Goal: Task Accomplishment & Management: Manage account settings

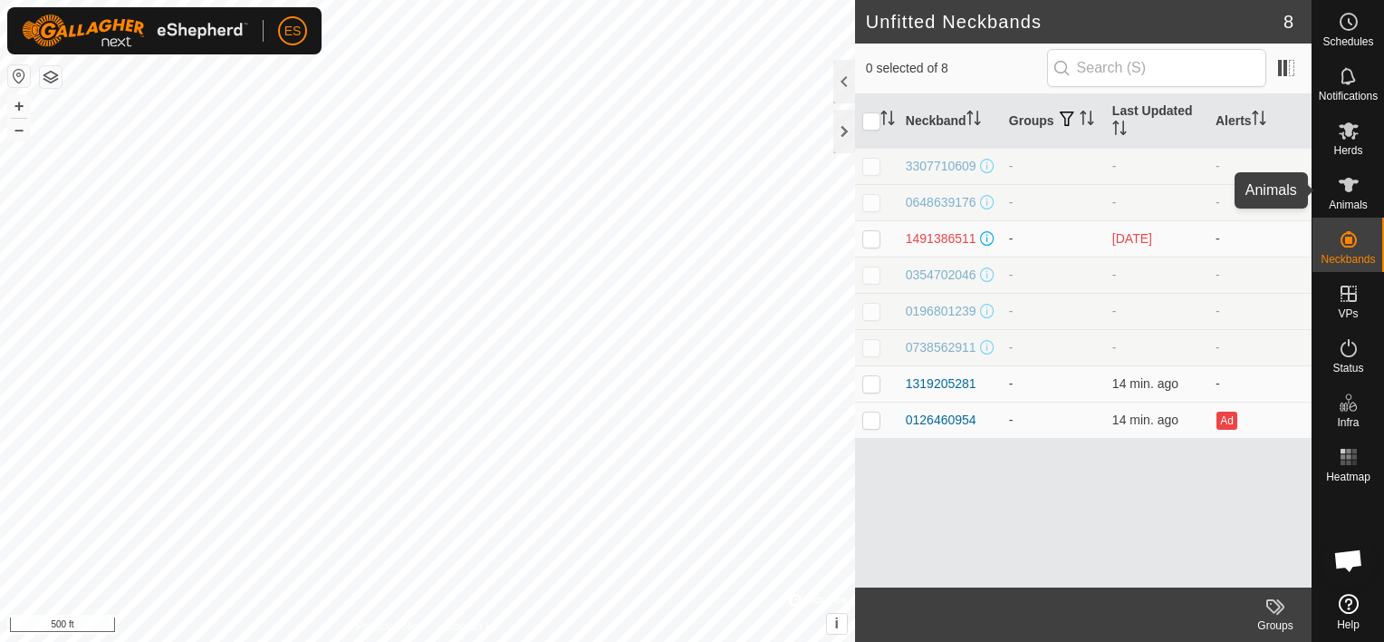
click at [1348, 182] on icon at bounding box center [1349, 185] width 20 height 14
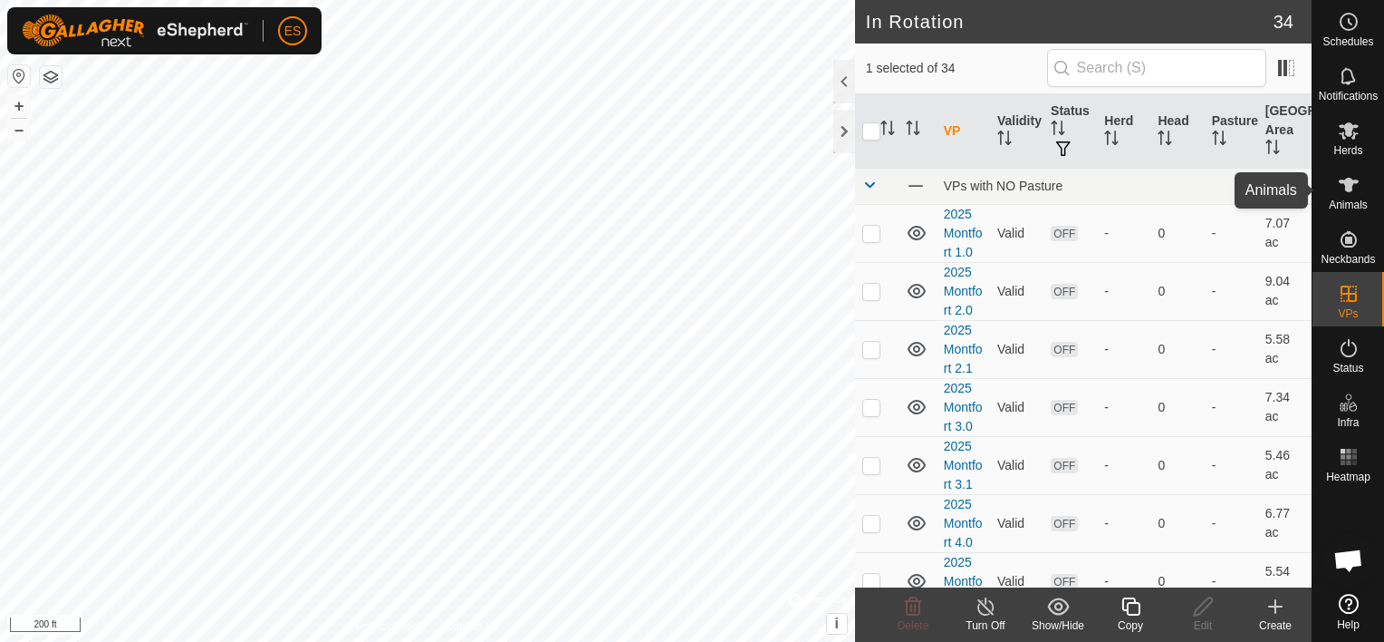
click at [1356, 196] on es-animals-svg-icon at bounding box center [1349, 184] width 33 height 29
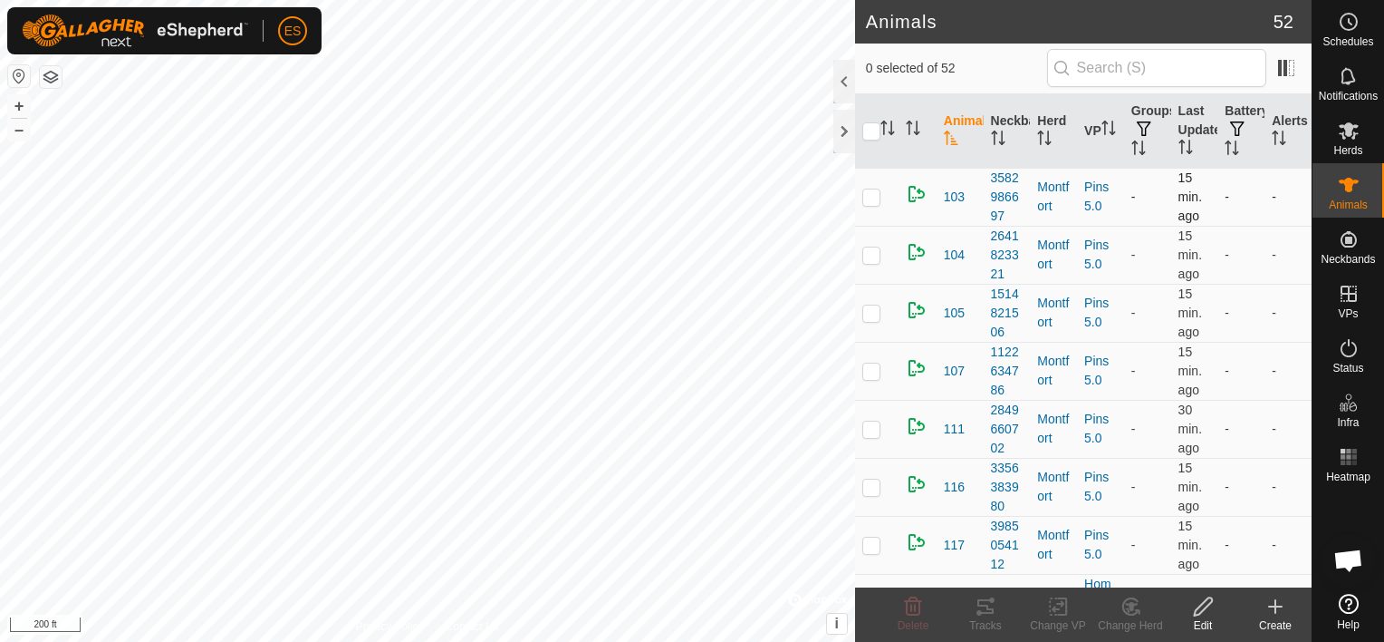
click at [873, 199] on p-checkbox at bounding box center [872, 196] width 18 height 14
checkbox input "true"
click at [873, 248] on p-checkbox at bounding box center [872, 254] width 18 height 14
checkbox input "true"
click at [870, 308] on p-checkbox at bounding box center [872, 312] width 18 height 14
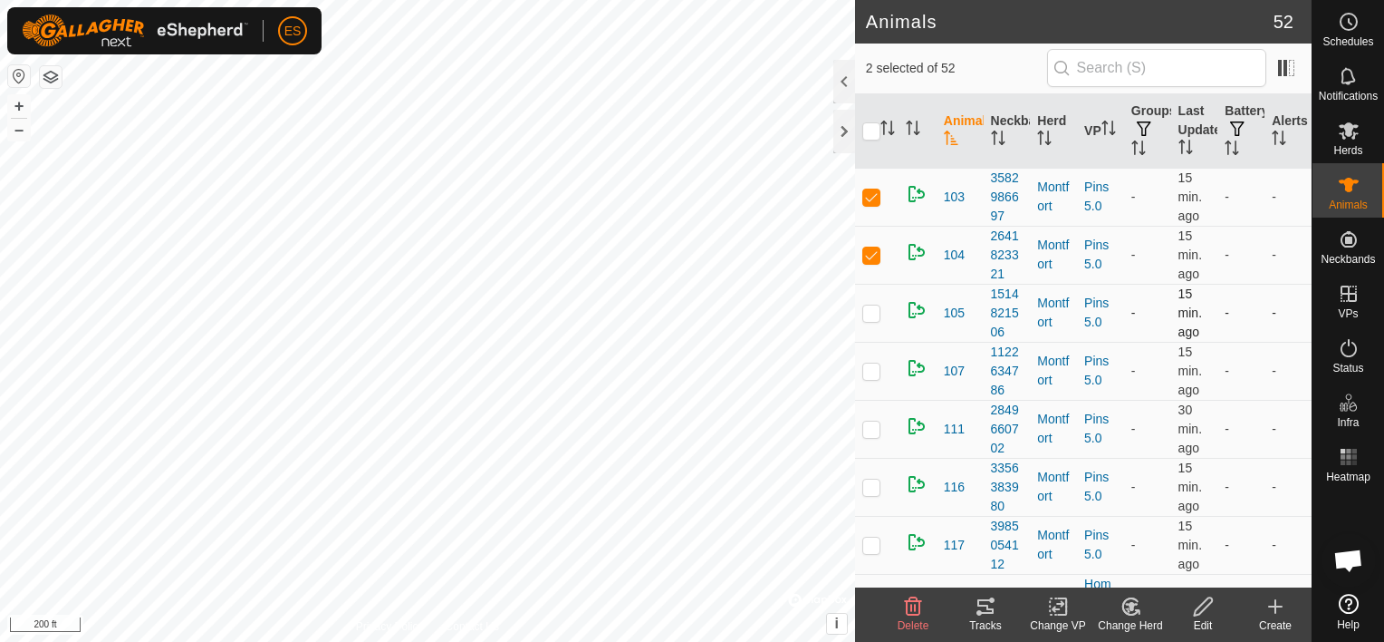
checkbox input "true"
click at [871, 367] on p-checkbox at bounding box center [872, 370] width 18 height 14
checkbox input "true"
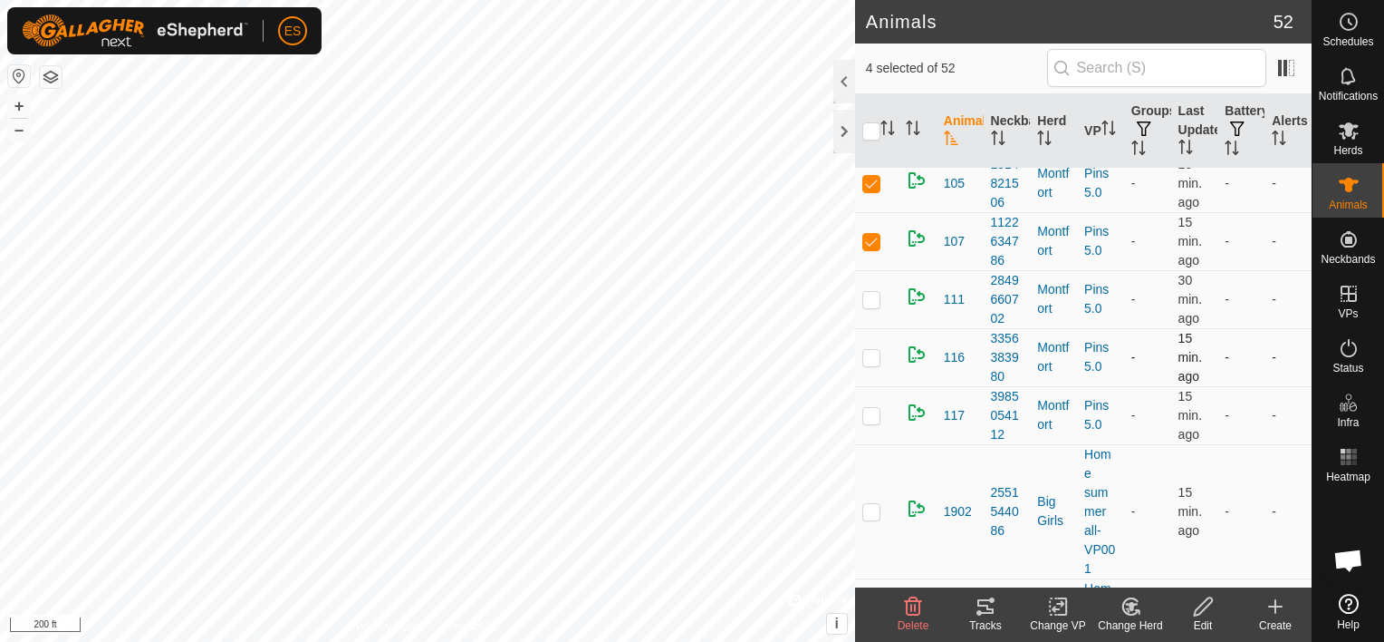
scroll to position [159, 0]
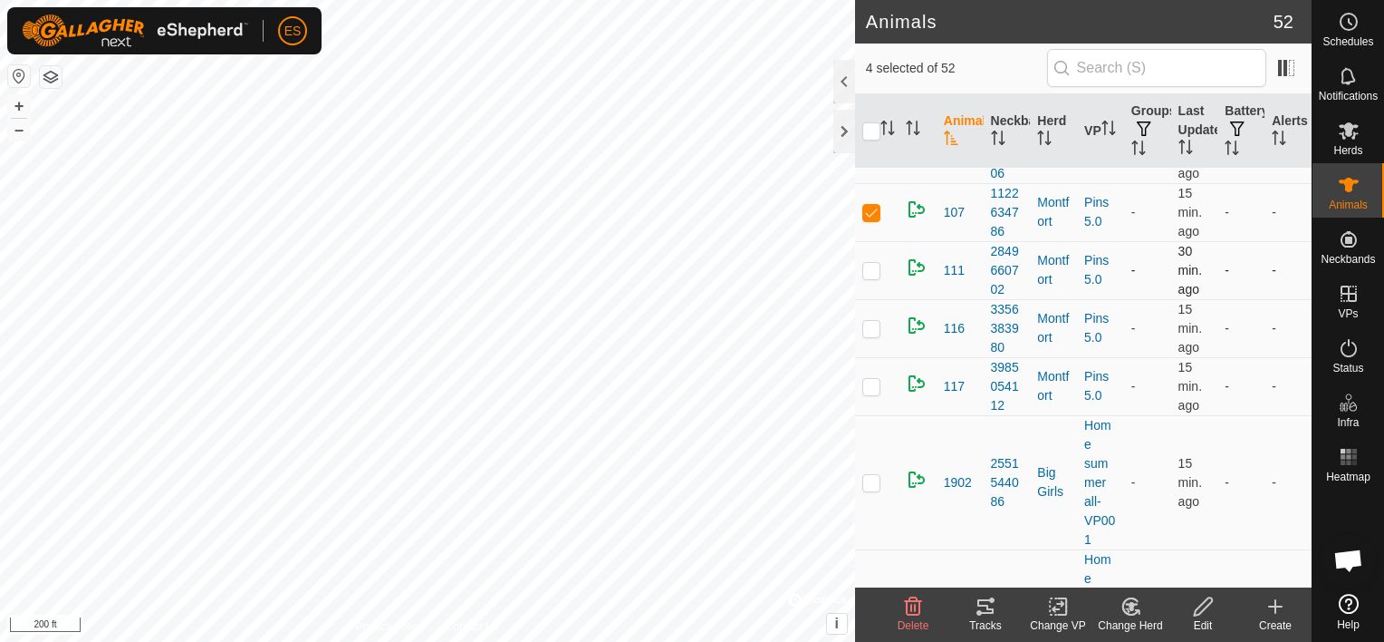
click at [873, 264] on p-checkbox at bounding box center [872, 270] width 18 height 14
checkbox input "true"
click at [867, 326] on p-checkbox at bounding box center [872, 328] width 18 height 14
checkbox input "true"
click at [870, 380] on p-checkbox at bounding box center [872, 386] width 18 height 14
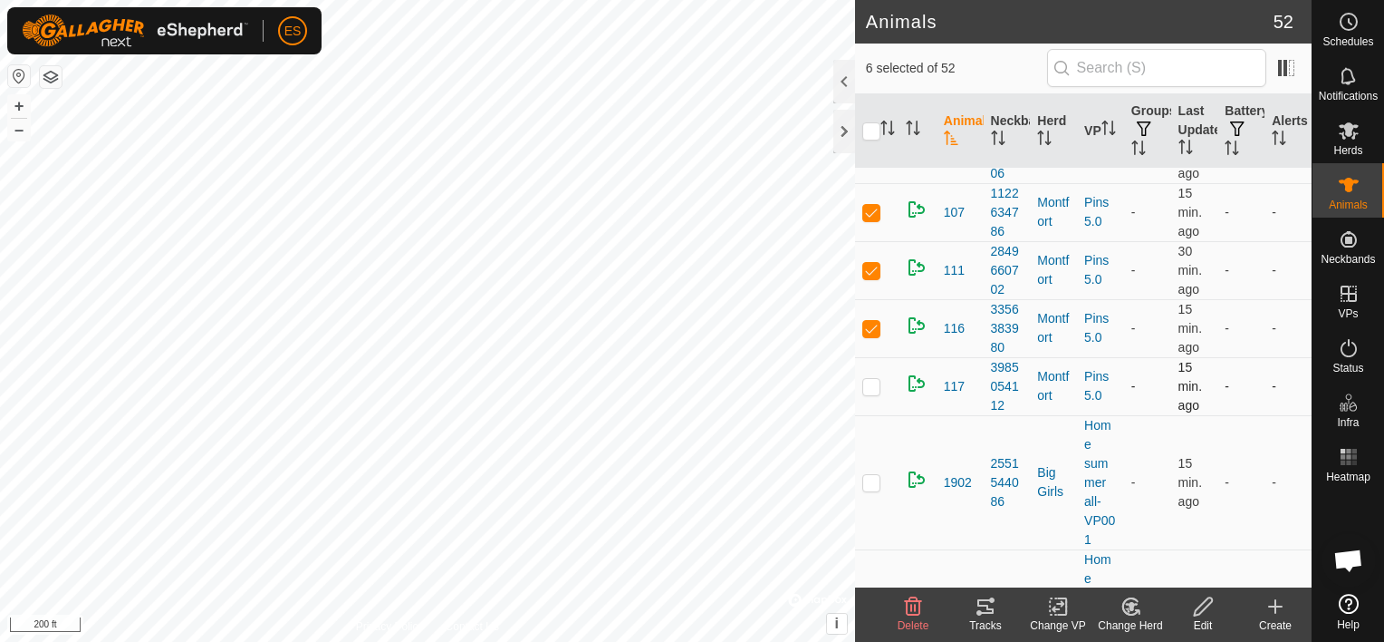
checkbox input "true"
click at [1105, 130] on icon "Activate to sort" at bounding box center [1106, 128] width 2 height 14
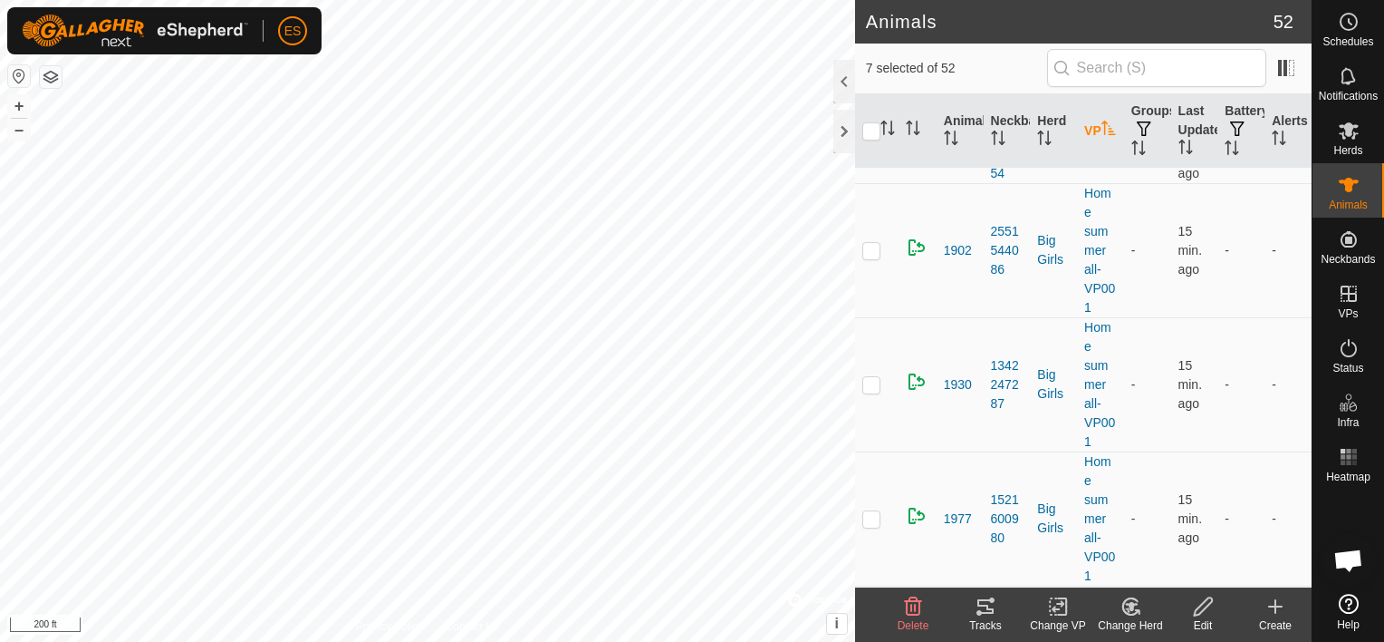
scroll to position [0, 0]
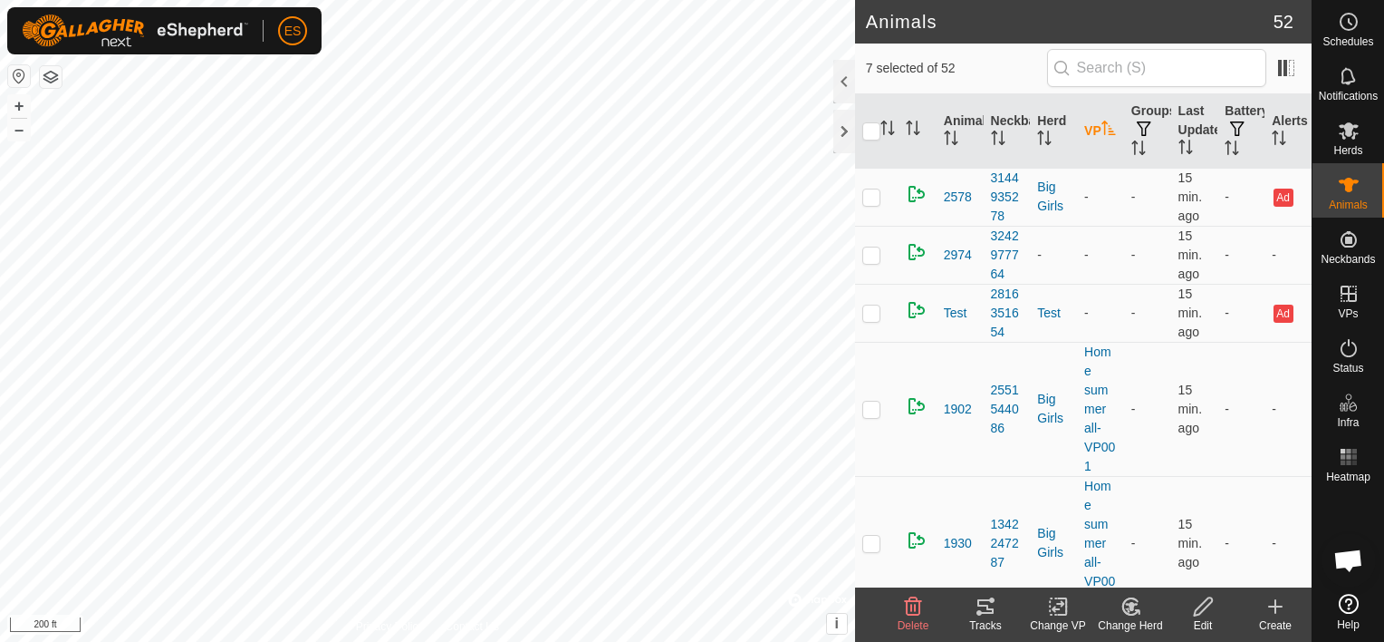
click at [1102, 130] on icon "Activate to sort" at bounding box center [1109, 128] width 14 height 14
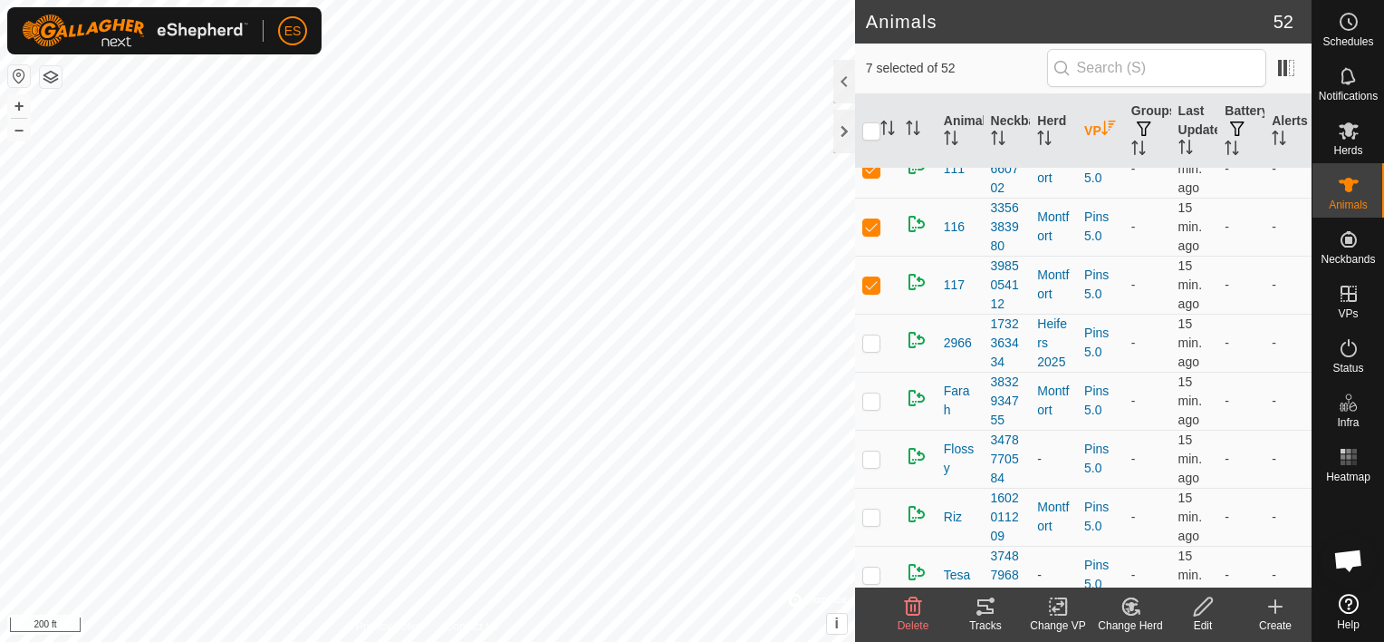
scroll to position [272, 0]
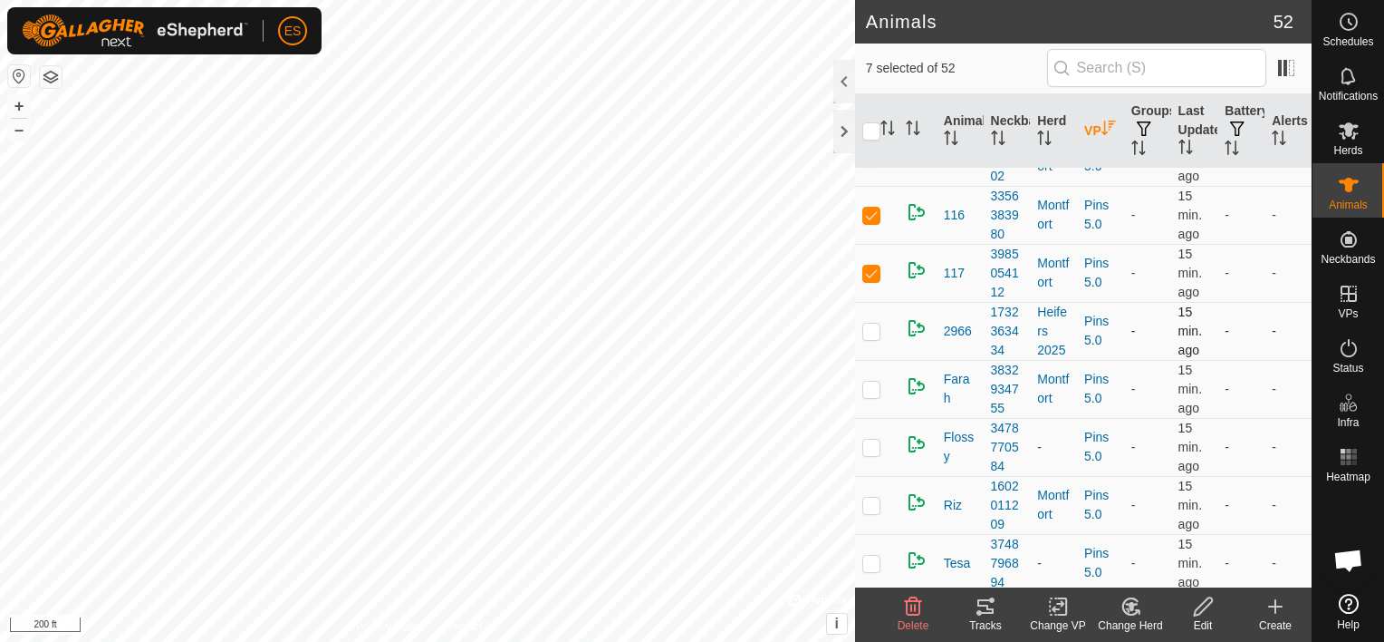
click at [873, 330] on p-checkbox at bounding box center [872, 330] width 18 height 14
checkbox input "true"
click at [873, 391] on p-checkbox at bounding box center [872, 388] width 18 height 14
checkbox input "true"
click at [876, 449] on p-checkbox at bounding box center [872, 446] width 18 height 14
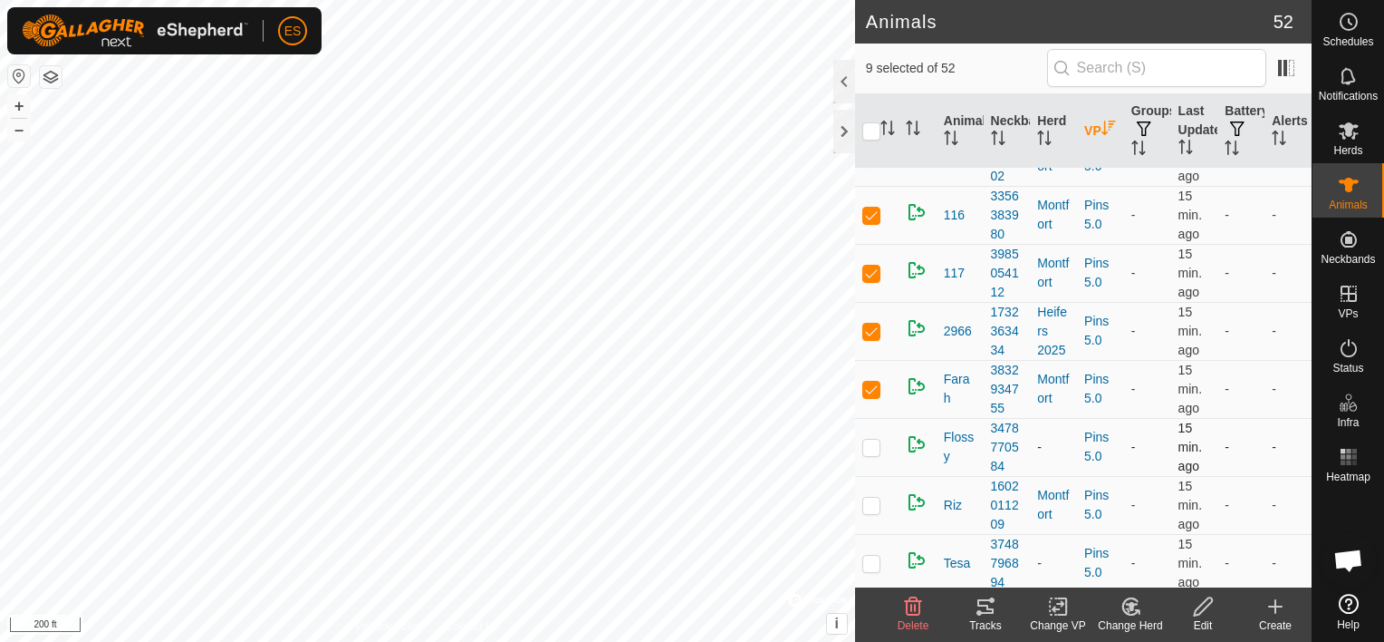
checkbox input "true"
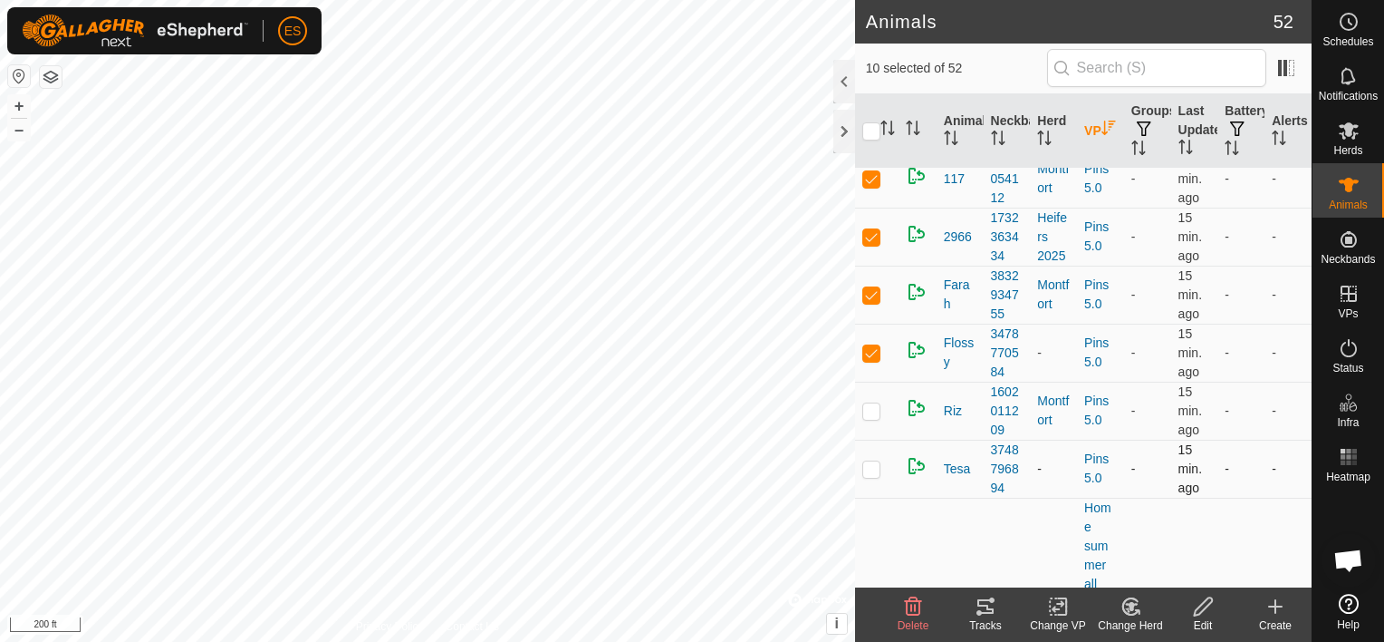
scroll to position [384, 0]
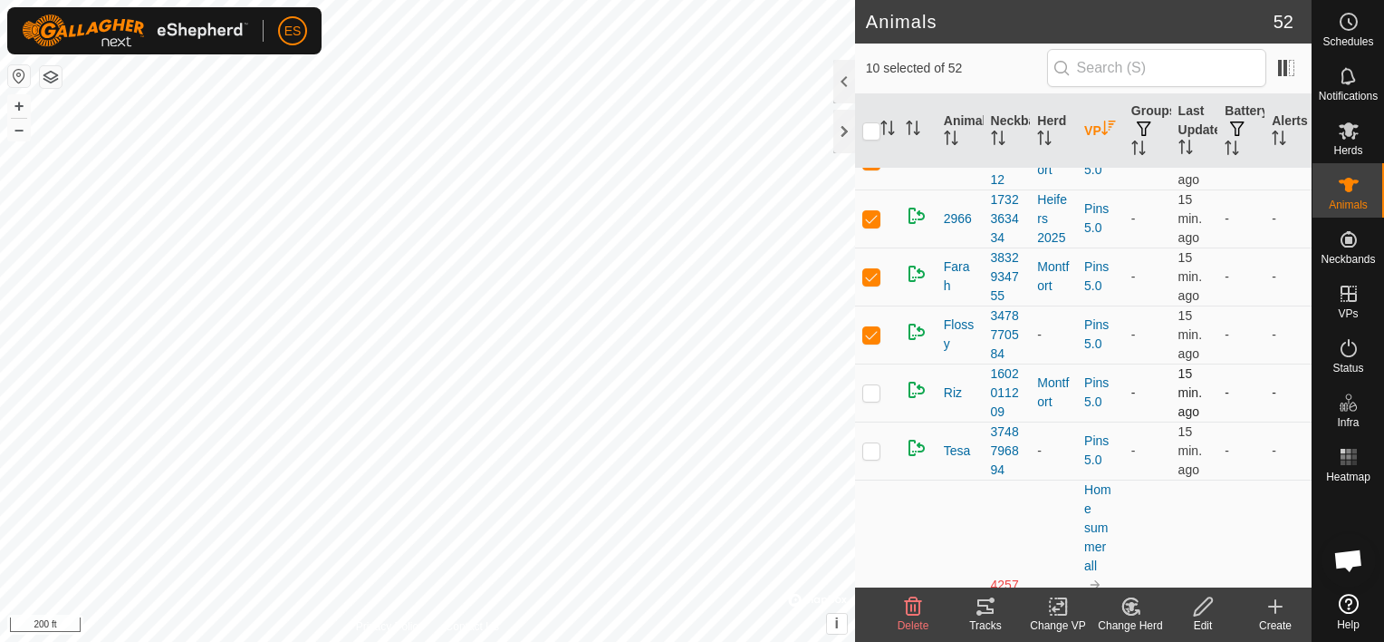
click at [873, 385] on p-checkbox at bounding box center [872, 392] width 18 height 14
checkbox input "true"
click at [870, 450] on p-checkbox at bounding box center [872, 450] width 18 height 14
checkbox input "true"
click at [1063, 605] on icon at bounding box center [1058, 606] width 23 height 22
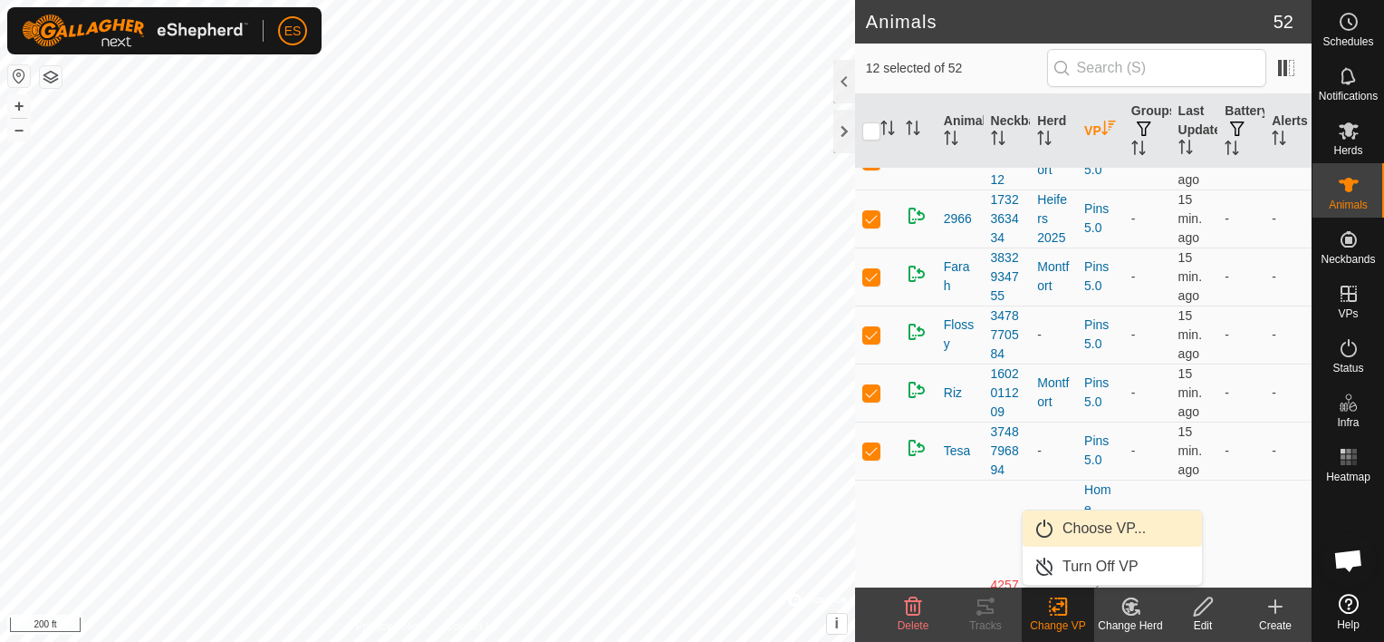
click at [1080, 530] on link "Choose VP..." at bounding box center [1112, 528] width 179 height 36
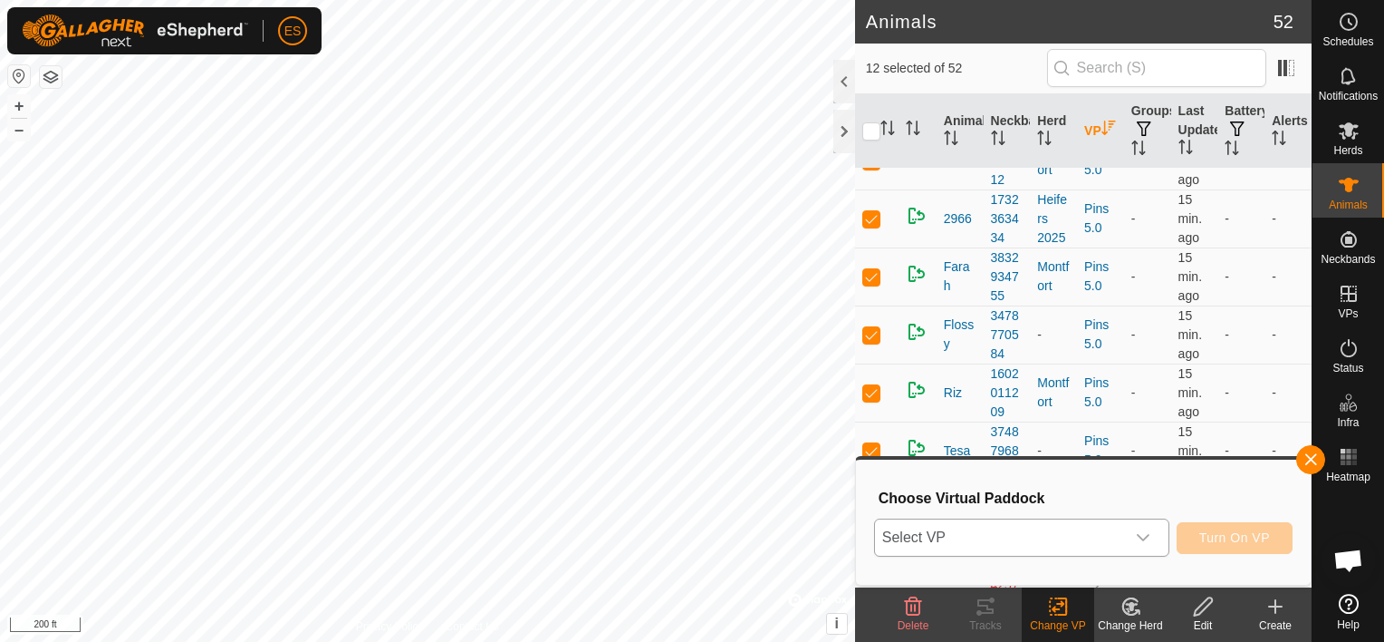
click at [1142, 539] on icon "dropdown trigger" at bounding box center [1143, 537] width 14 height 14
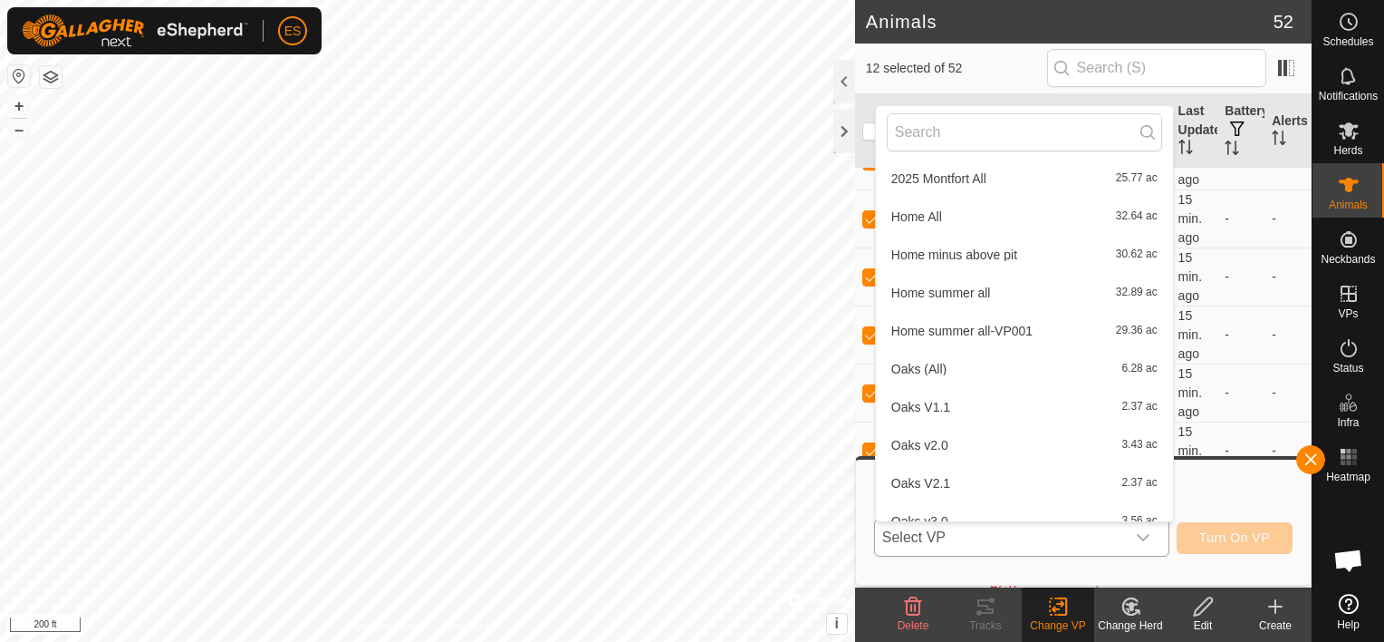
scroll to position [586, 0]
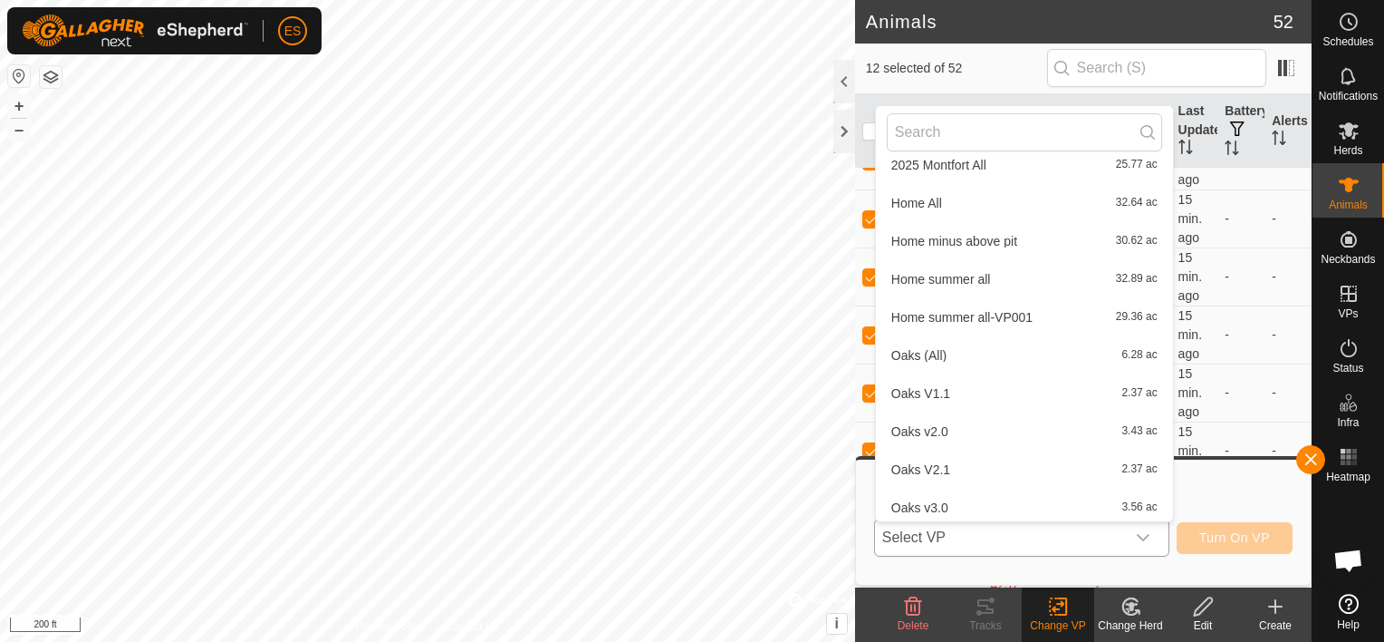
click at [931, 392] on li "Oaks V1.1 2.37 ac" at bounding box center [1024, 393] width 297 height 36
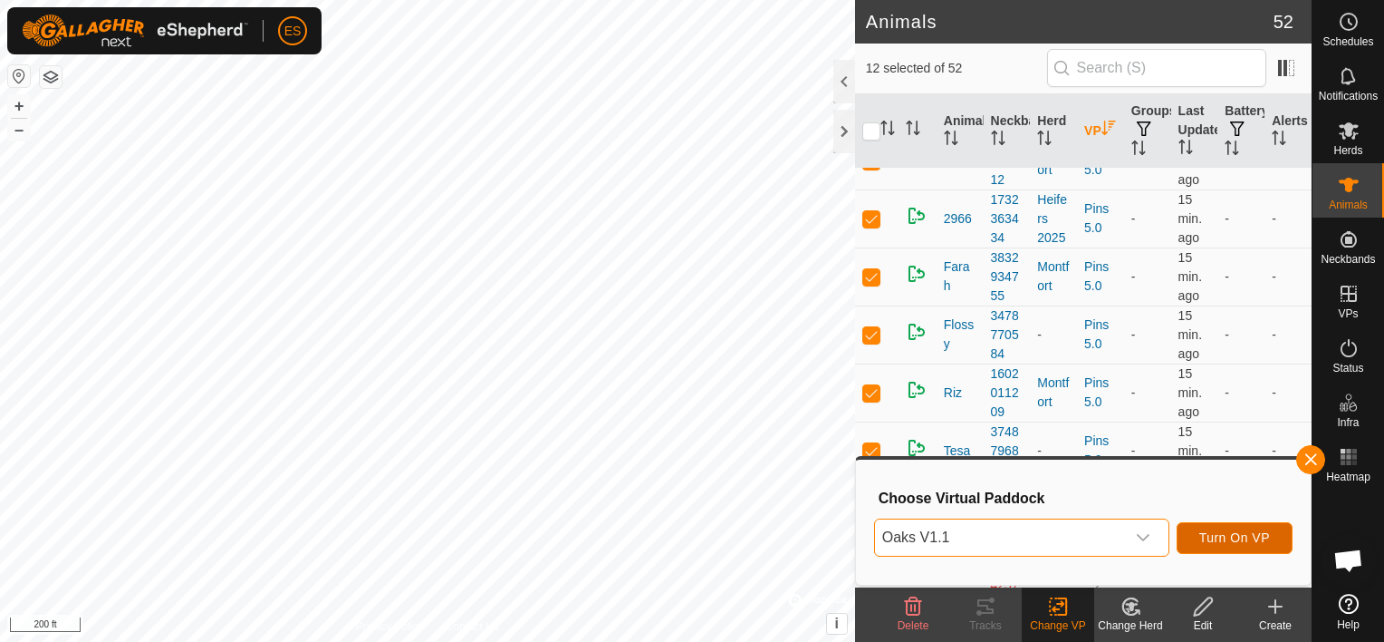
click at [1258, 533] on span "Turn On VP" at bounding box center [1235, 537] width 71 height 14
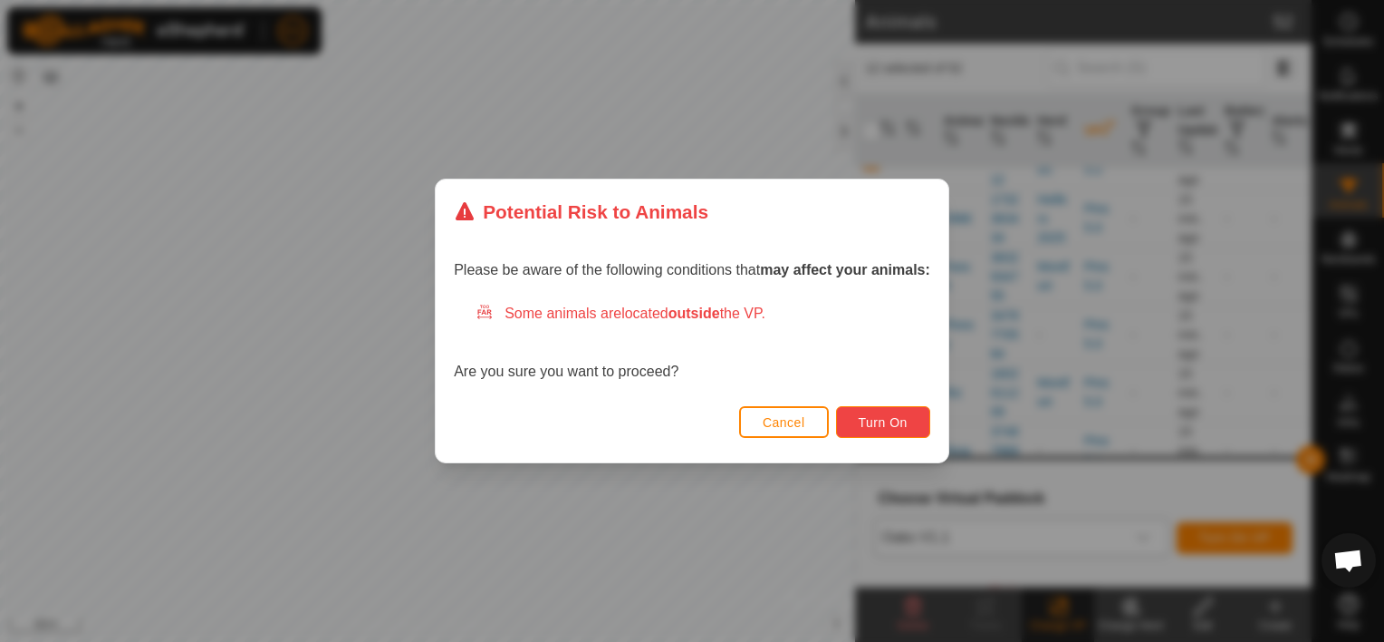
click at [884, 417] on span "Turn On" at bounding box center [883, 422] width 49 height 14
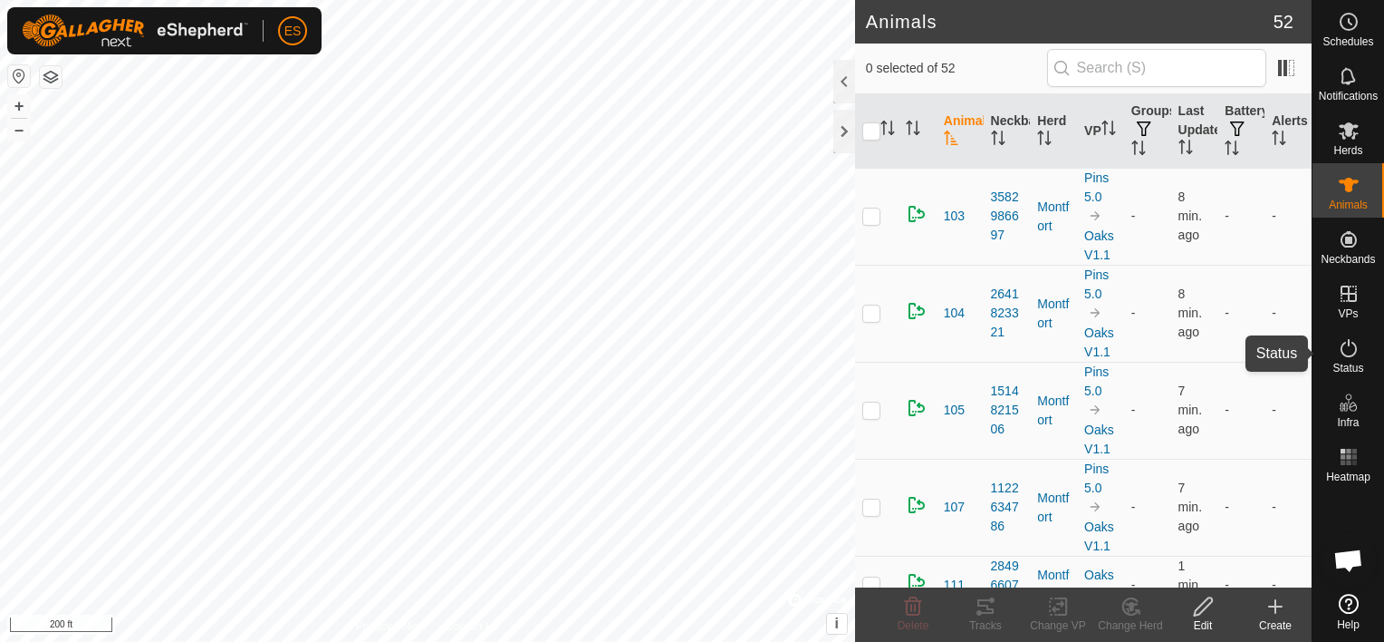
click at [1348, 355] on icon at bounding box center [1349, 348] width 22 height 22
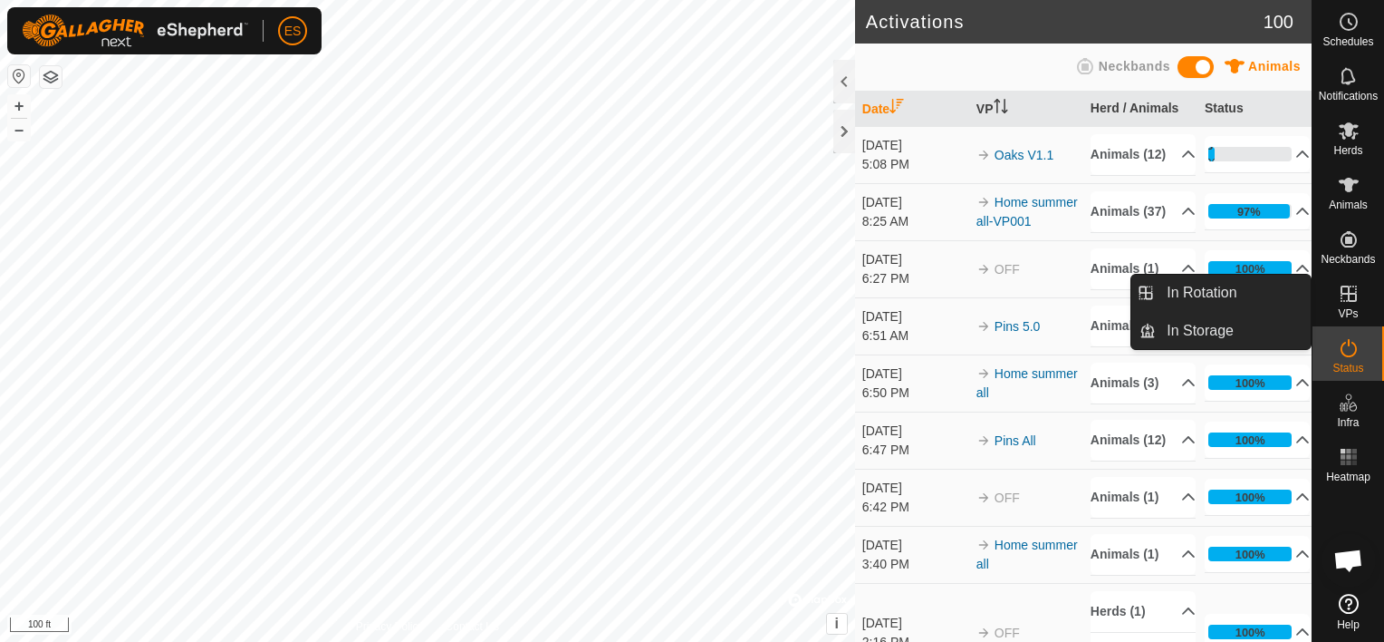
click at [1349, 302] on icon at bounding box center [1349, 294] width 22 height 22
click at [1244, 294] on link "In Rotation" at bounding box center [1233, 293] width 155 height 36
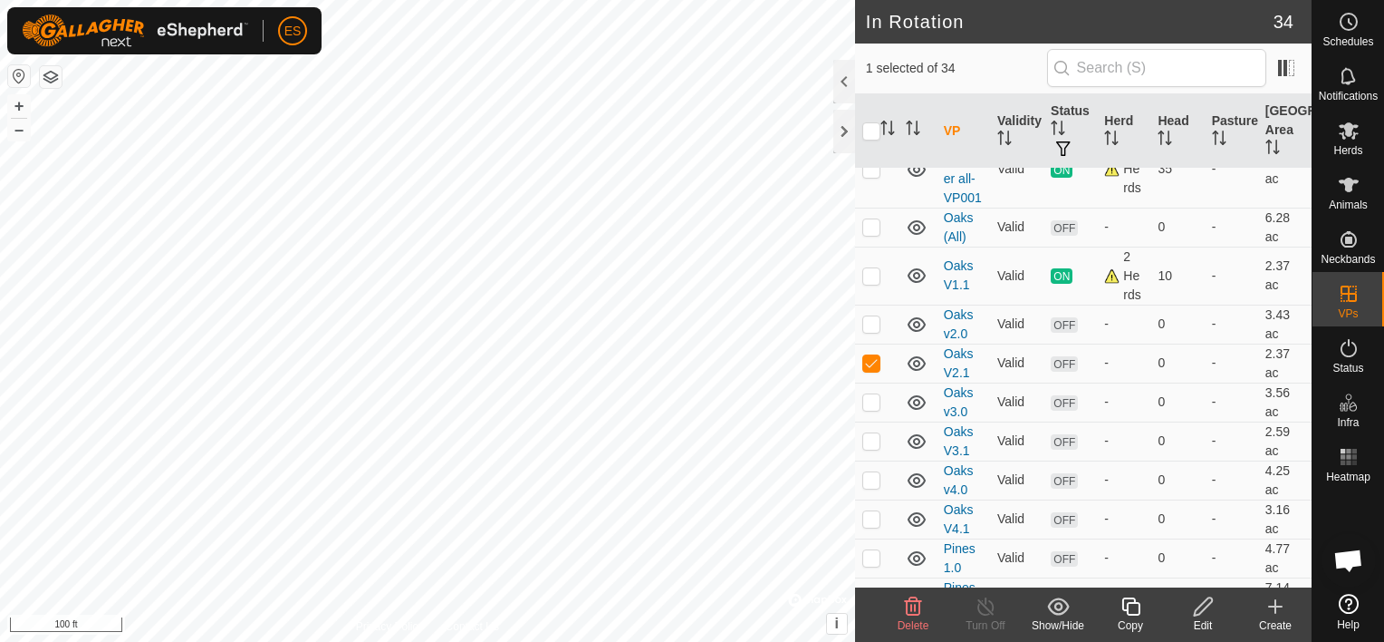
scroll to position [1109, 0]
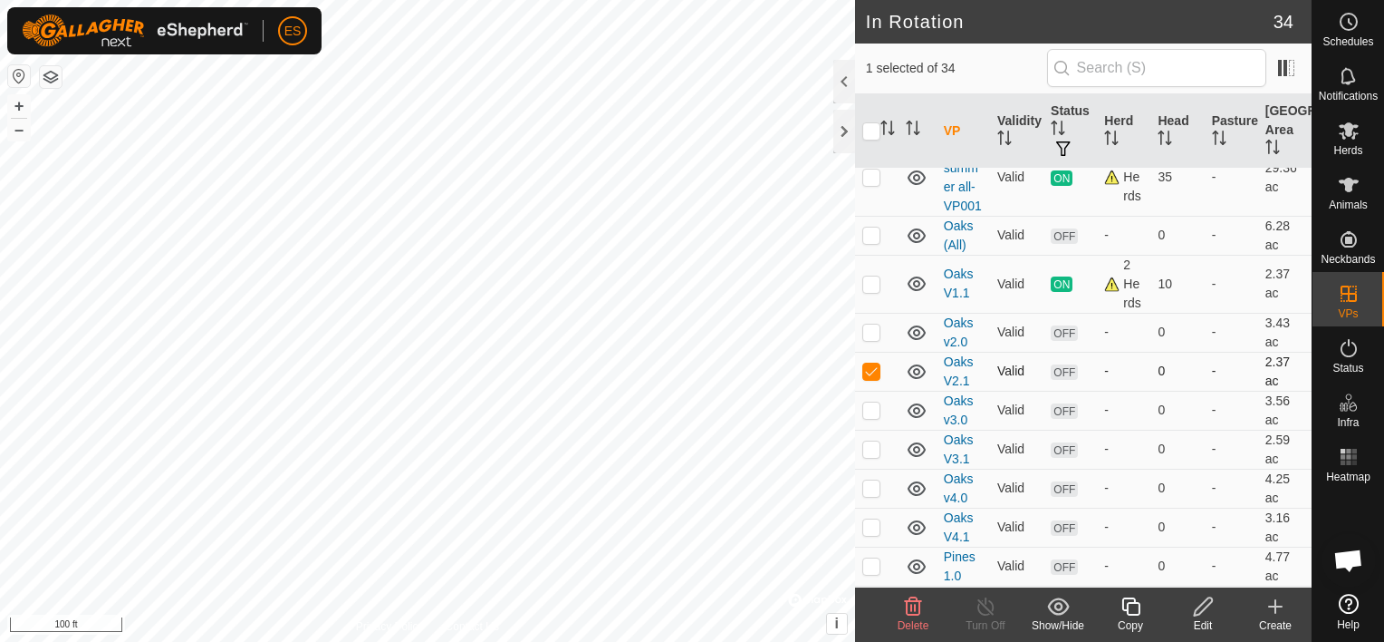
click at [863, 378] on p-tablecheckbox at bounding box center [872, 370] width 18 height 14
checkbox input "false"
click at [874, 352] on td at bounding box center [876, 332] width 43 height 39
click at [873, 352] on td at bounding box center [876, 332] width 43 height 39
checkbox input "false"
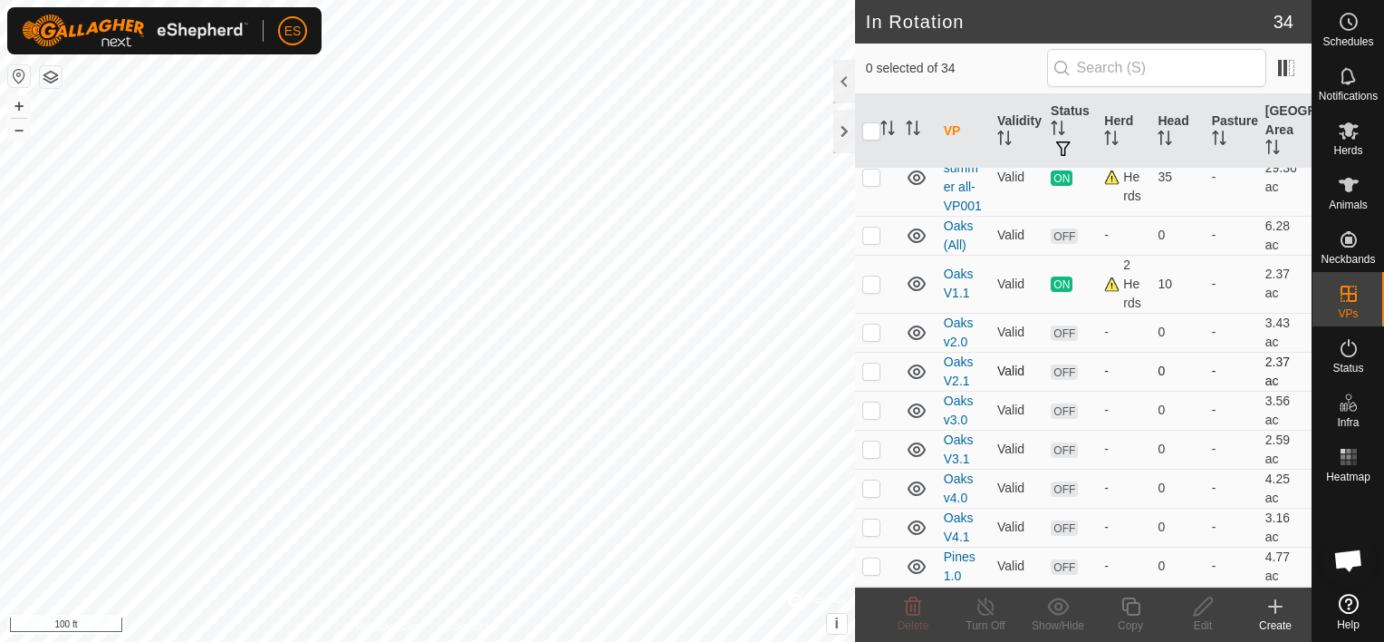
click at [871, 378] on p-checkbox at bounding box center [872, 370] width 18 height 14
checkbox input "false"
click at [873, 417] on p-checkbox at bounding box center [872, 409] width 18 height 14
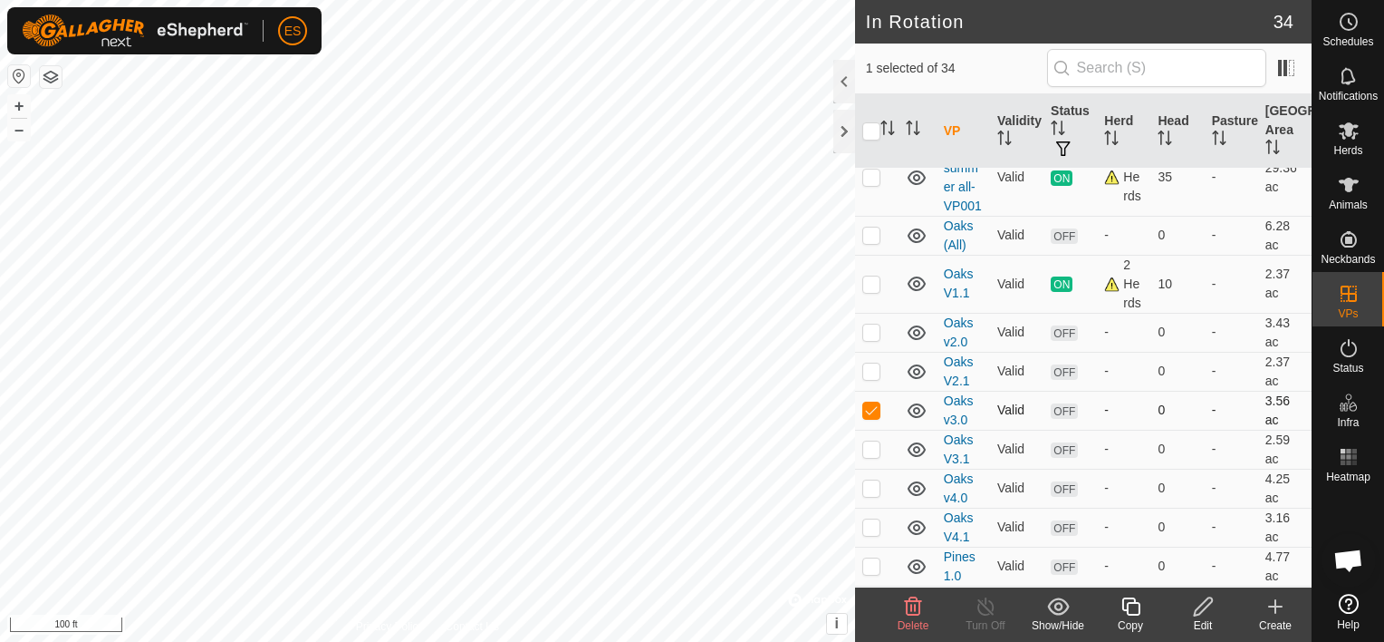
checkbox input "false"
click at [872, 456] on p-checkbox at bounding box center [872, 448] width 18 height 14
checkbox input "false"
click at [873, 495] on p-checkbox at bounding box center [872, 487] width 18 height 14
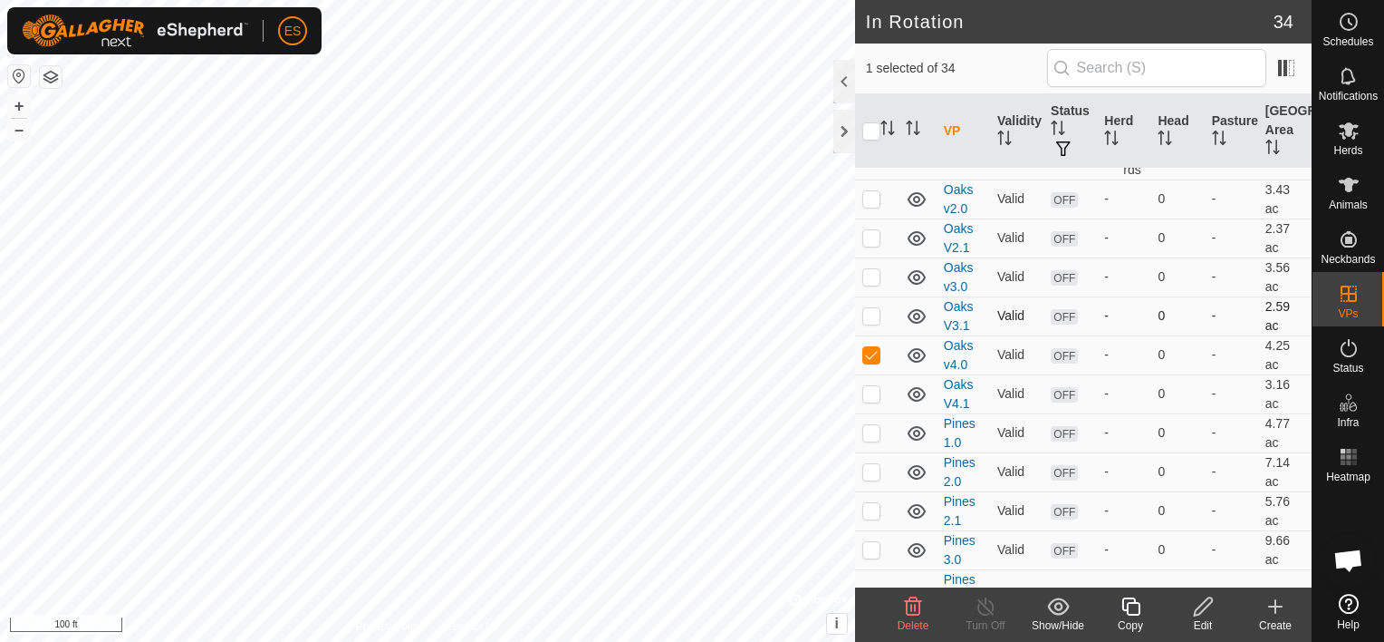
scroll to position [1246, 0]
click at [873, 358] on p-checkbox at bounding box center [872, 350] width 18 height 14
checkbox input "false"
click at [870, 397] on p-checkbox at bounding box center [872, 389] width 18 height 14
checkbox input "true"
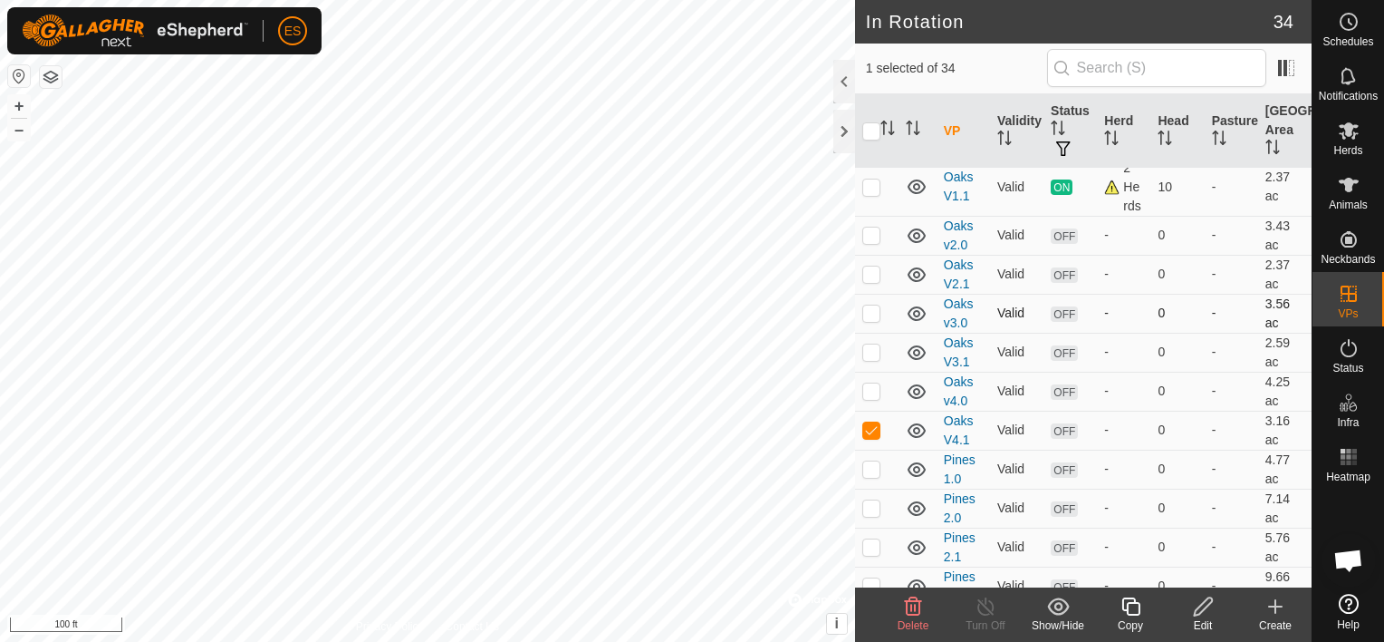
scroll to position [1200, 0]
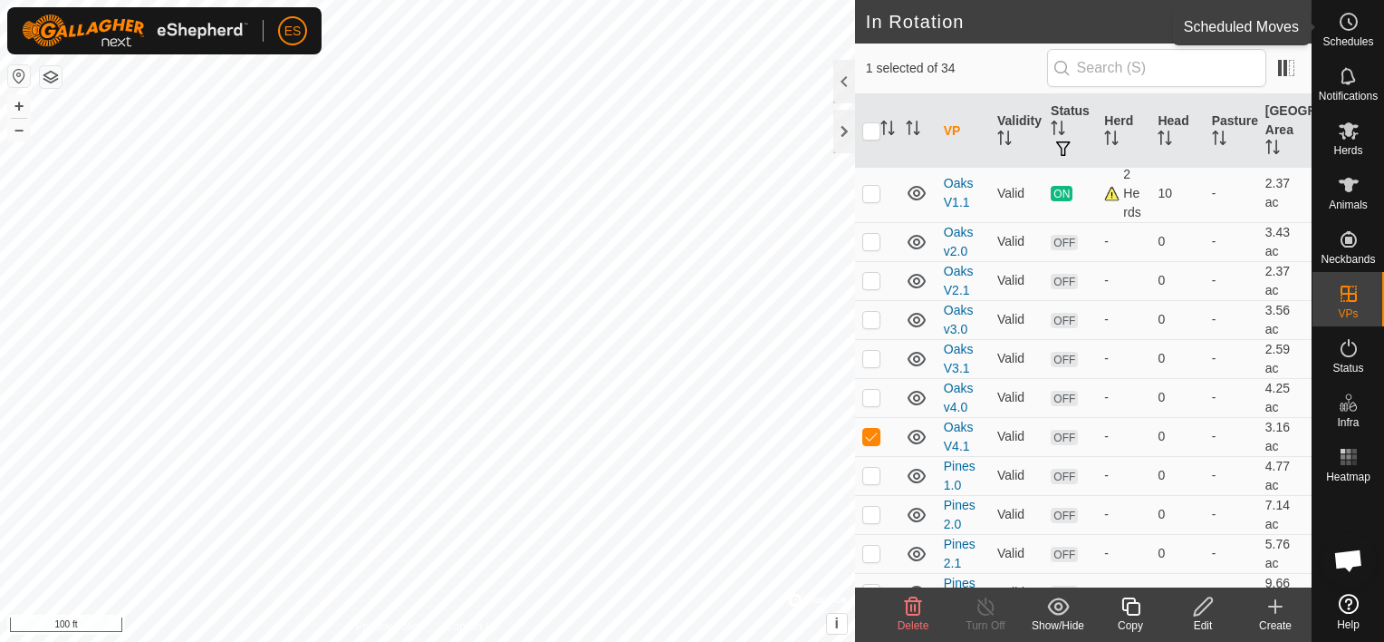
click at [1359, 36] on span "Schedules" at bounding box center [1348, 41] width 51 height 11
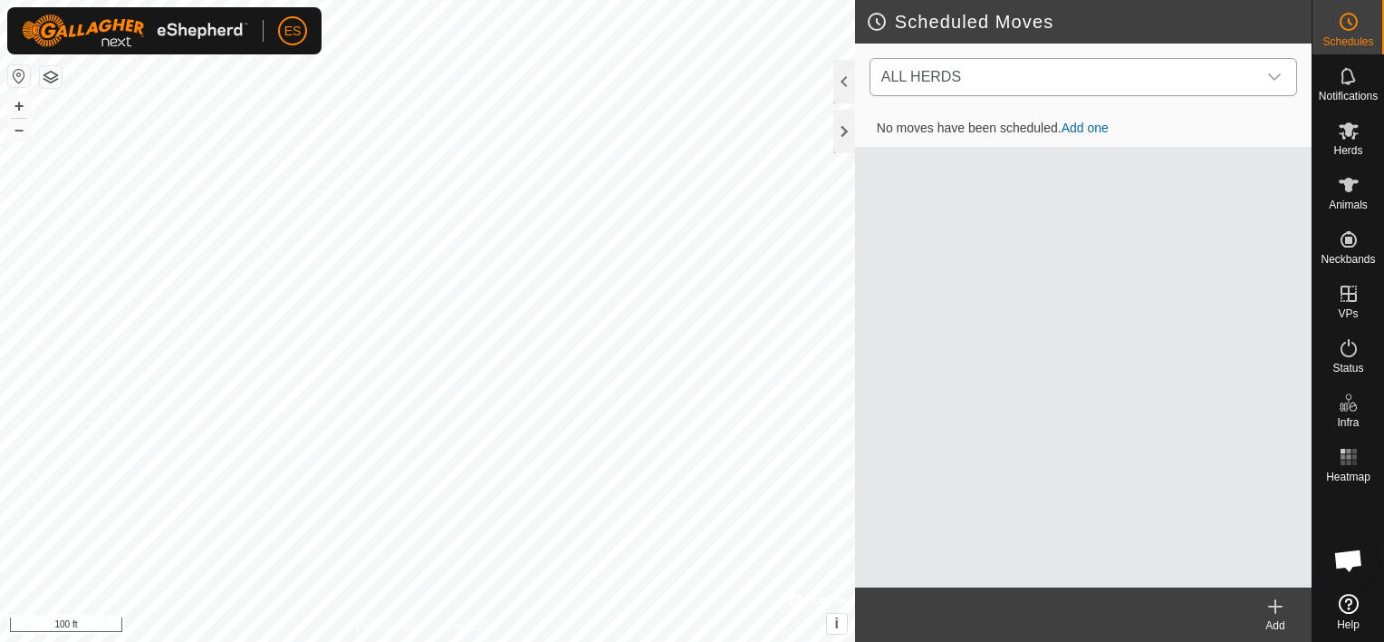
click at [1271, 72] on icon "dropdown trigger" at bounding box center [1275, 77] width 14 height 14
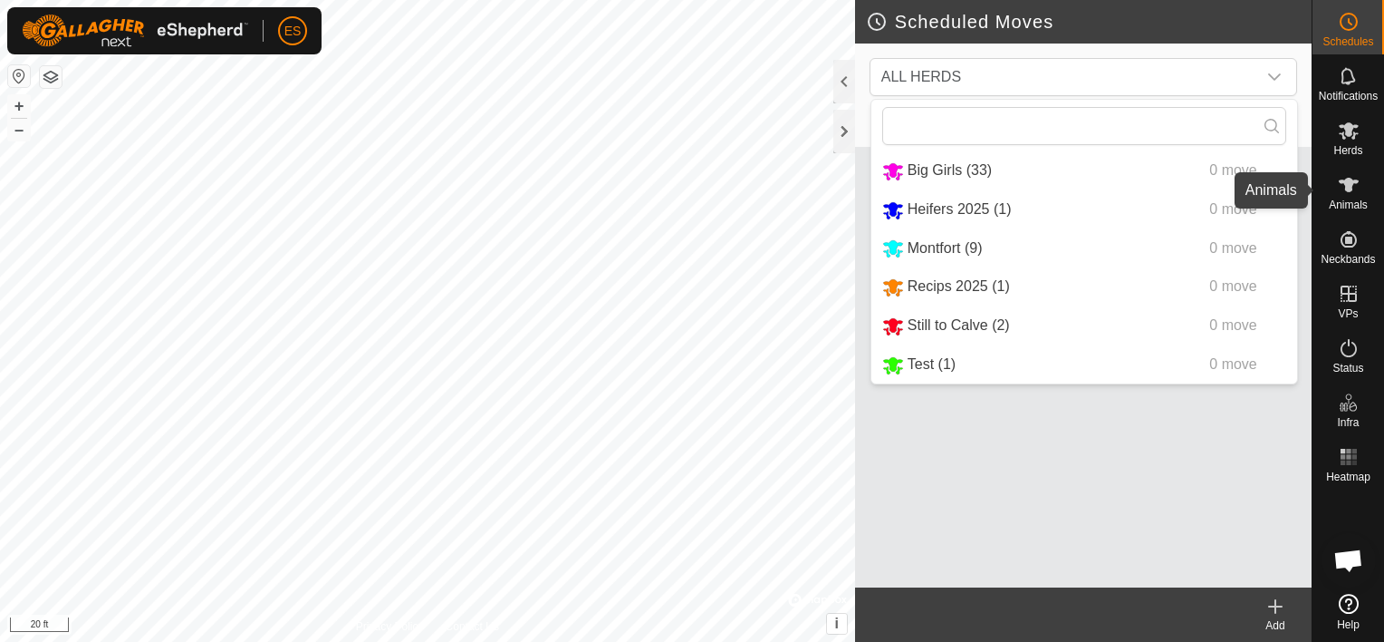
click at [1346, 199] on span "Animals" at bounding box center [1348, 204] width 39 height 11
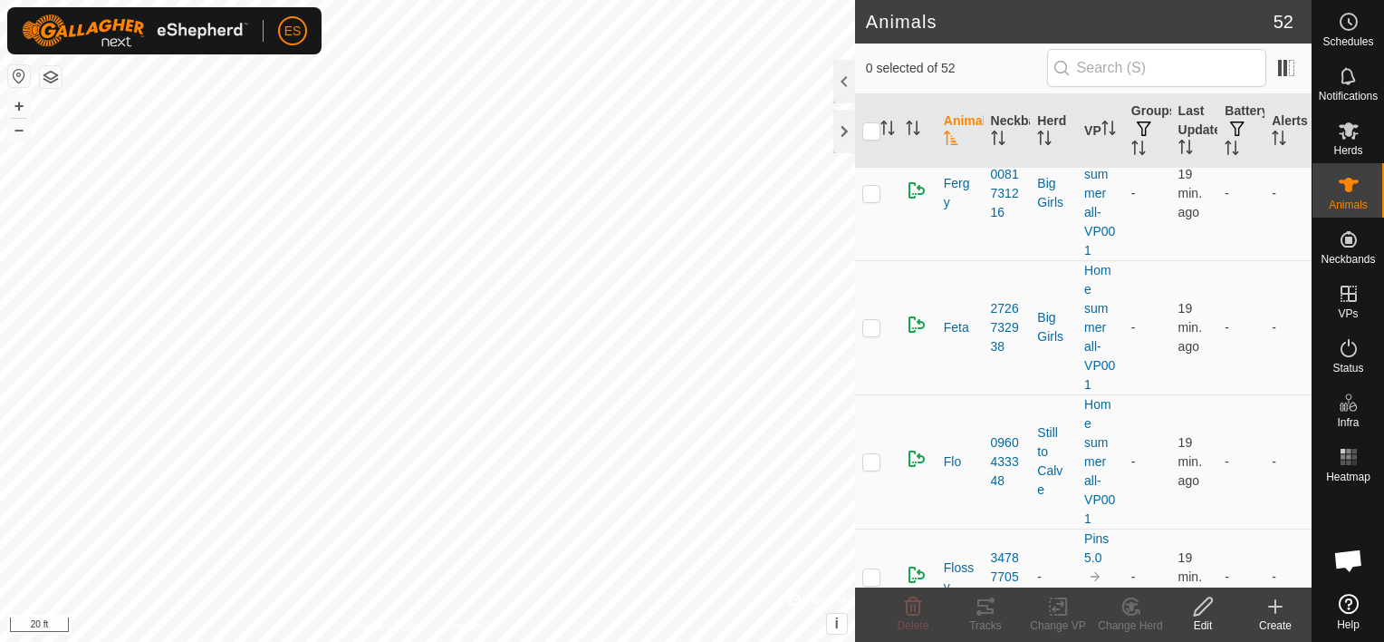
scroll to position [4689, 0]
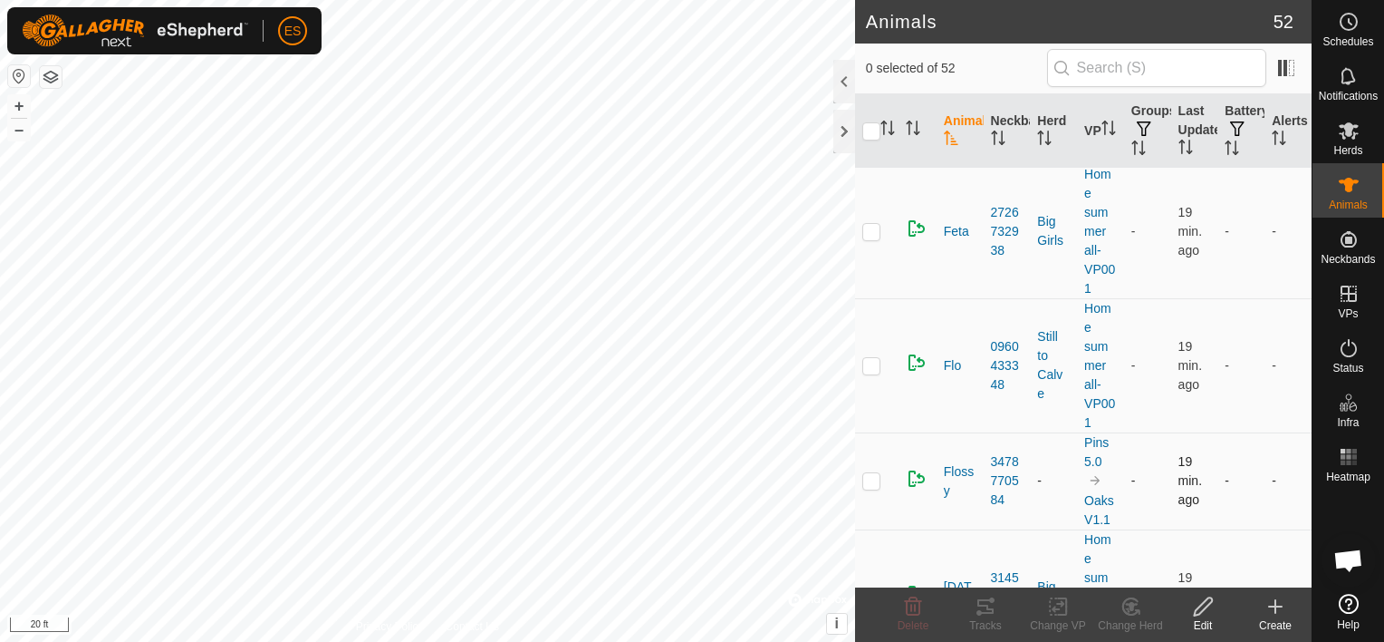
click at [873, 473] on p-checkbox at bounding box center [872, 480] width 18 height 14
checkbox input "true"
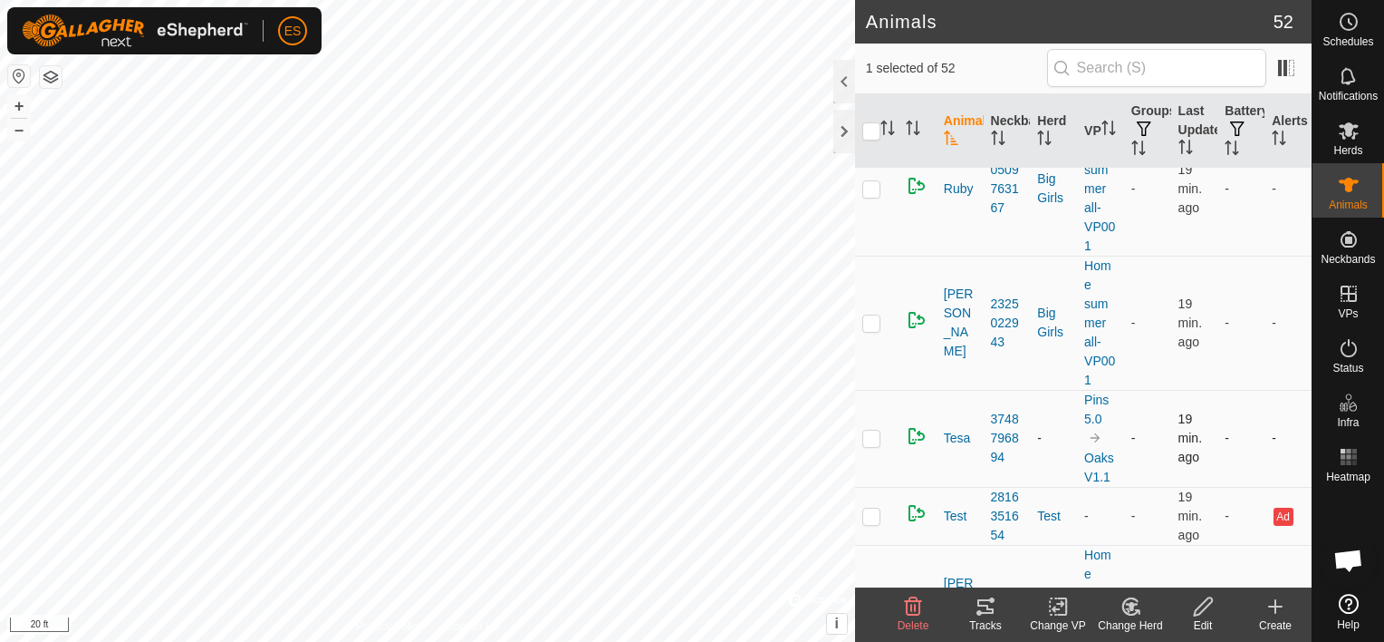
scroll to position [5867, 0]
click at [876, 428] on p-checkbox at bounding box center [872, 435] width 18 height 14
checkbox input "true"
click at [1125, 609] on icon at bounding box center [1127, 609] width 5 height 5
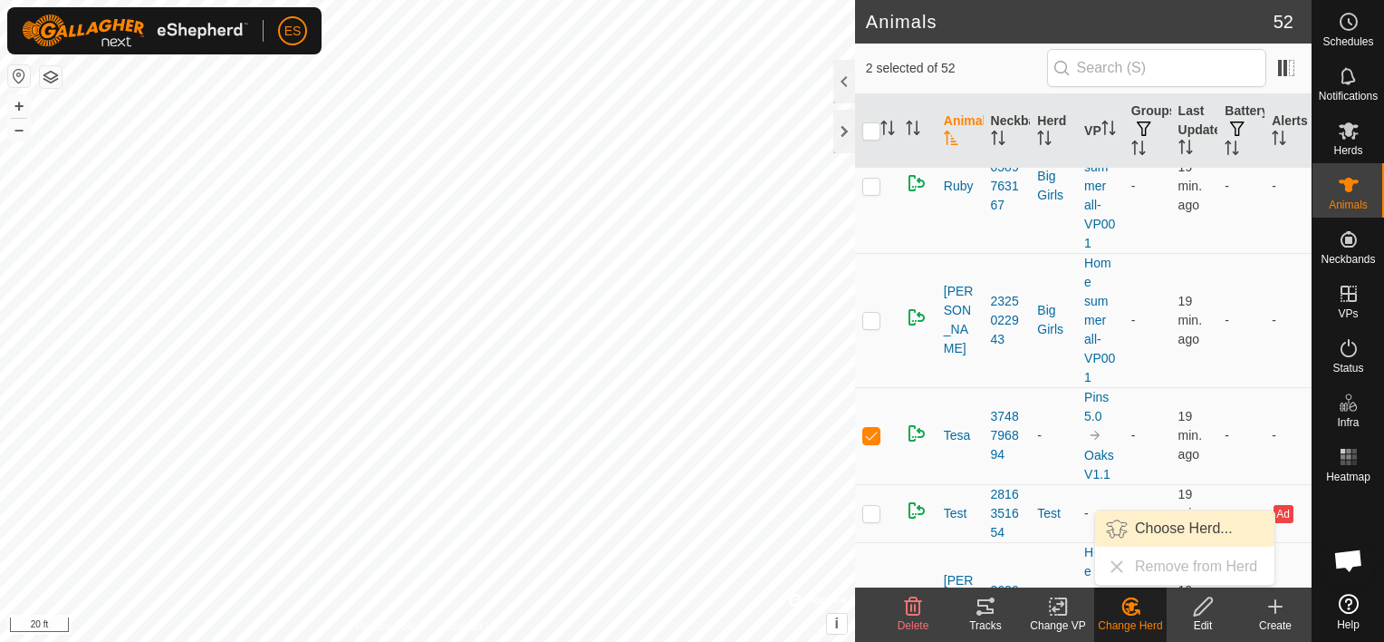
click at [1143, 532] on link "Choose Herd..." at bounding box center [1184, 528] width 179 height 36
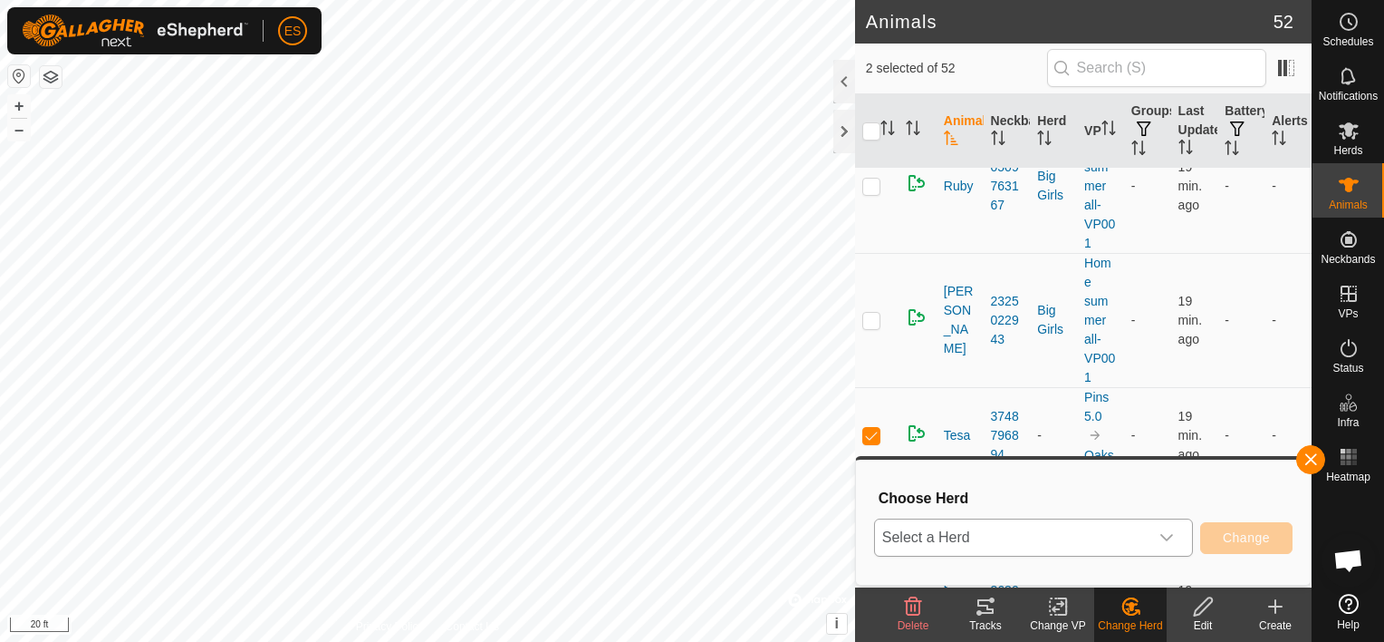
click at [1168, 537] on icon "dropdown trigger" at bounding box center [1167, 537] width 14 height 14
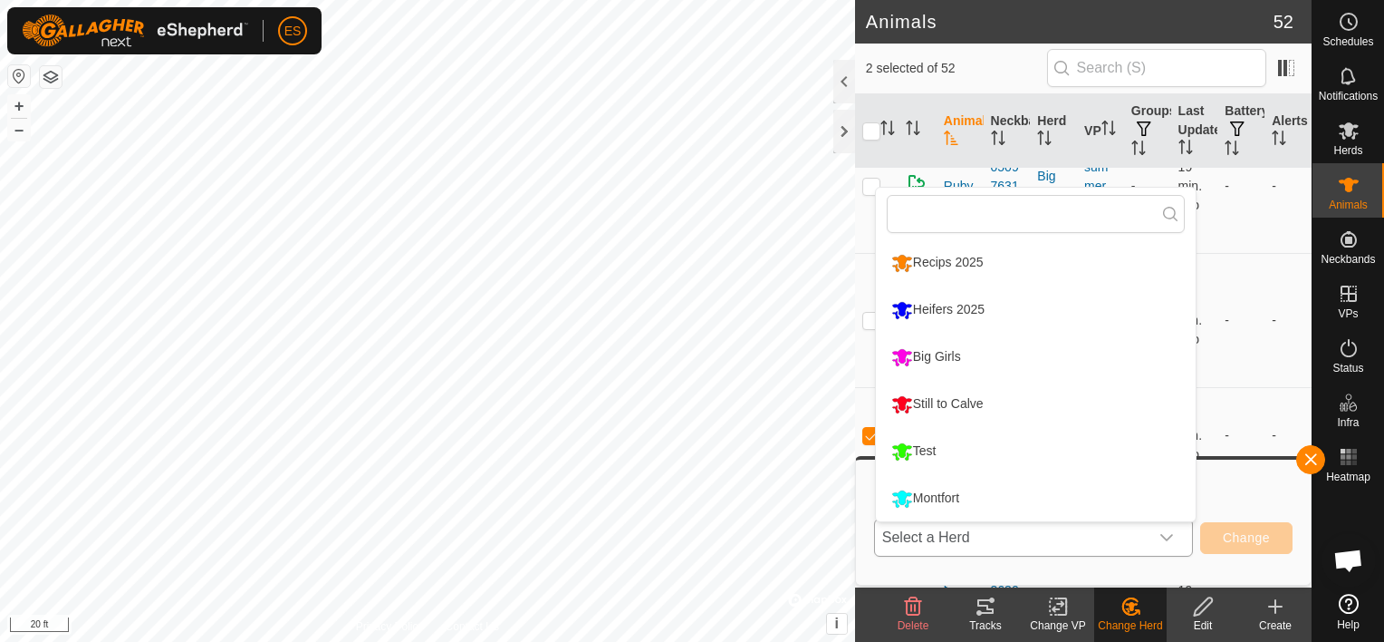
click at [968, 316] on li "Heifers 2025" at bounding box center [1036, 309] width 320 height 45
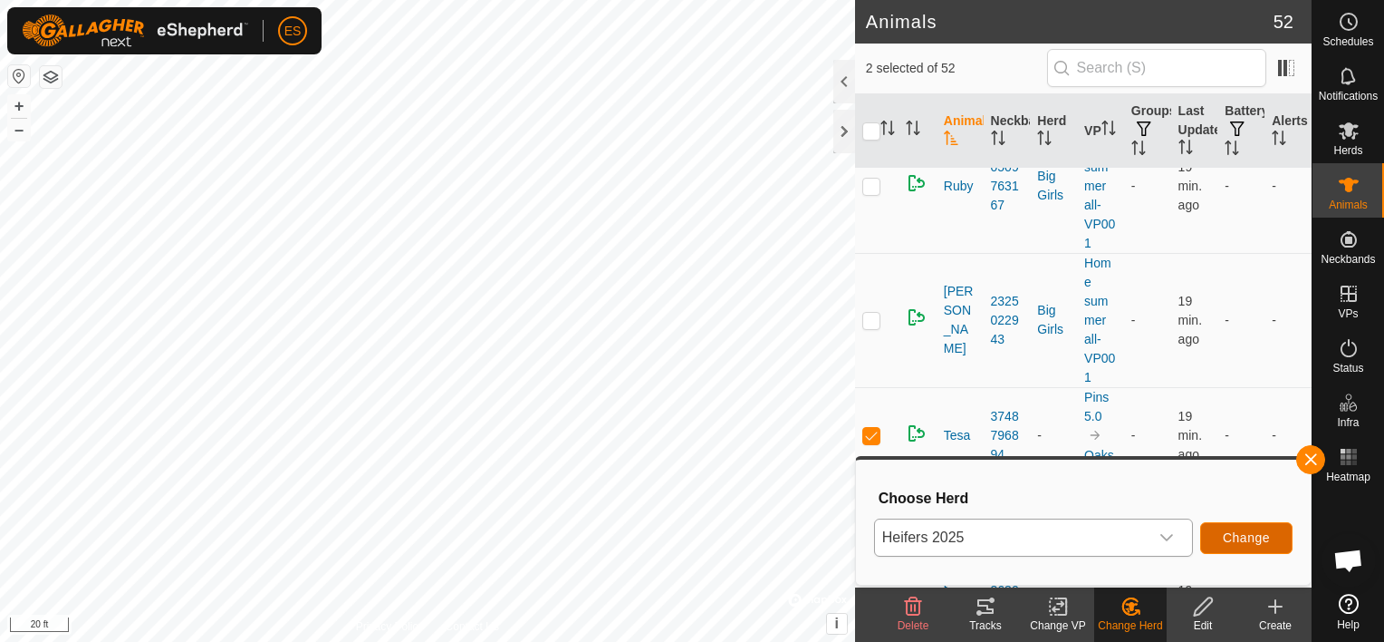
click at [1250, 547] on button "Change" at bounding box center [1247, 538] width 92 height 32
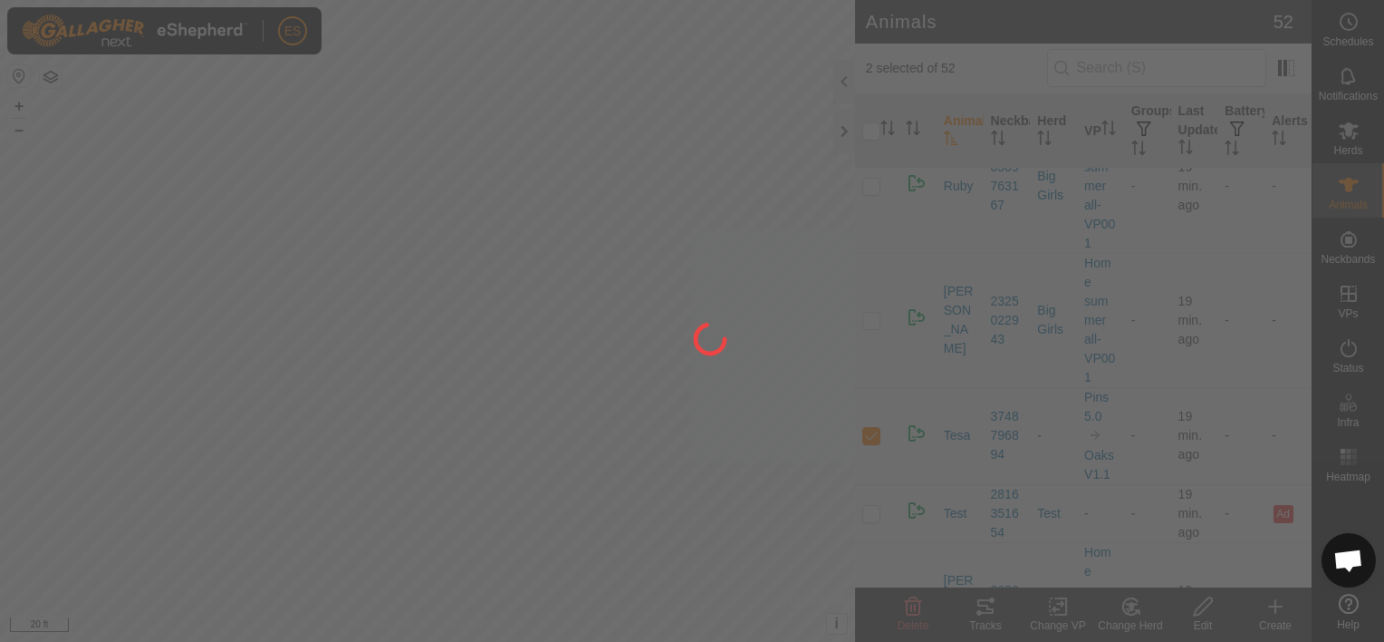
checkbox input "false"
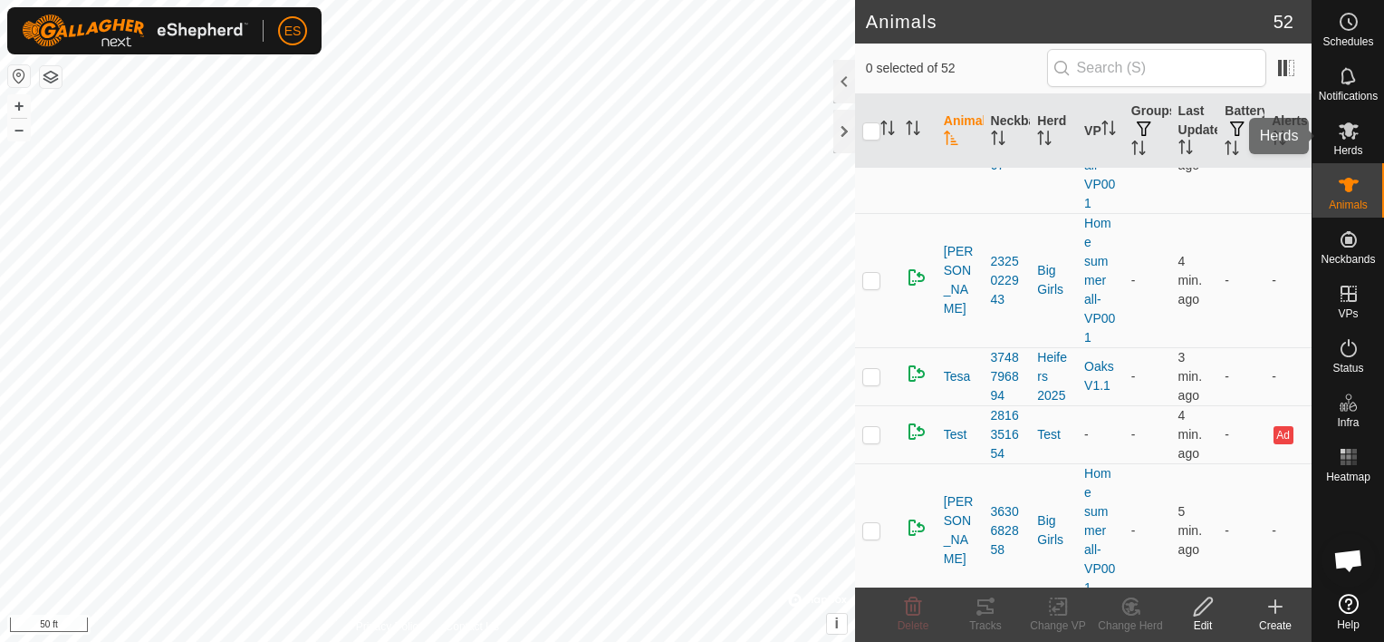
click at [1345, 147] on span "Herds" at bounding box center [1348, 150] width 29 height 11
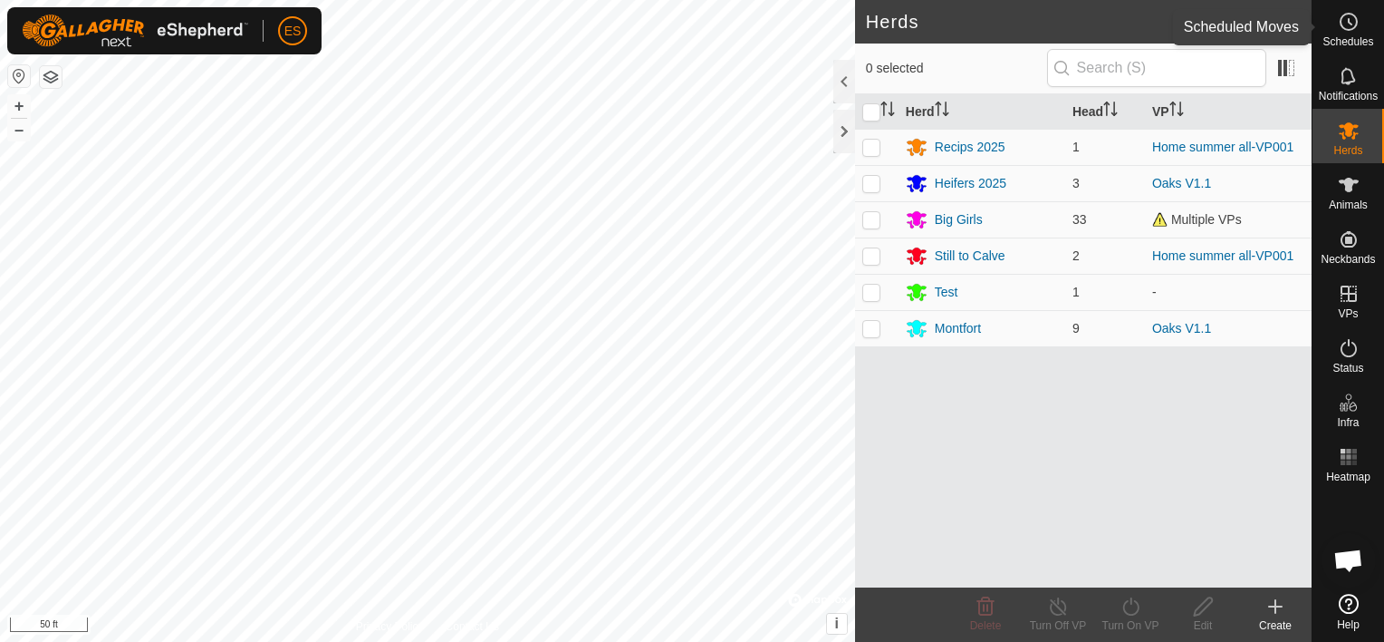
click at [1354, 25] on icon at bounding box center [1349, 22] width 22 height 22
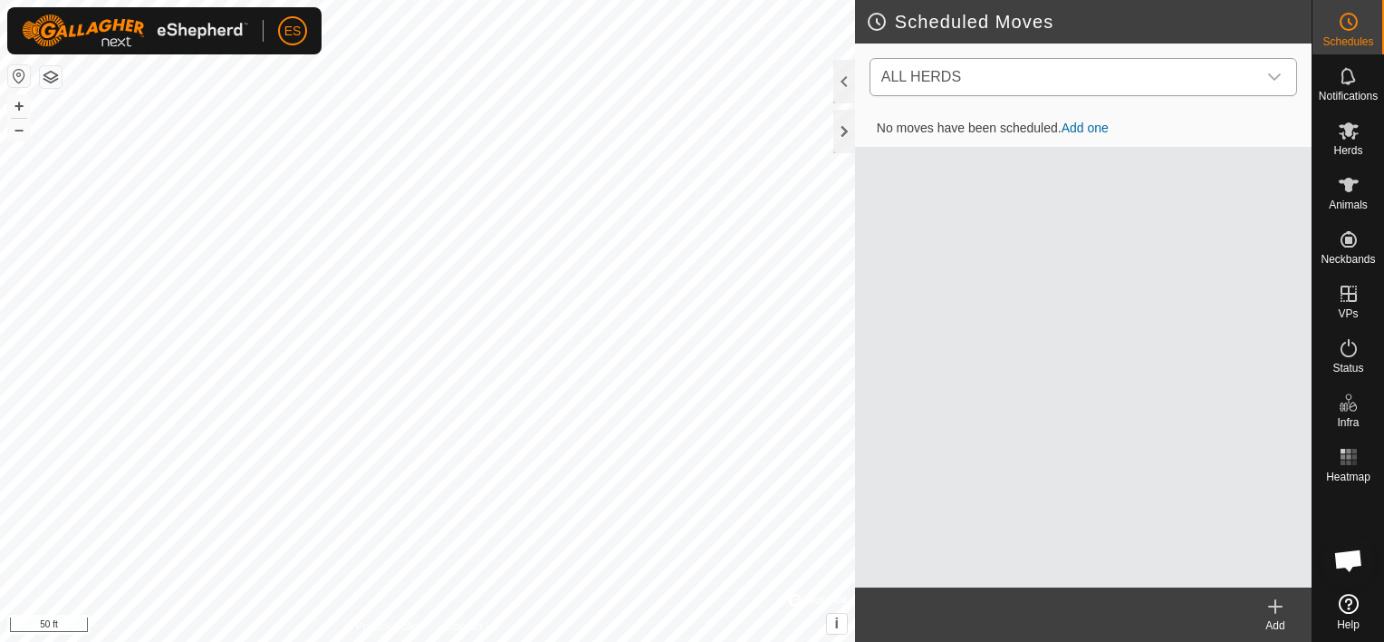
click at [1278, 77] on icon "dropdown trigger" at bounding box center [1275, 77] width 14 height 14
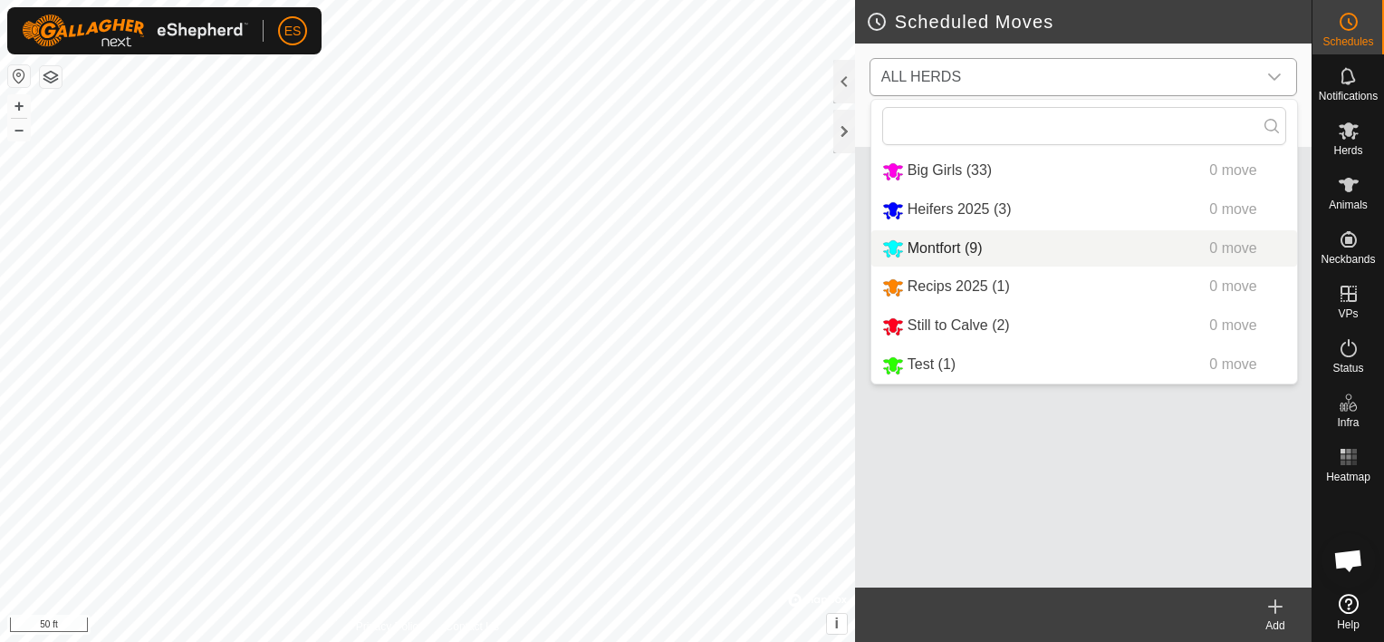
click at [946, 250] on li "Montfort (9) 0 move" at bounding box center [1085, 248] width 426 height 37
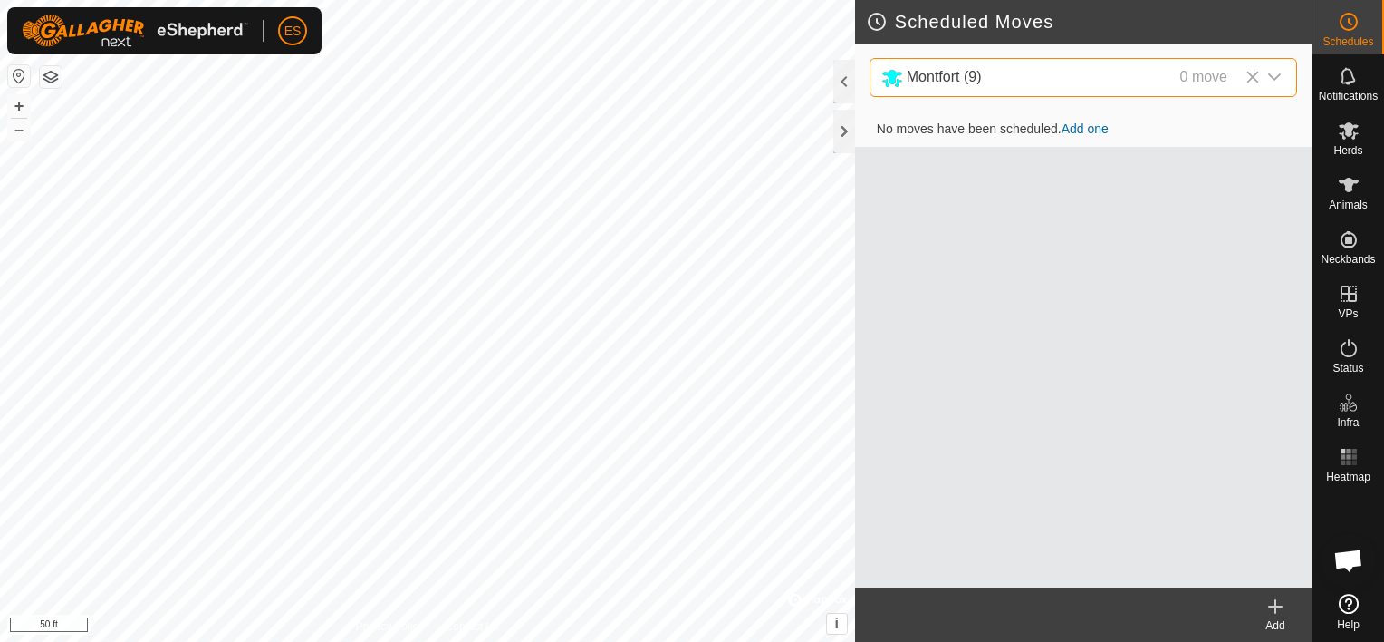
click at [1094, 124] on link "Add one" at bounding box center [1085, 128] width 47 height 14
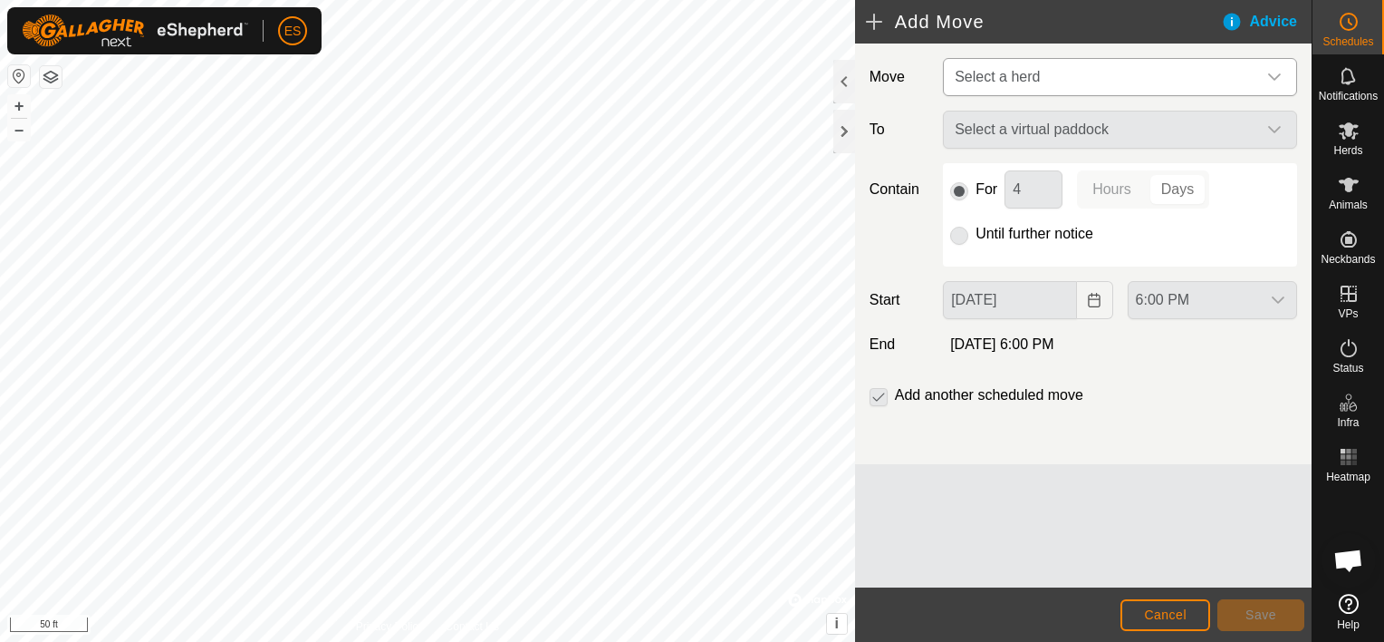
click at [1280, 76] on icon "dropdown trigger" at bounding box center [1275, 77] width 14 height 14
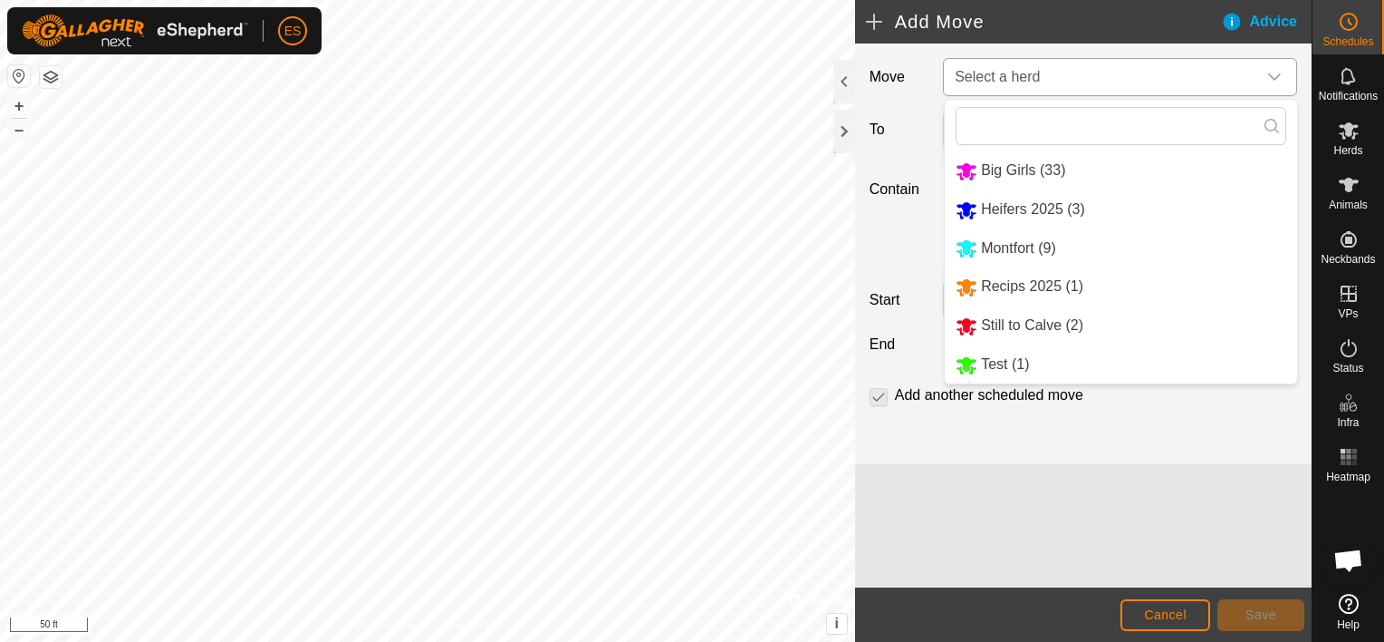
click at [1027, 243] on li "Montfort (9)" at bounding box center [1121, 248] width 352 height 37
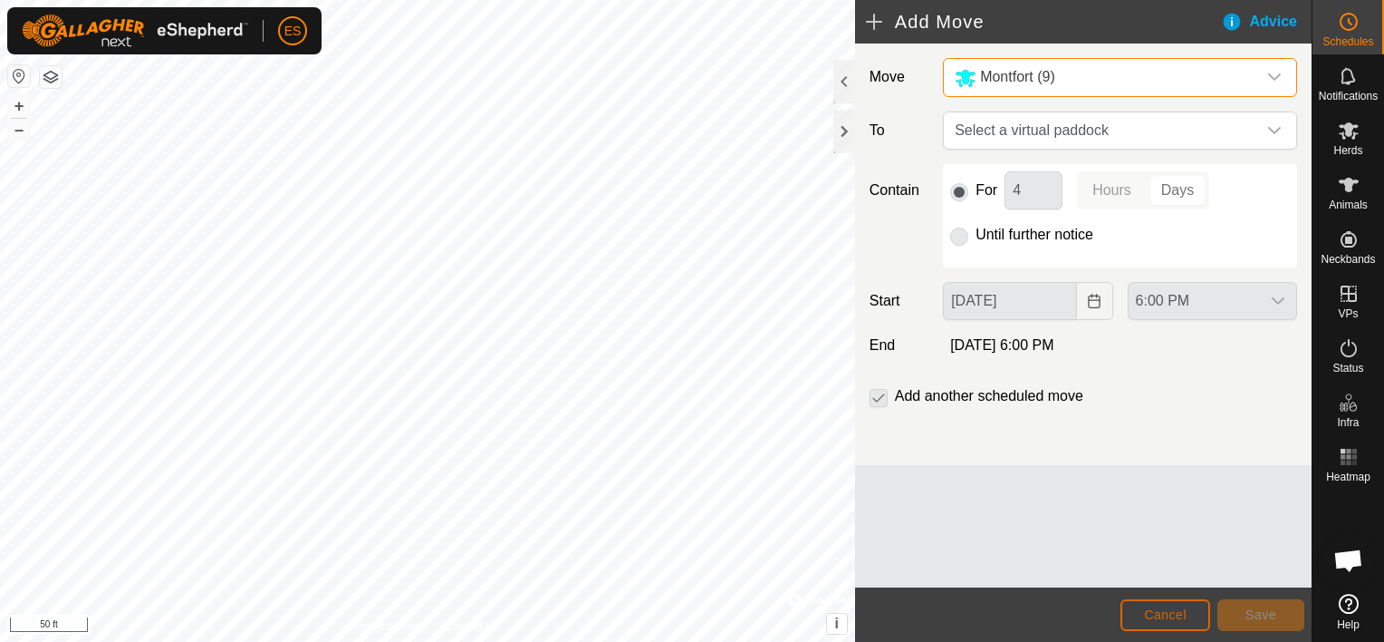
click at [1182, 611] on span "Cancel" at bounding box center [1165, 614] width 43 height 14
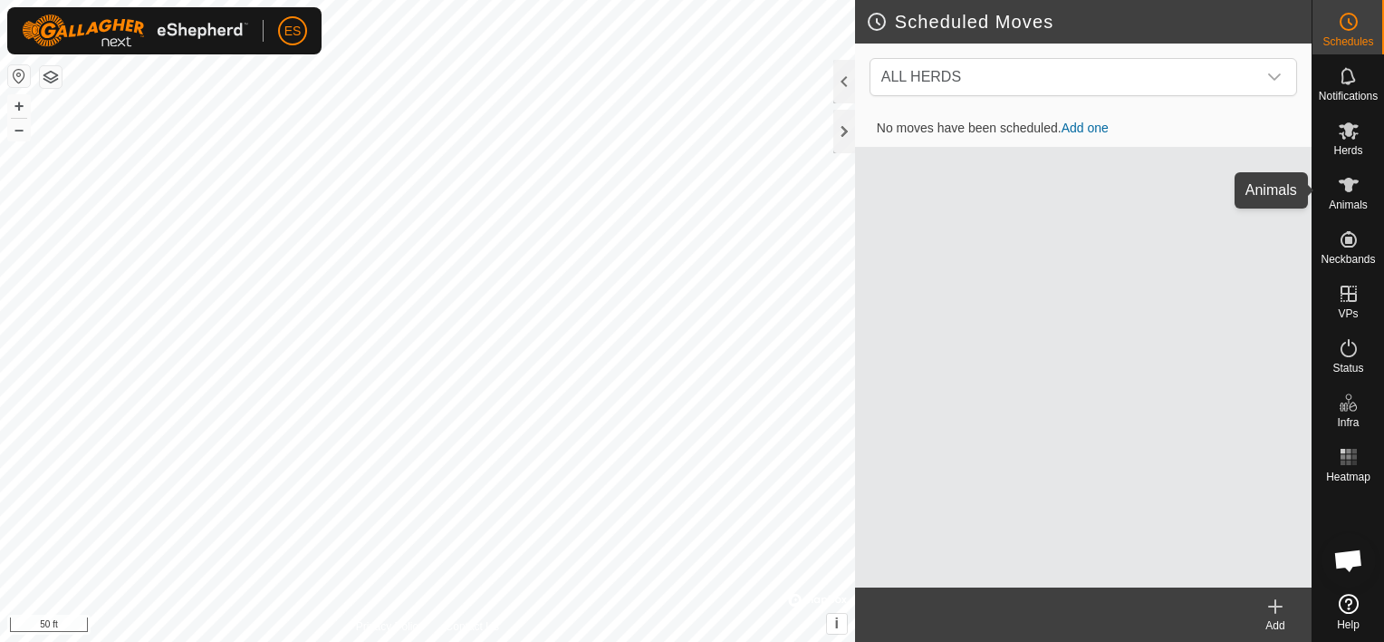
click at [1349, 189] on icon at bounding box center [1349, 185] width 20 height 14
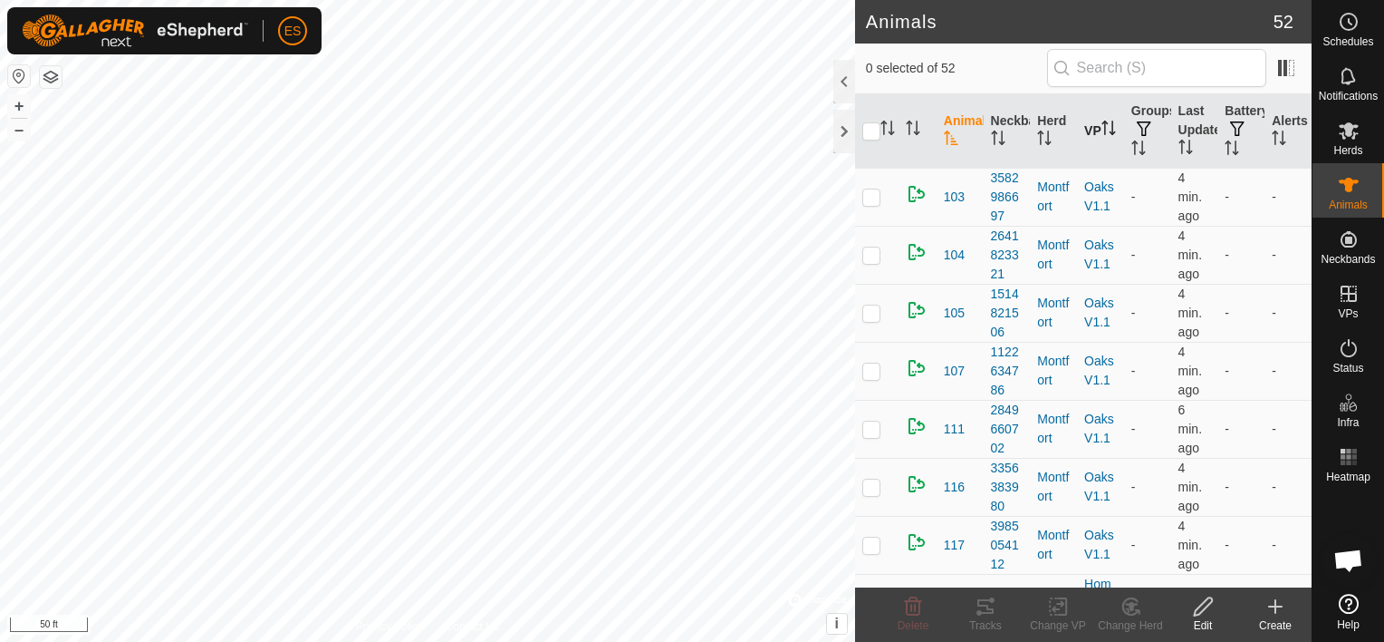
click at [1087, 129] on th "VP" at bounding box center [1100, 131] width 47 height 74
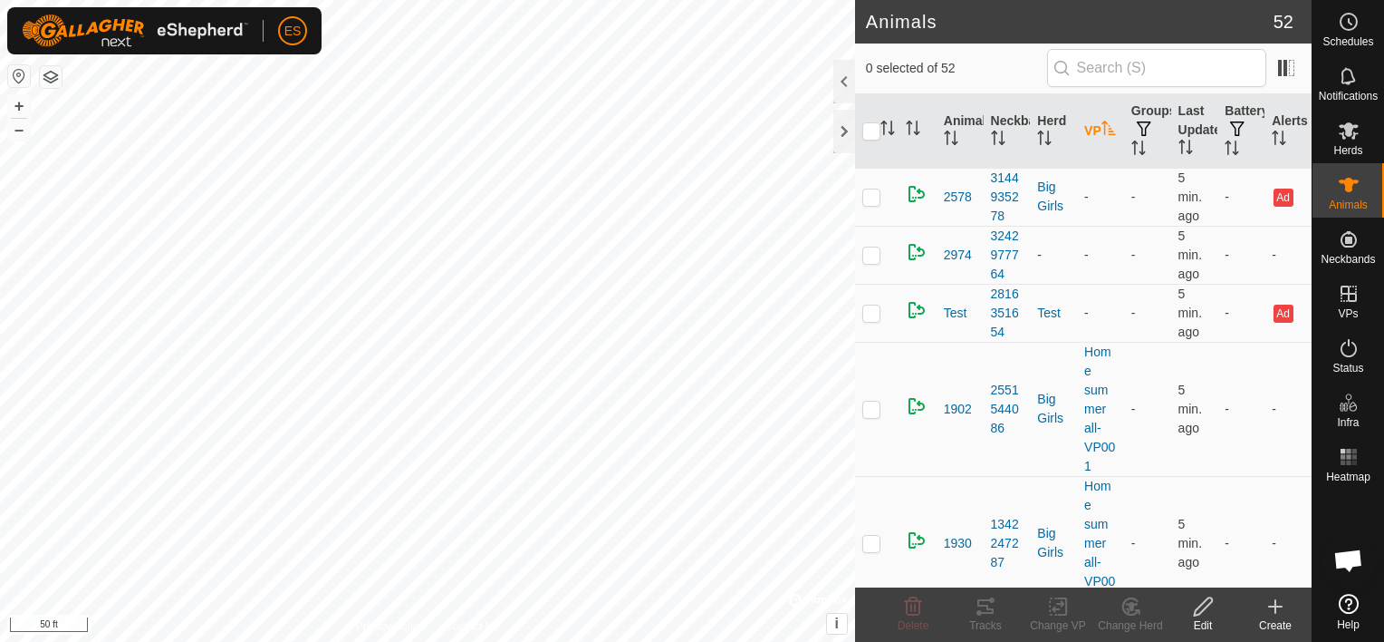
click at [1087, 129] on th "VP" at bounding box center [1100, 131] width 47 height 74
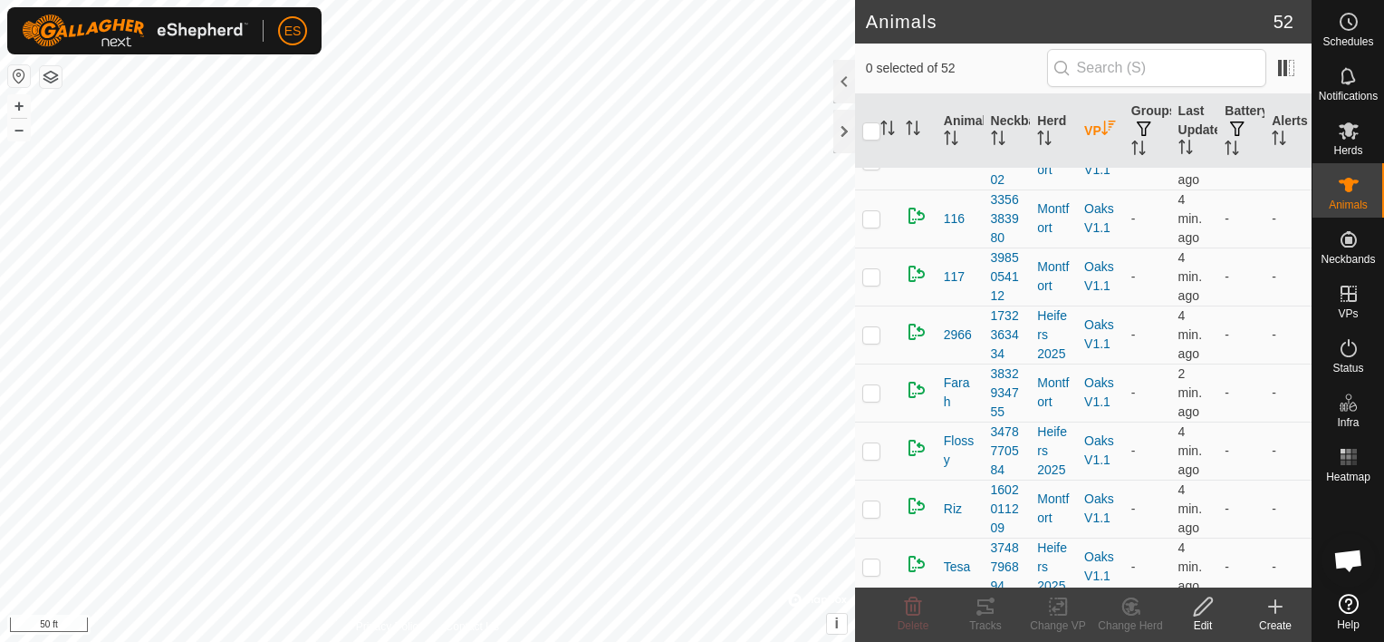
scroll to position [272, 0]
click at [873, 330] on p-checkbox at bounding box center [872, 330] width 18 height 14
checkbox input "true"
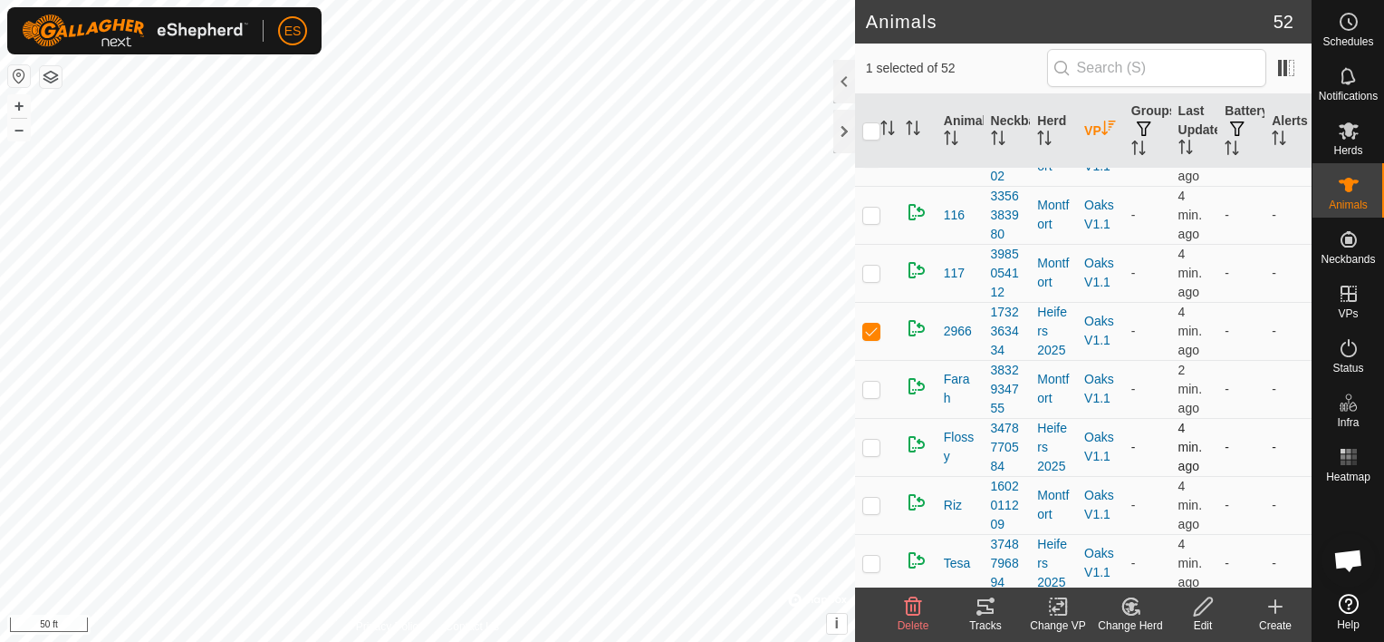
click at [868, 448] on p-checkbox at bounding box center [872, 446] width 18 height 14
checkbox input "true"
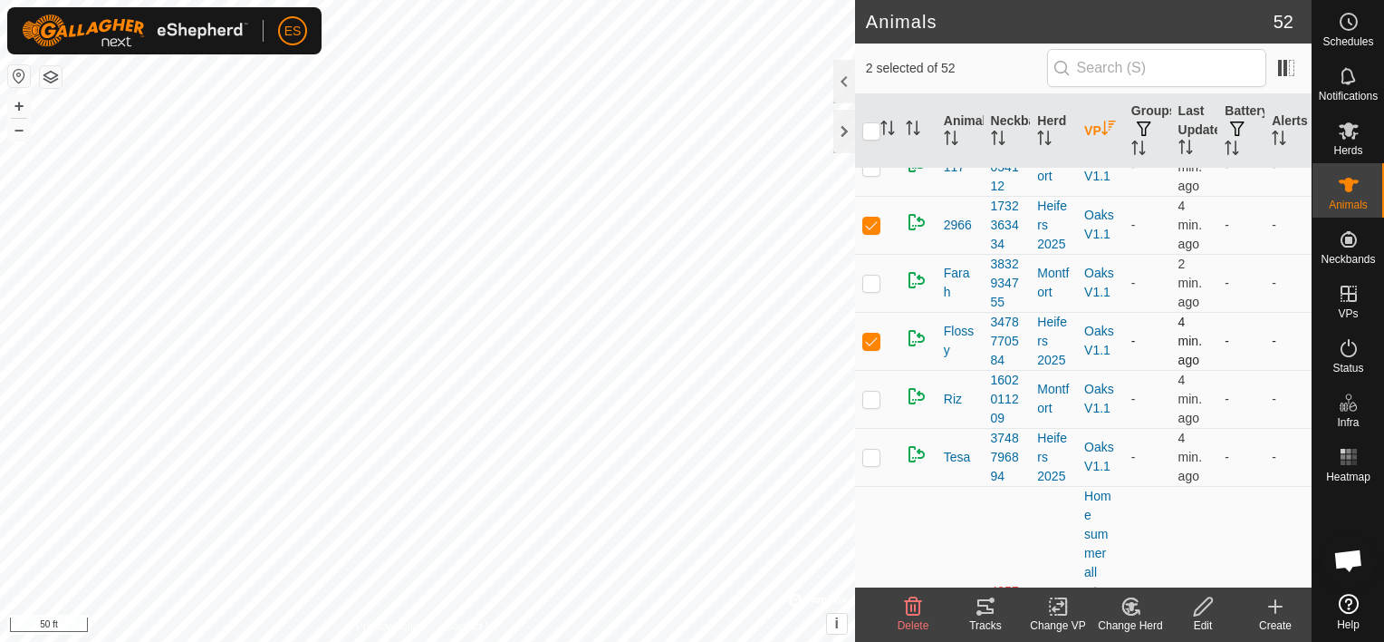
scroll to position [408, 0]
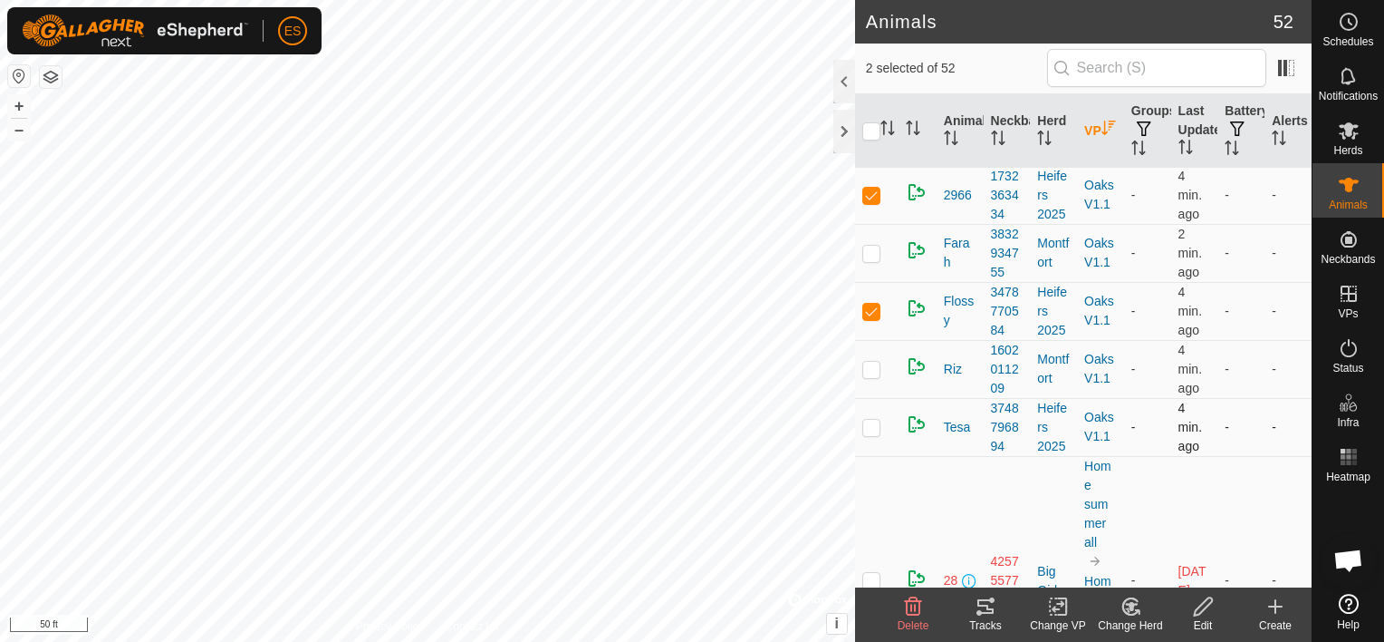
click at [872, 422] on p-checkbox at bounding box center [872, 427] width 18 height 14
checkbox input "true"
click at [1132, 613] on icon at bounding box center [1130, 606] width 15 height 16
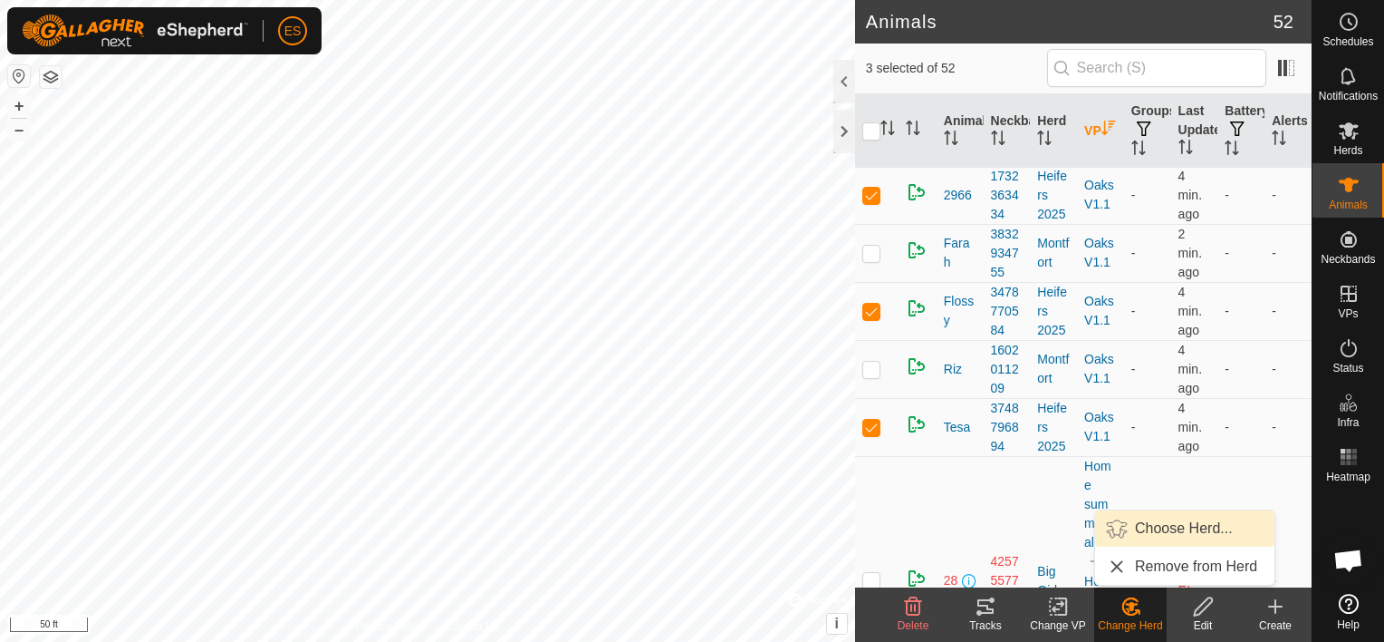
click at [1145, 526] on link "Choose Herd..." at bounding box center [1184, 528] width 179 height 36
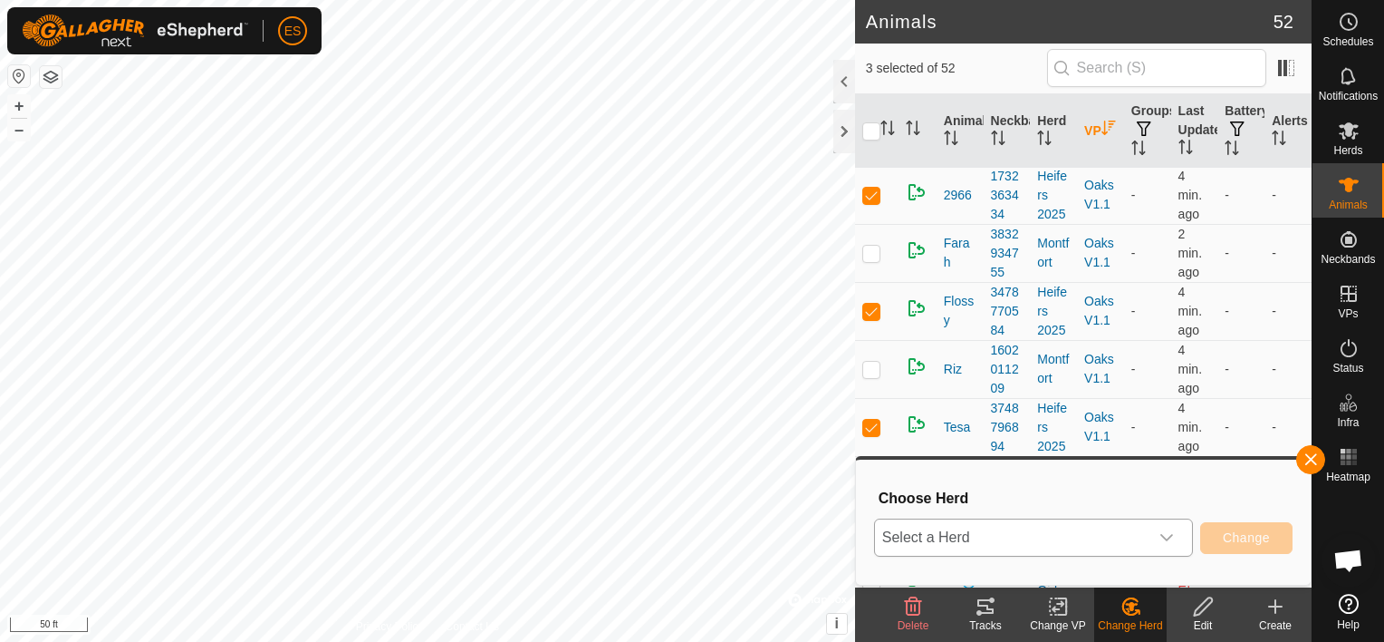
click at [1173, 543] on icon "dropdown trigger" at bounding box center [1167, 537] width 14 height 14
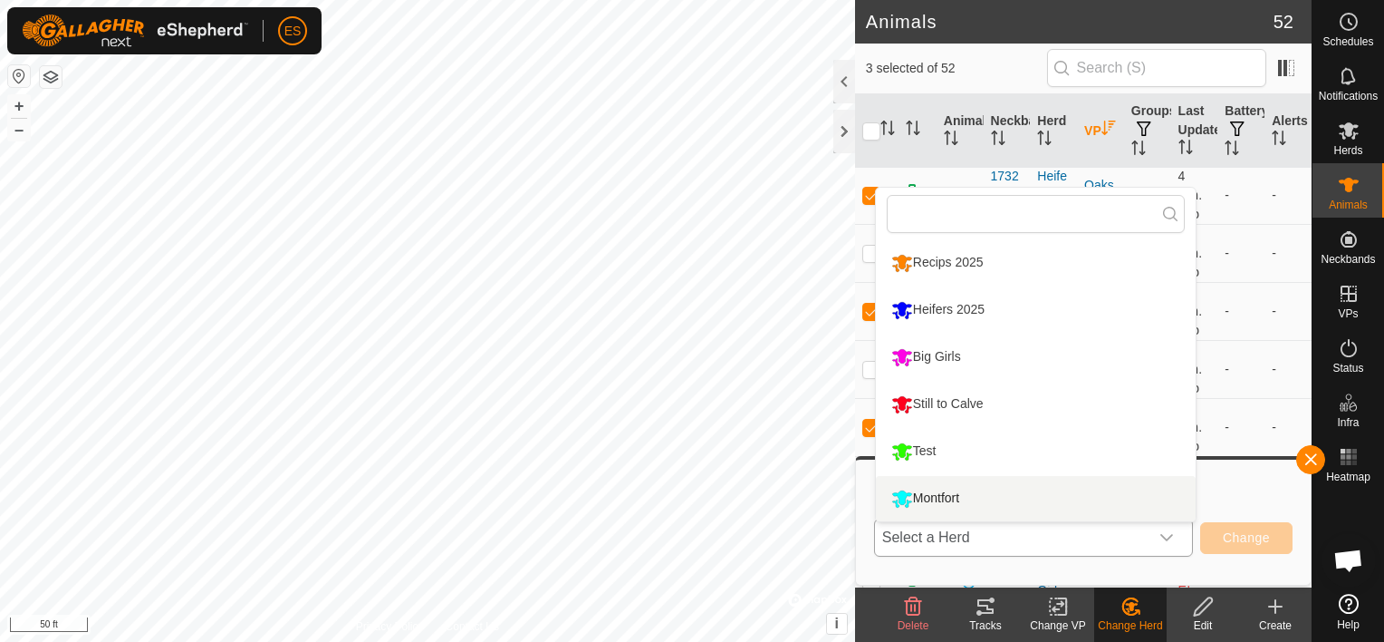
click at [957, 493] on li "Montfort" at bounding box center [1036, 498] width 320 height 45
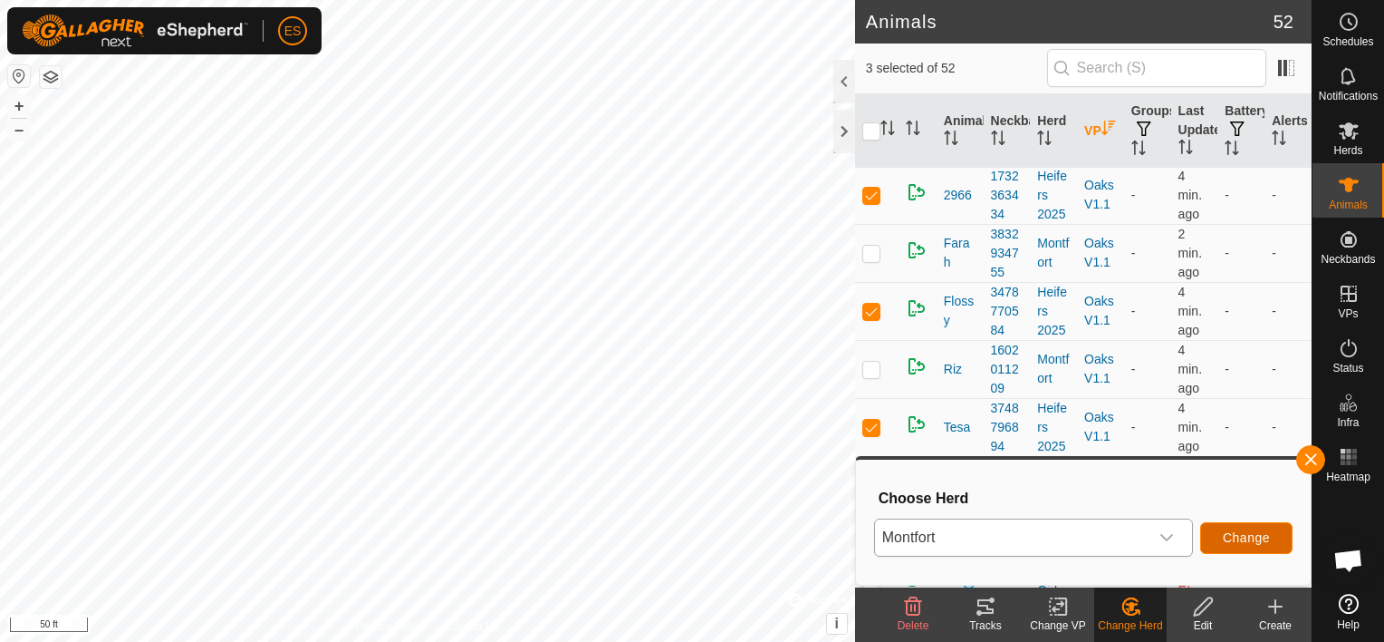
click at [1236, 527] on button "Change" at bounding box center [1247, 538] width 92 height 32
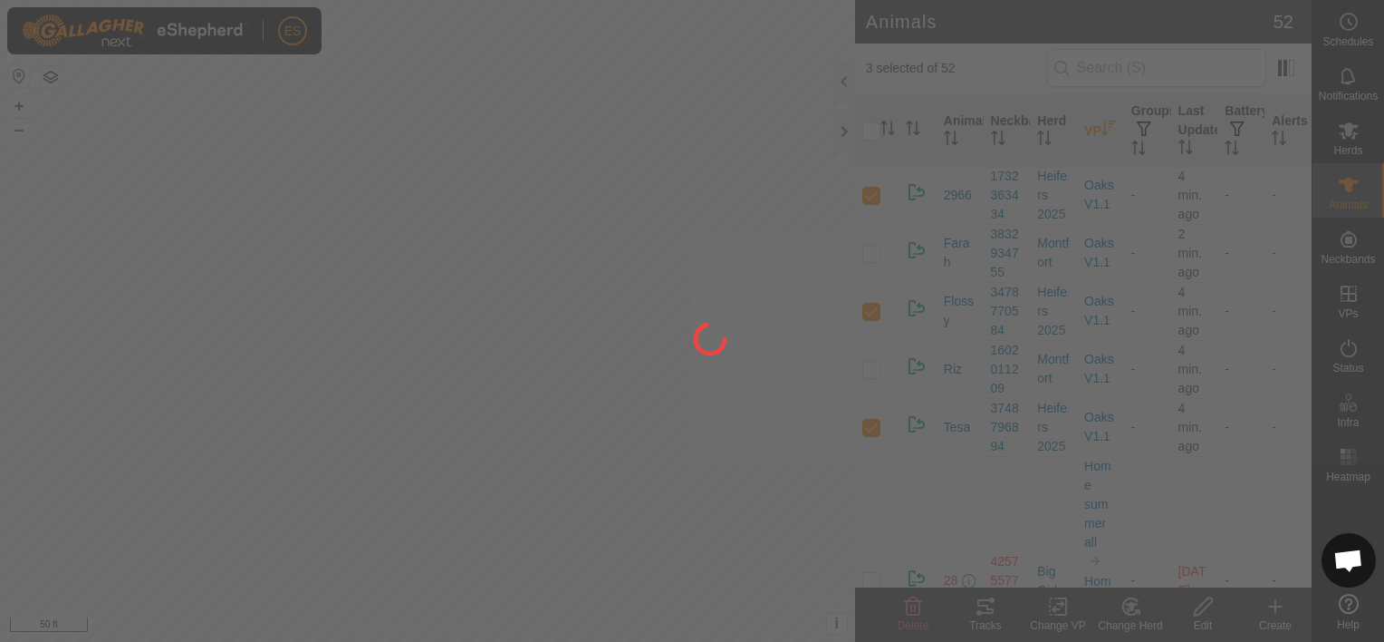
checkbox input "false"
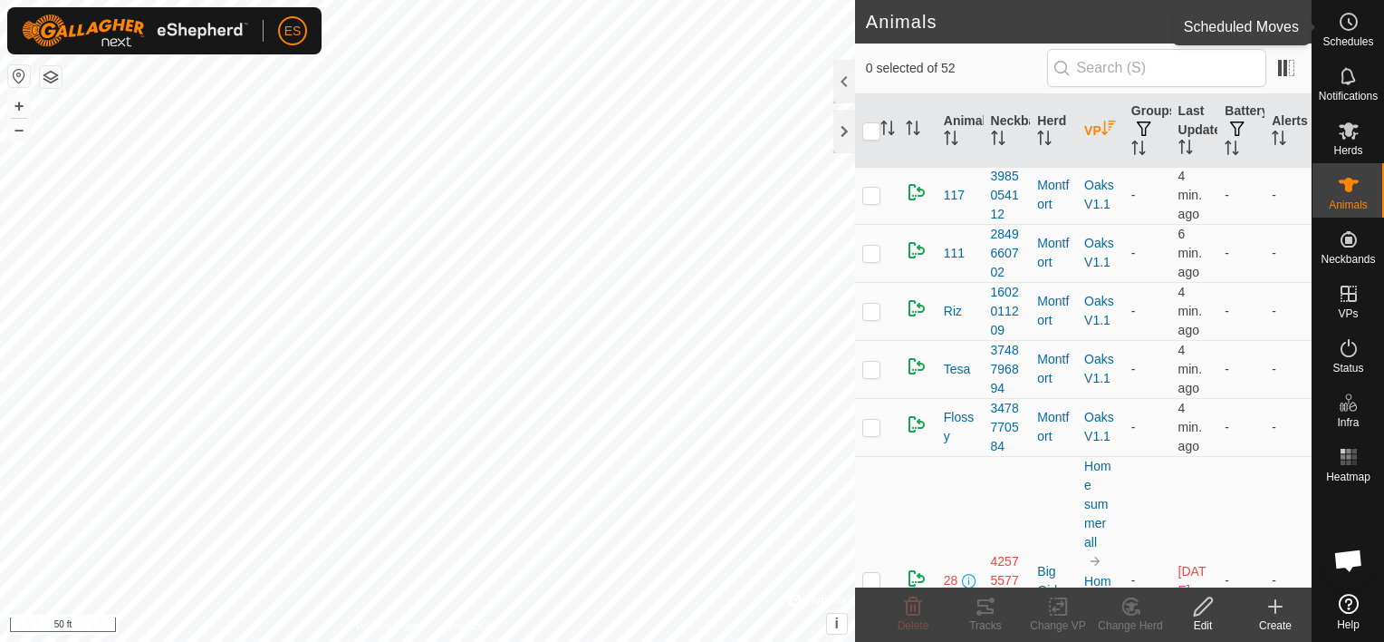
click at [1344, 33] on es-schedule-vp-svg-icon at bounding box center [1349, 21] width 33 height 29
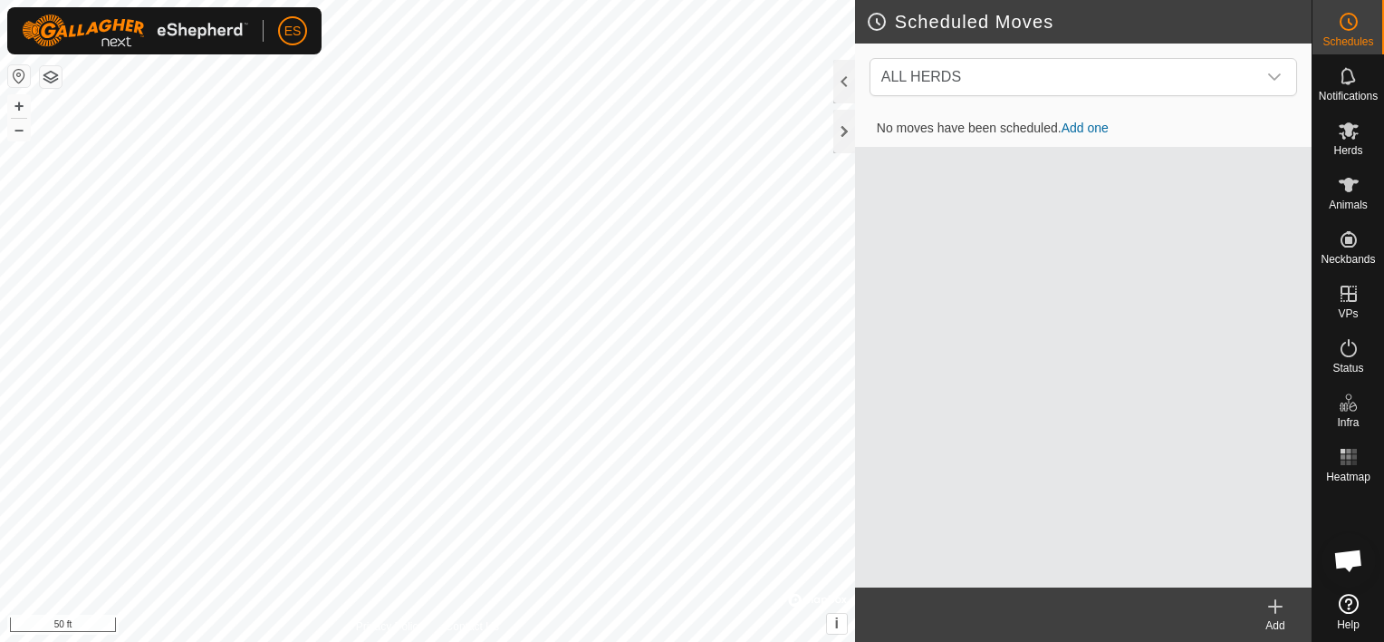
click at [1074, 130] on link "Add one" at bounding box center [1085, 128] width 47 height 14
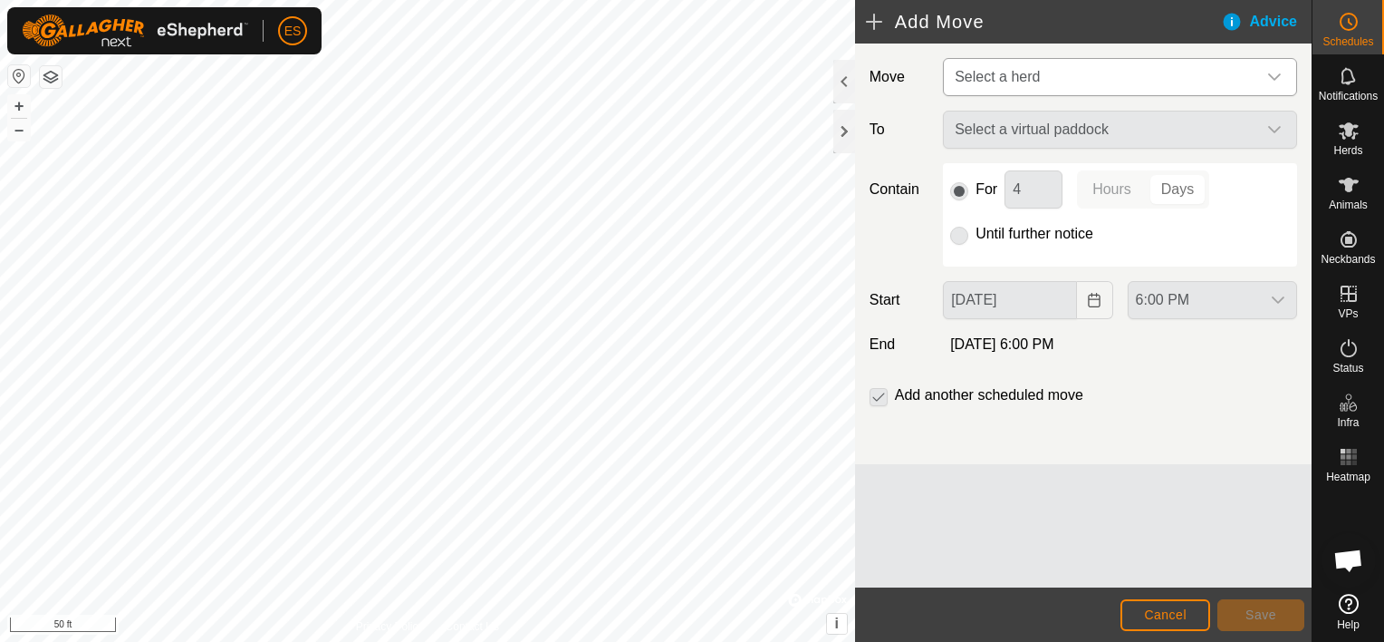
click at [1282, 72] on div "dropdown trigger" at bounding box center [1275, 77] width 36 height 36
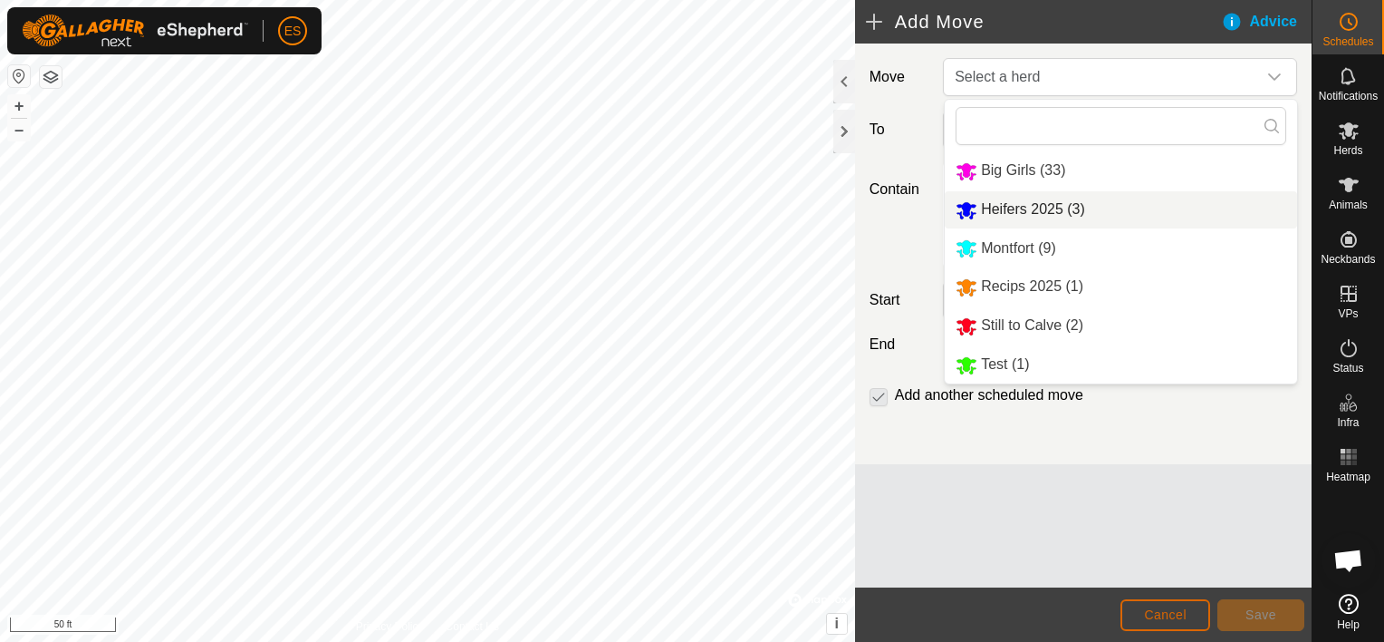
click at [1182, 618] on span "Cancel" at bounding box center [1165, 614] width 43 height 14
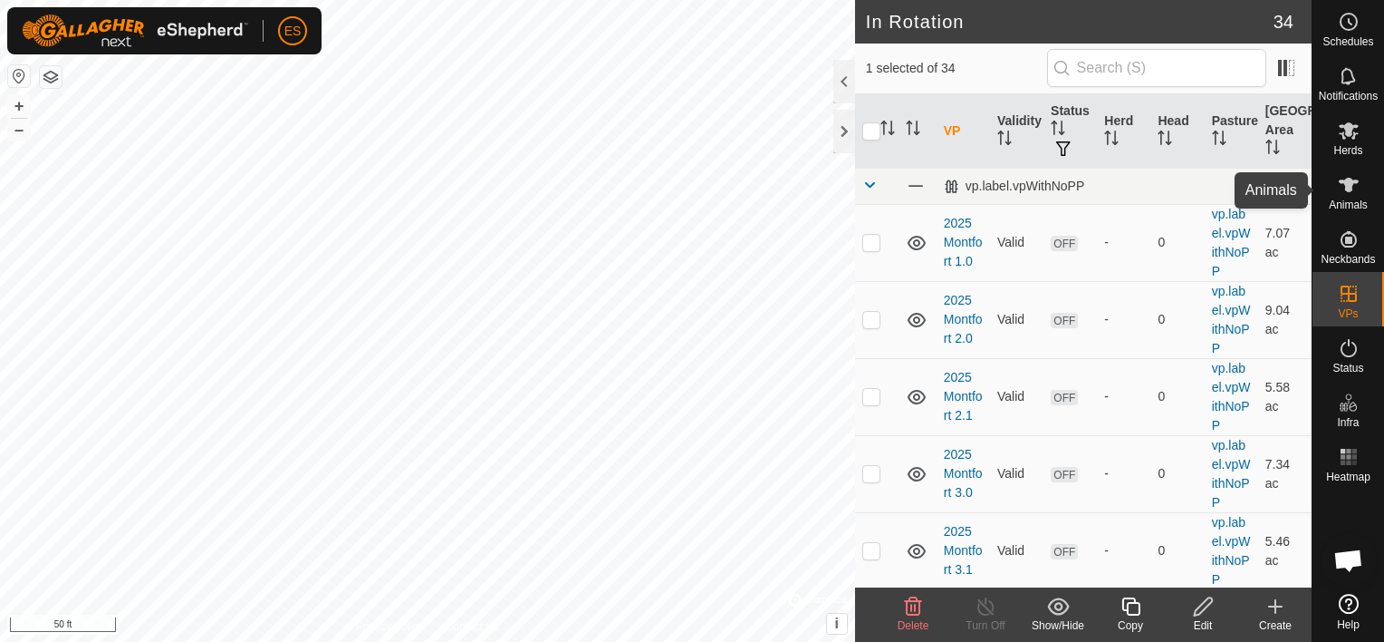
click at [1362, 195] on es-animals-svg-icon at bounding box center [1349, 184] width 33 height 29
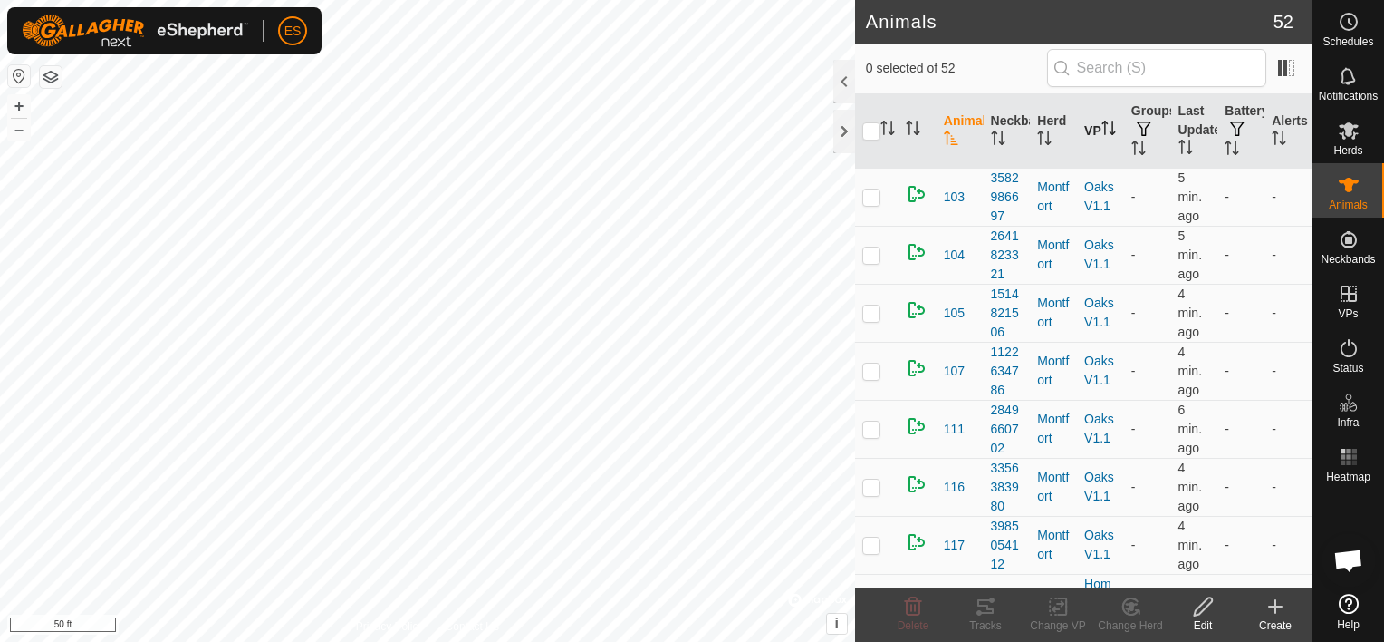
click at [1102, 130] on icon "Activate to sort" at bounding box center [1109, 128] width 14 height 14
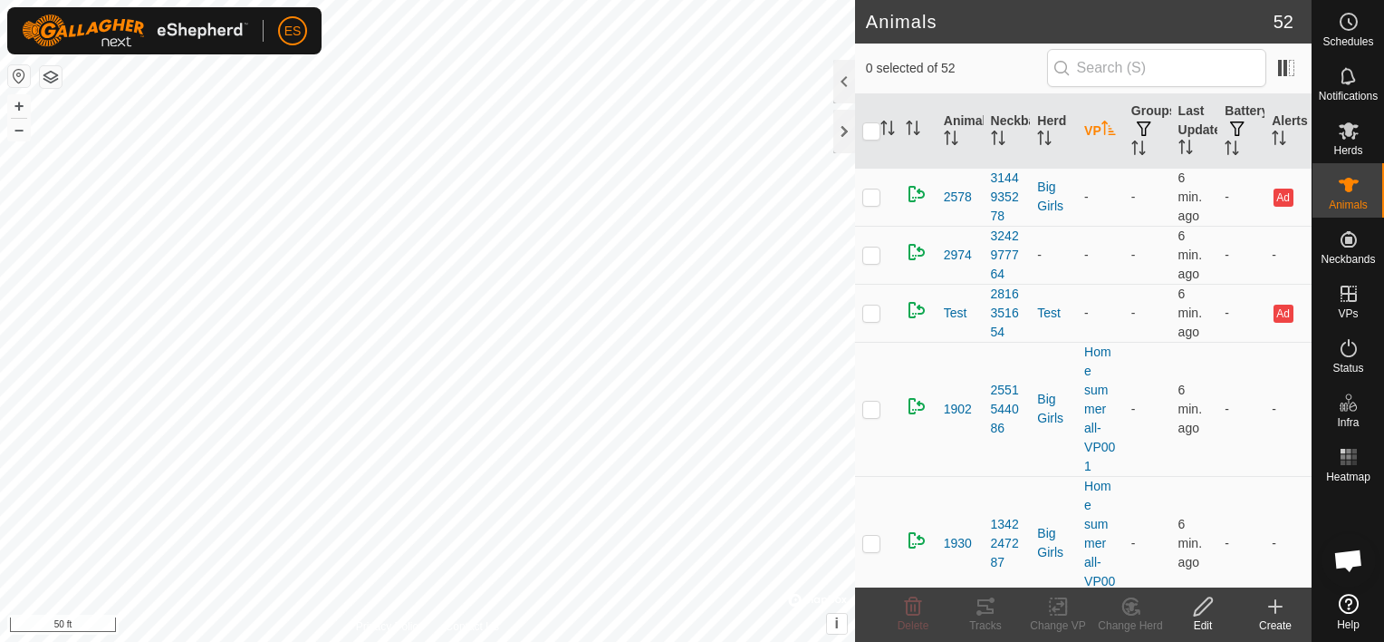
click at [1102, 130] on icon "Activate to sort" at bounding box center [1109, 128] width 14 height 14
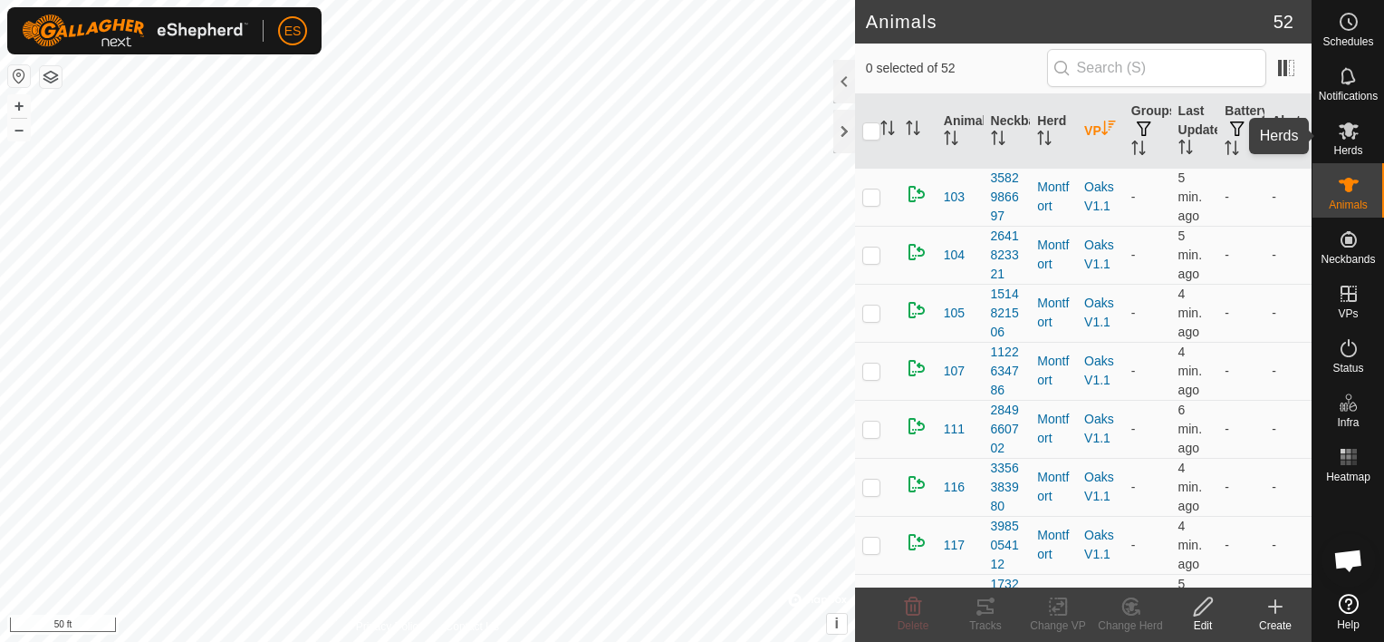
click at [1348, 140] on icon at bounding box center [1349, 131] width 22 height 22
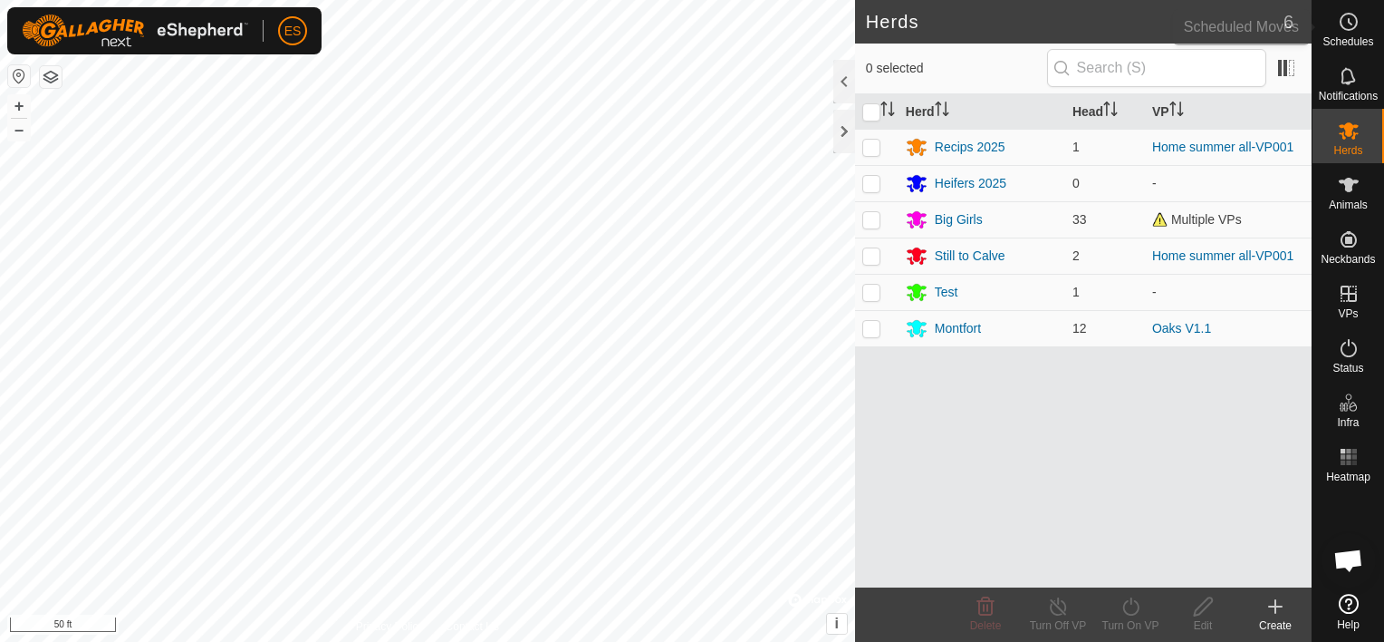
click at [1355, 34] on es-schedule-vp-svg-icon at bounding box center [1349, 21] width 33 height 29
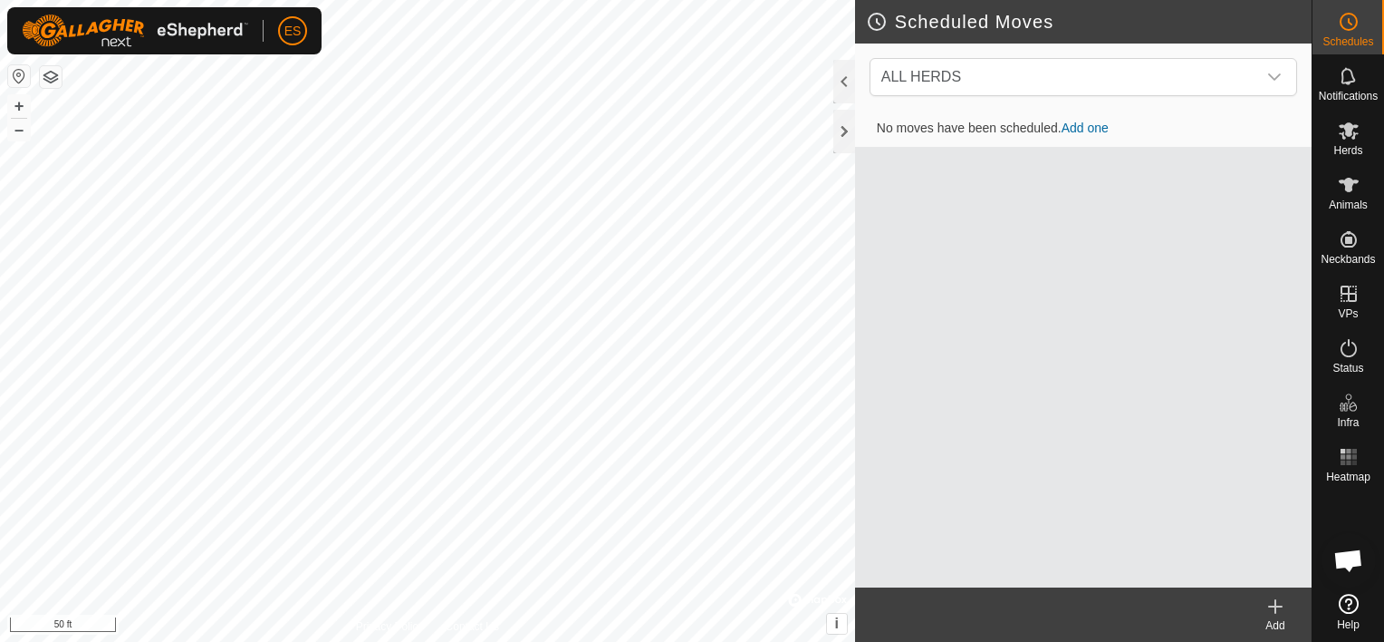
click at [1096, 130] on link "Add one" at bounding box center [1085, 128] width 47 height 14
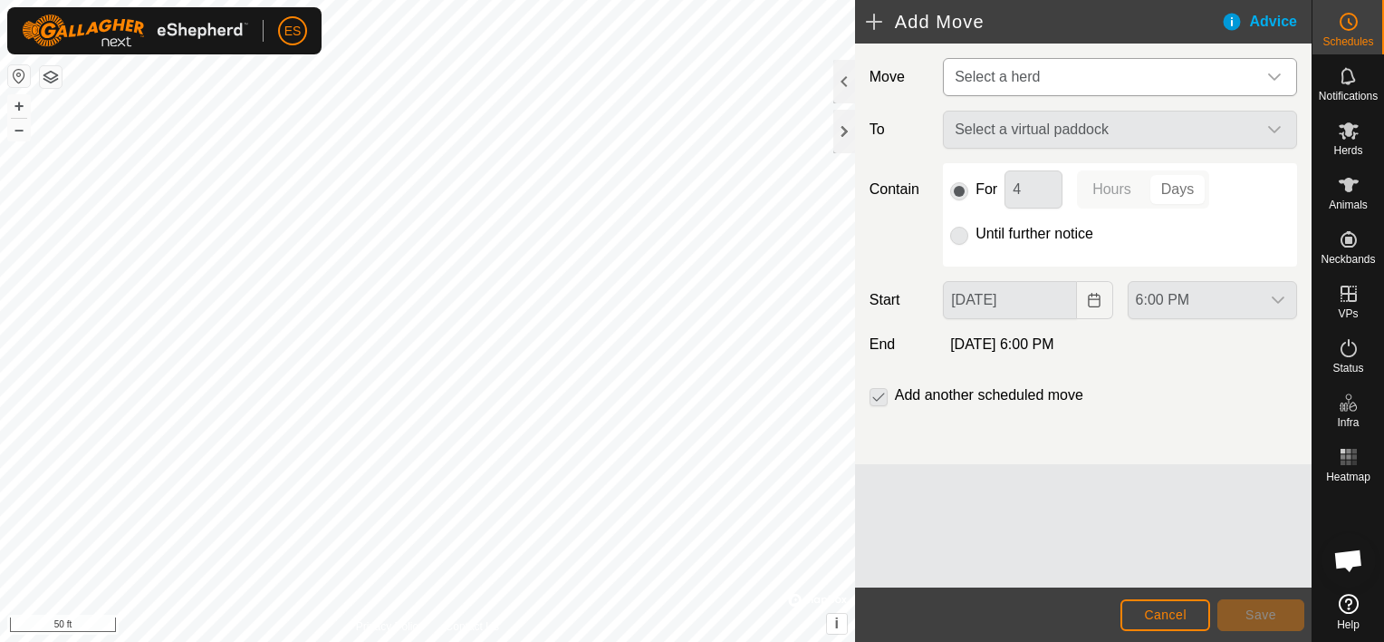
click at [1283, 72] on div "dropdown trigger" at bounding box center [1275, 77] width 36 height 36
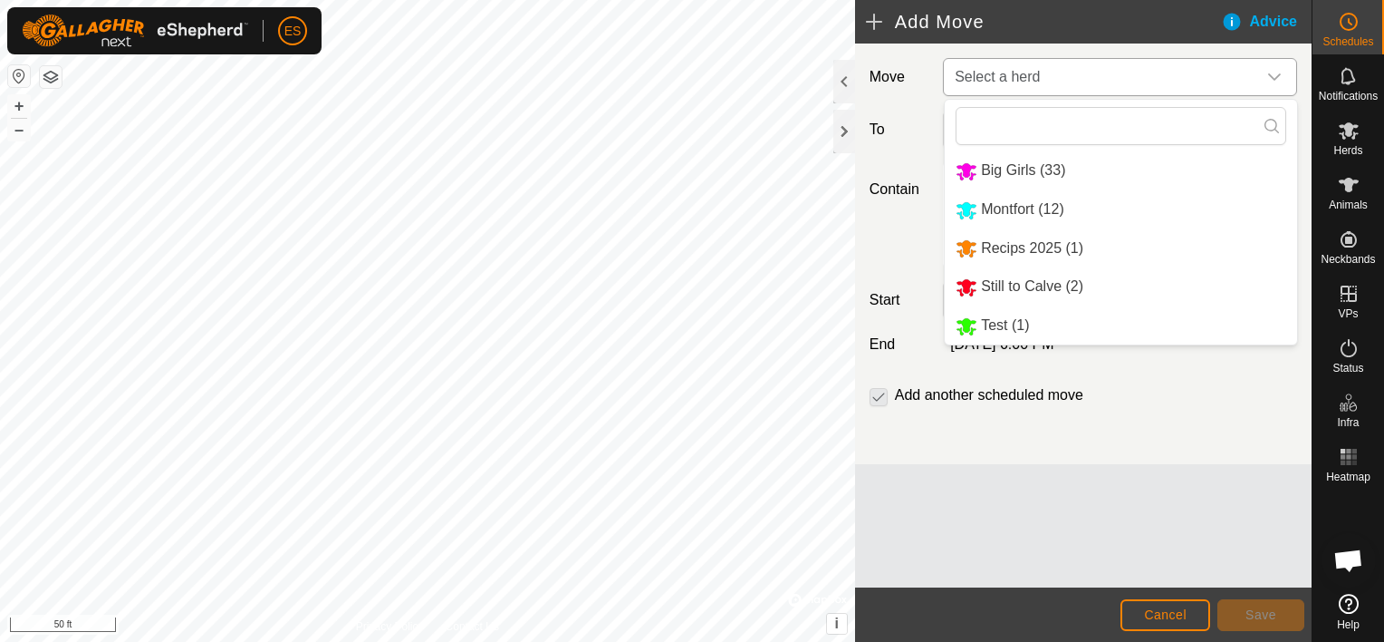
click at [1033, 207] on li "Montfort (12)" at bounding box center [1121, 209] width 352 height 37
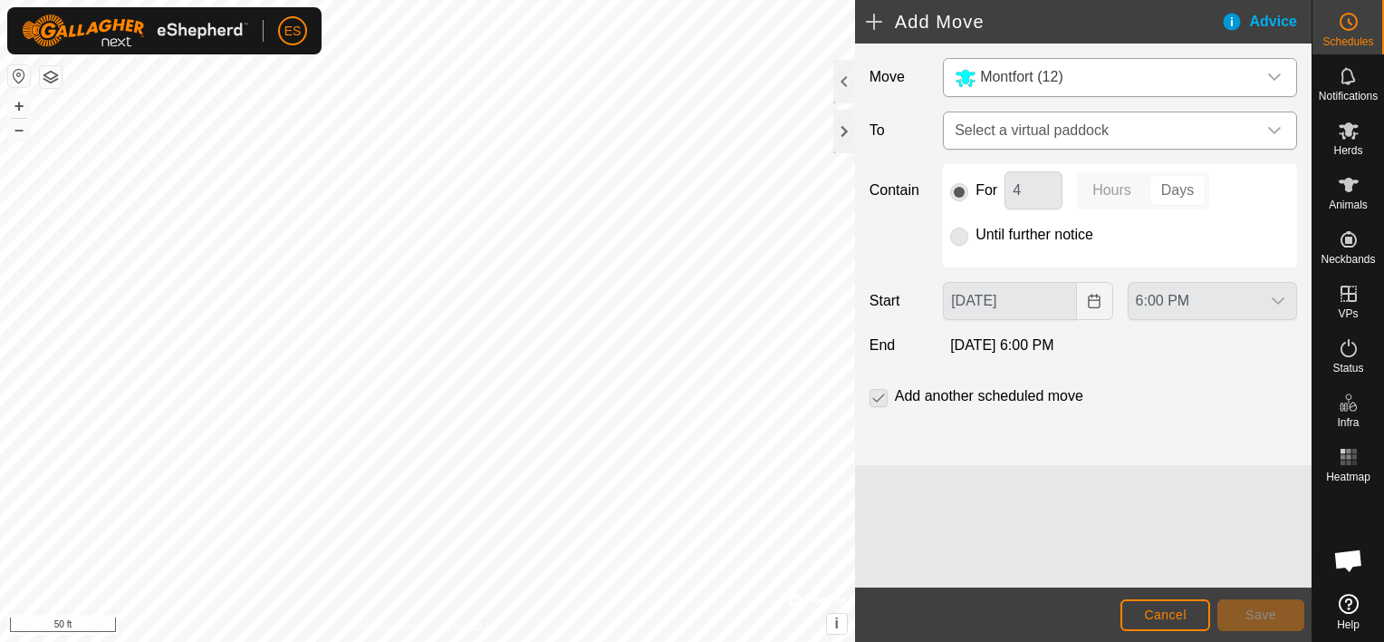
click at [1277, 131] on icon "dropdown trigger" at bounding box center [1275, 130] width 13 height 7
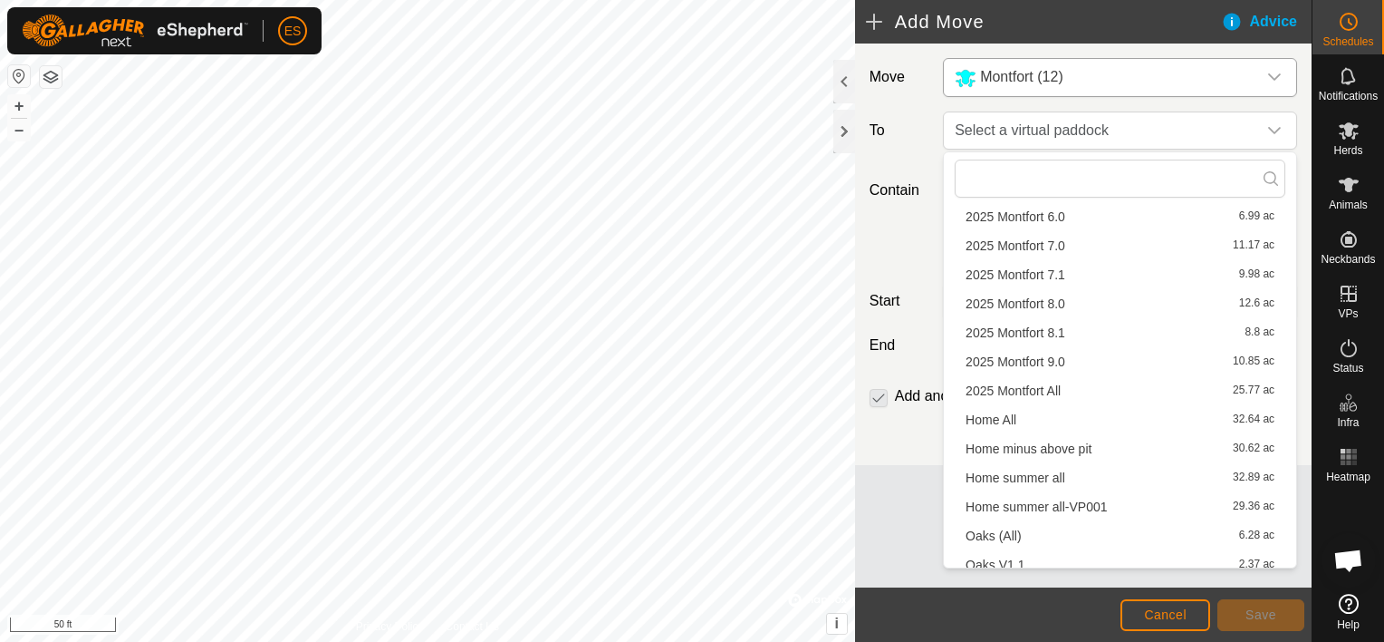
scroll to position [340, 0]
click at [1018, 526] on li "Oaks v2.0 3.43 ac" at bounding box center [1120, 529] width 331 height 27
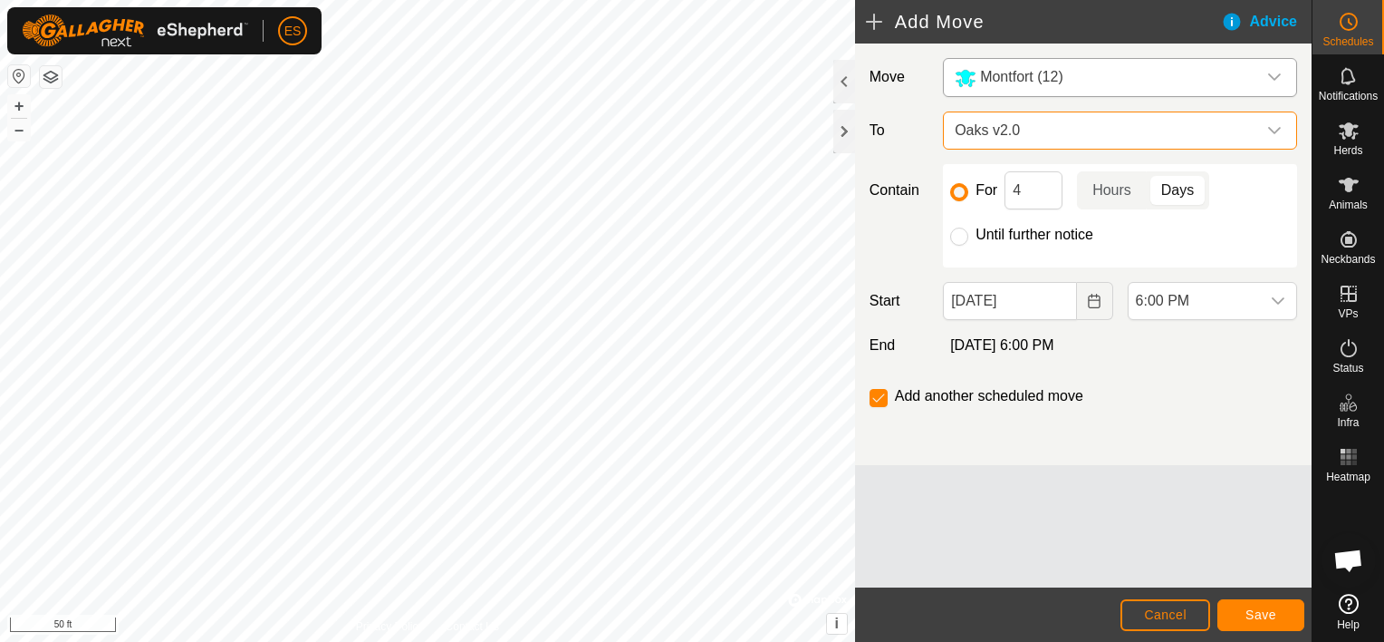
click at [1276, 130] on icon "dropdown trigger" at bounding box center [1275, 130] width 13 height 7
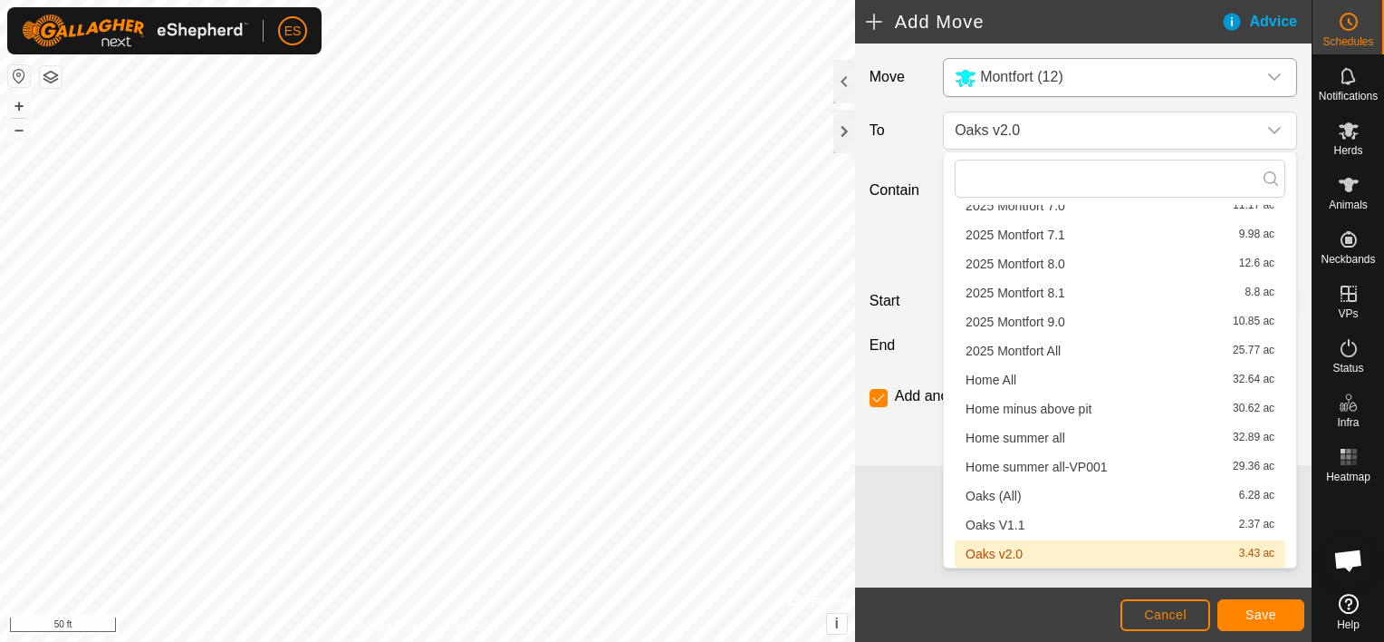
scroll to position [303, 0]
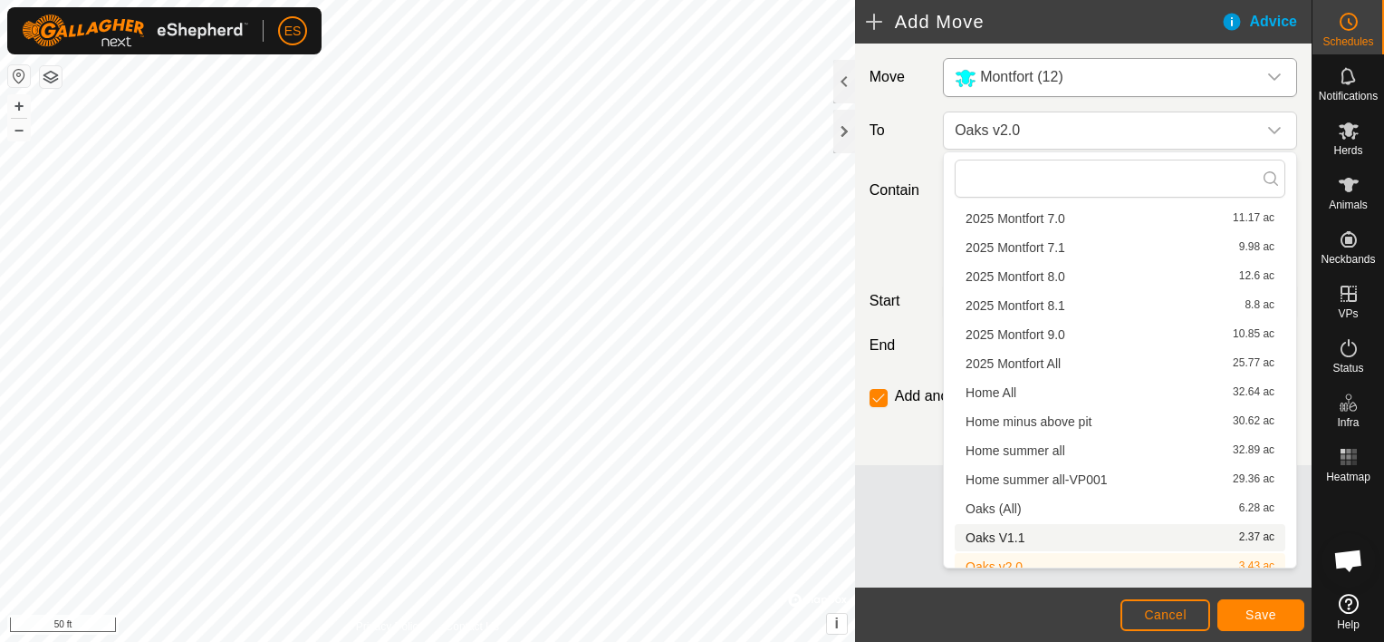
click at [1015, 534] on li "Oaks V1.1 2.37 ac" at bounding box center [1120, 537] width 331 height 27
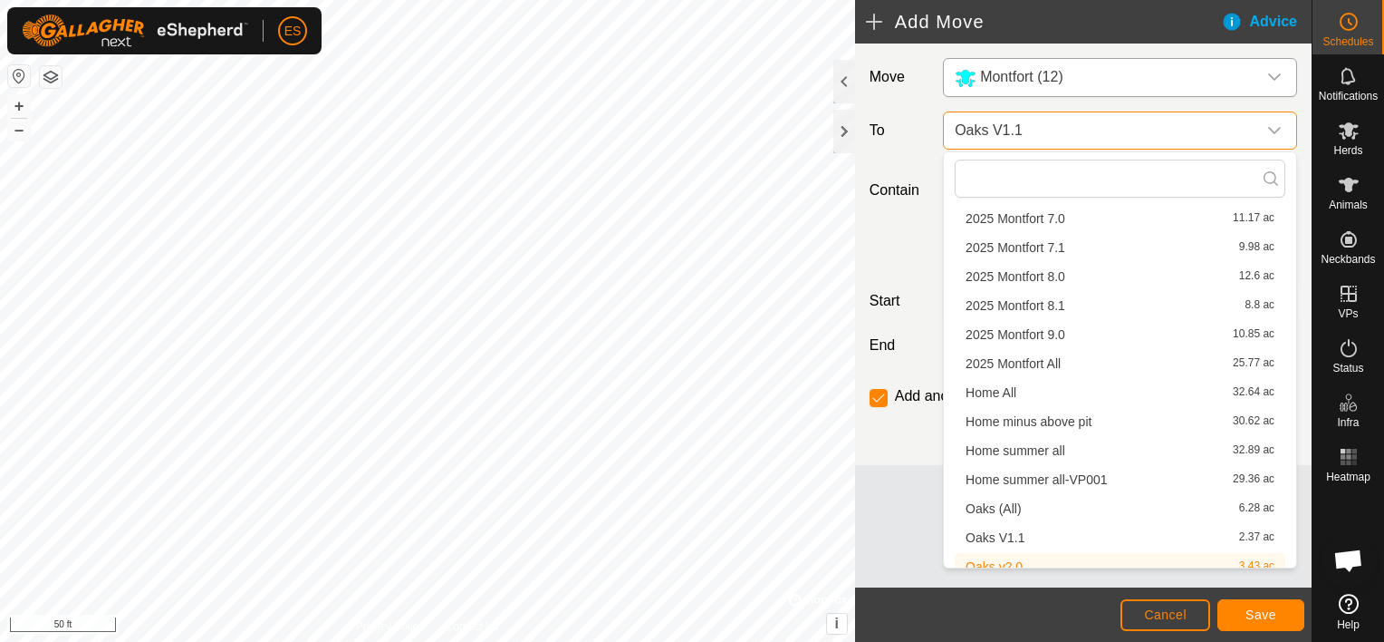
scroll to position [0, 0]
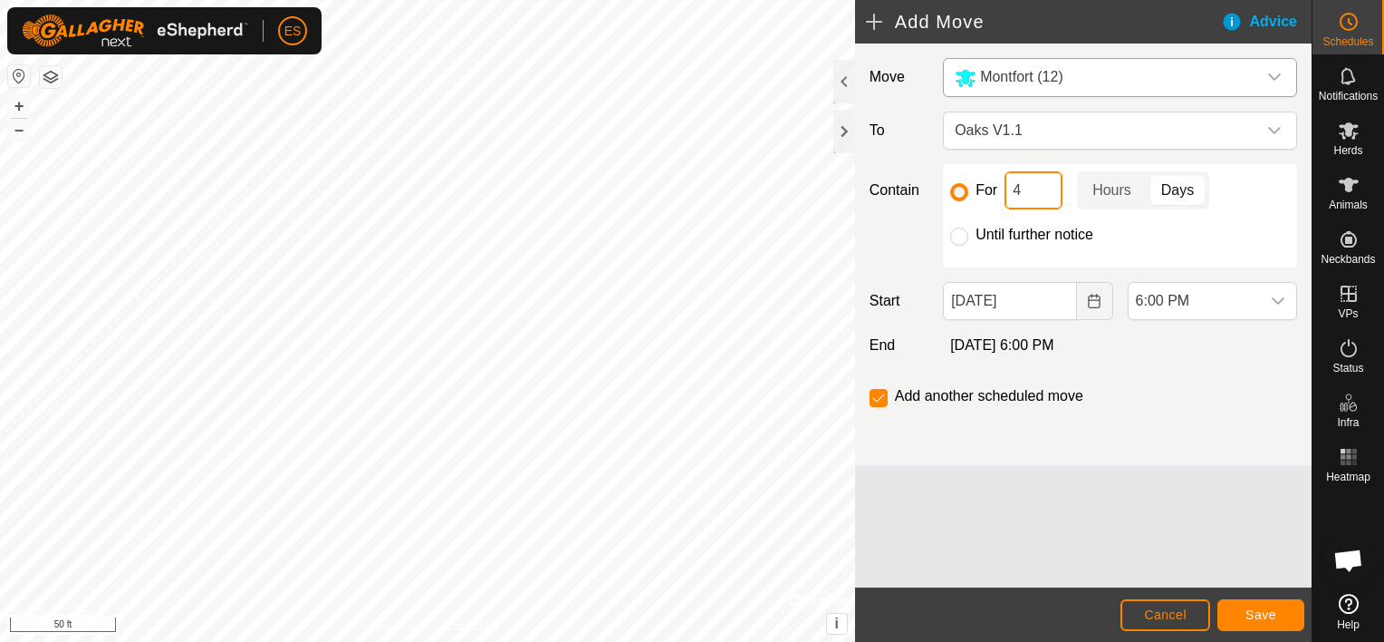
drag, startPoint x: 1027, startPoint y: 185, endPoint x: 980, endPoint y: 188, distance: 47.3
click at [980, 188] on div "For 4 Hours Days" at bounding box center [1120, 190] width 340 height 38
type input "2"
click at [967, 431] on div "Move Montfort (12) To Oaks V1.1 Contain For 2 Hours Days Until further notice S…" at bounding box center [1083, 253] width 457 height 421
click at [1265, 616] on span "Save" at bounding box center [1261, 614] width 31 height 14
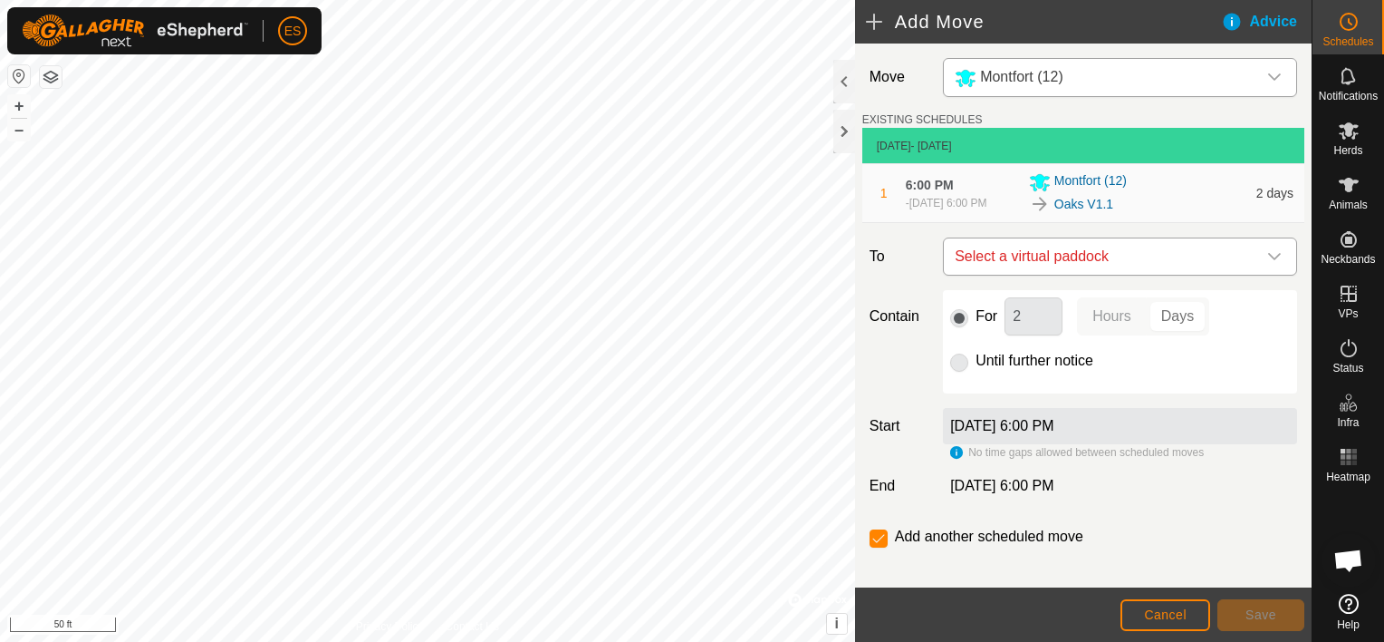
click at [1268, 259] on icon "dropdown trigger" at bounding box center [1275, 256] width 14 height 14
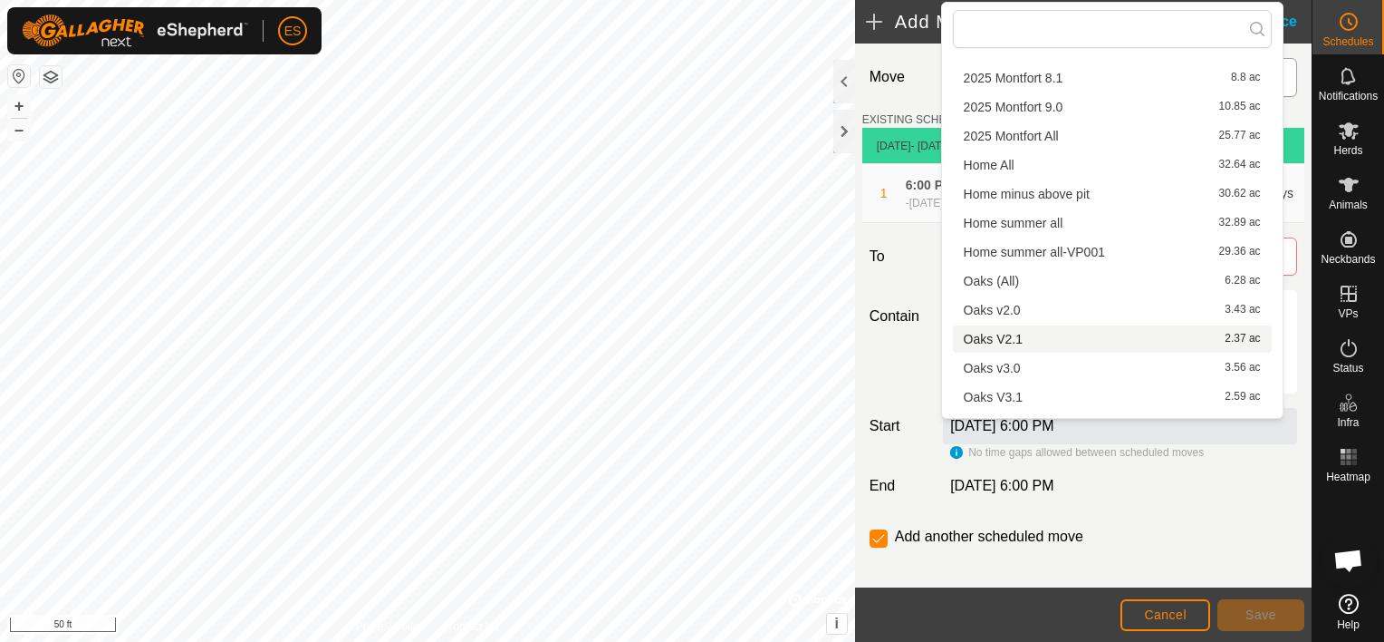
scroll to position [384, 0]
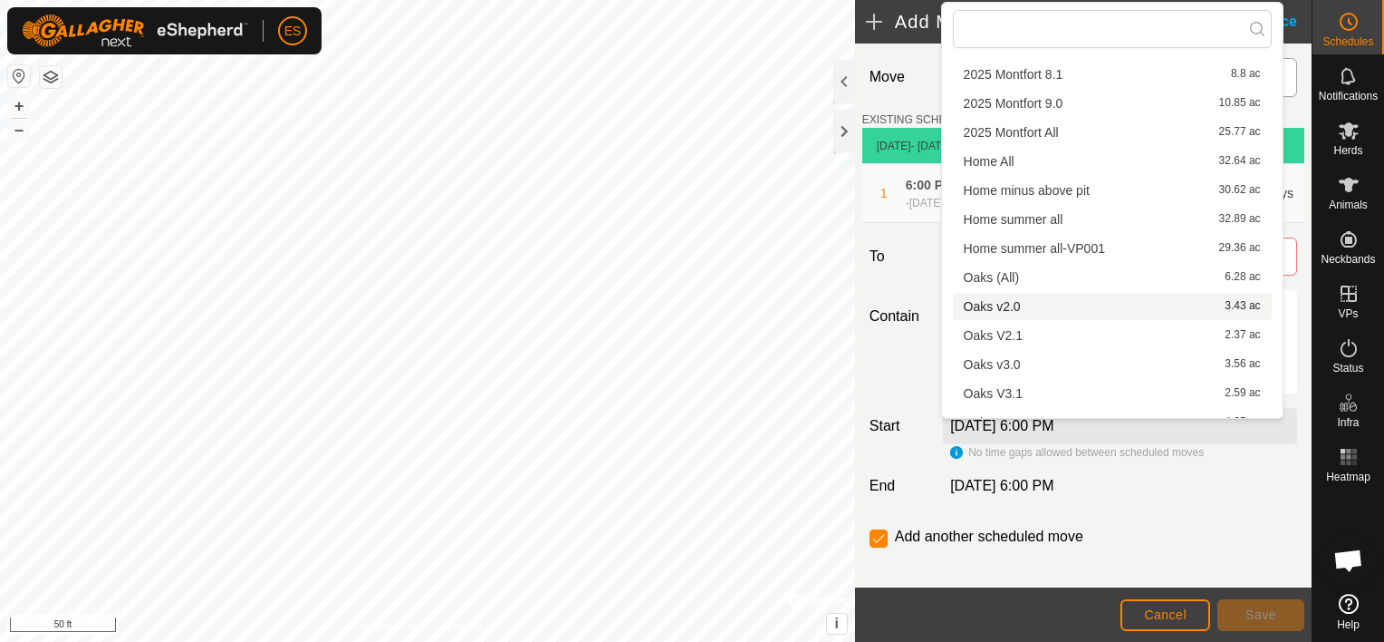
click at [1018, 304] on li "Oaks v2.0 3.43 ac" at bounding box center [1112, 306] width 319 height 27
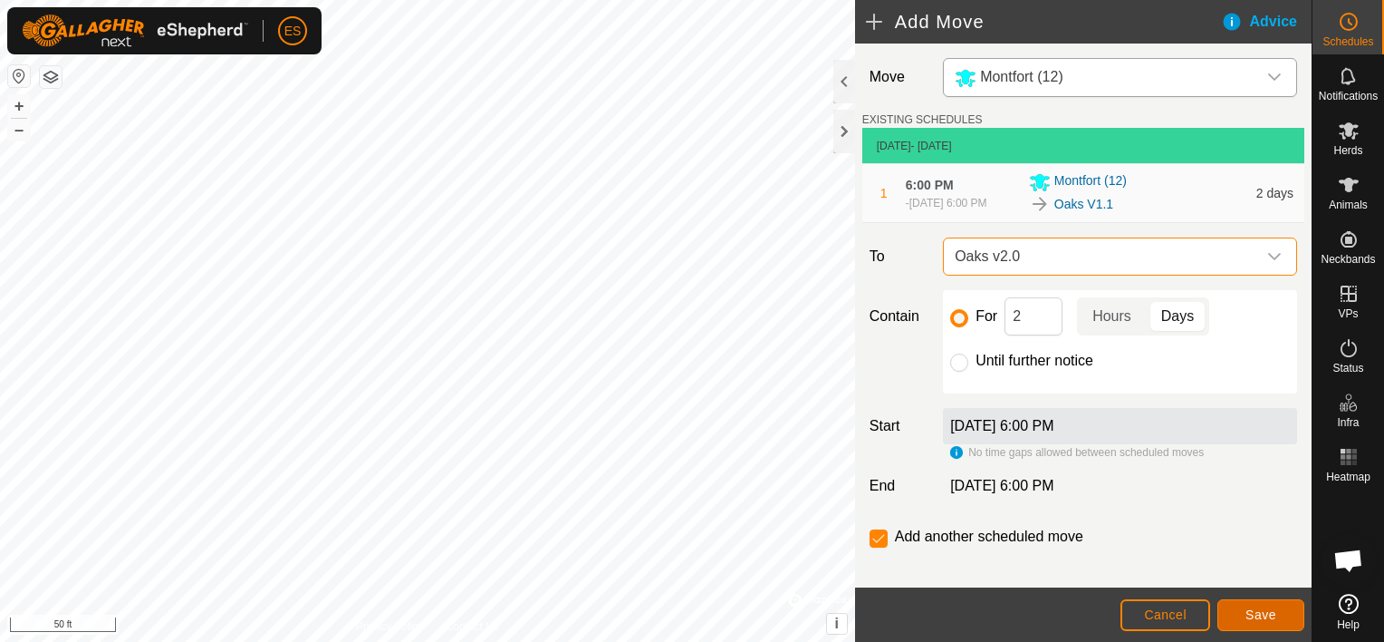
click at [1258, 608] on span "Save" at bounding box center [1261, 614] width 31 height 14
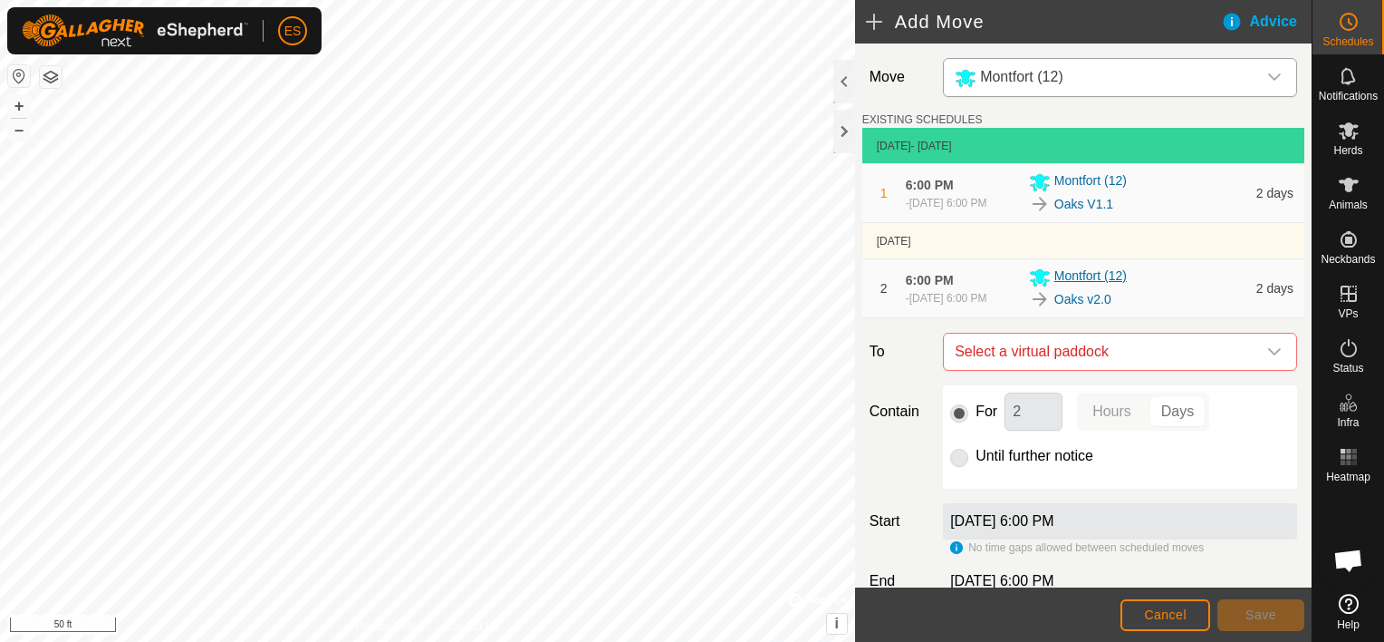
click at [1076, 272] on span "Montfort (12)" at bounding box center [1091, 277] width 72 height 22
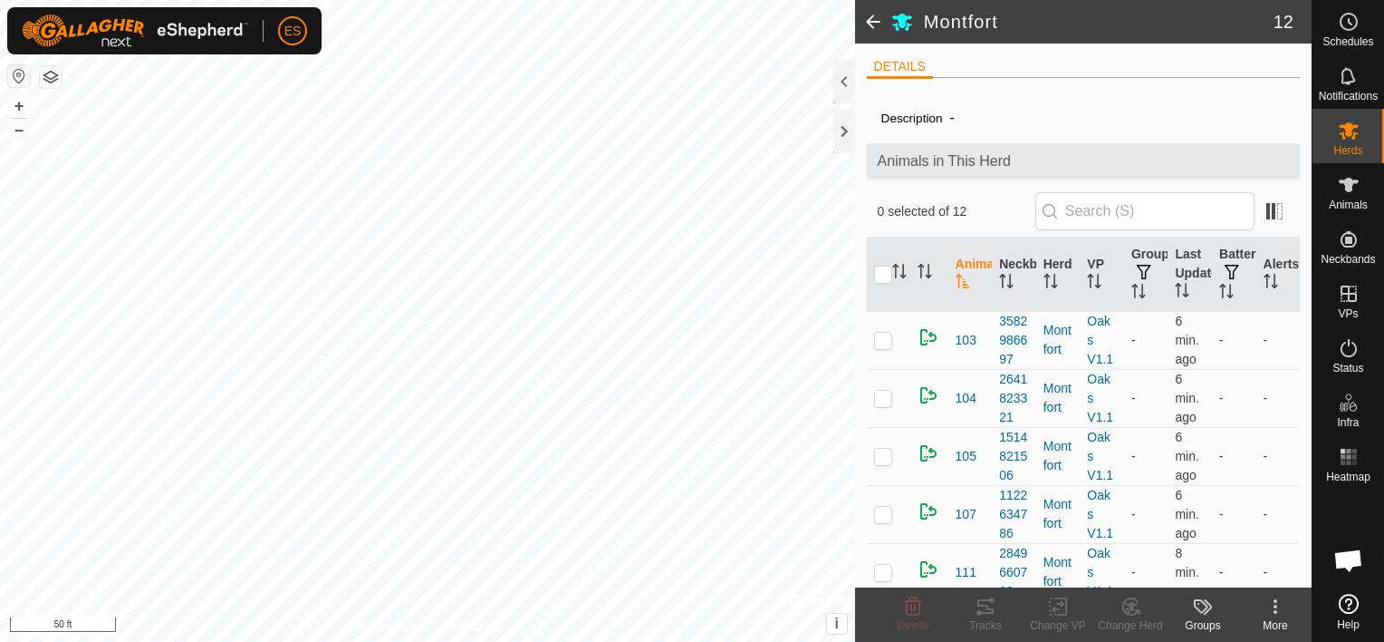
click at [868, 25] on span at bounding box center [873, 21] width 36 height 43
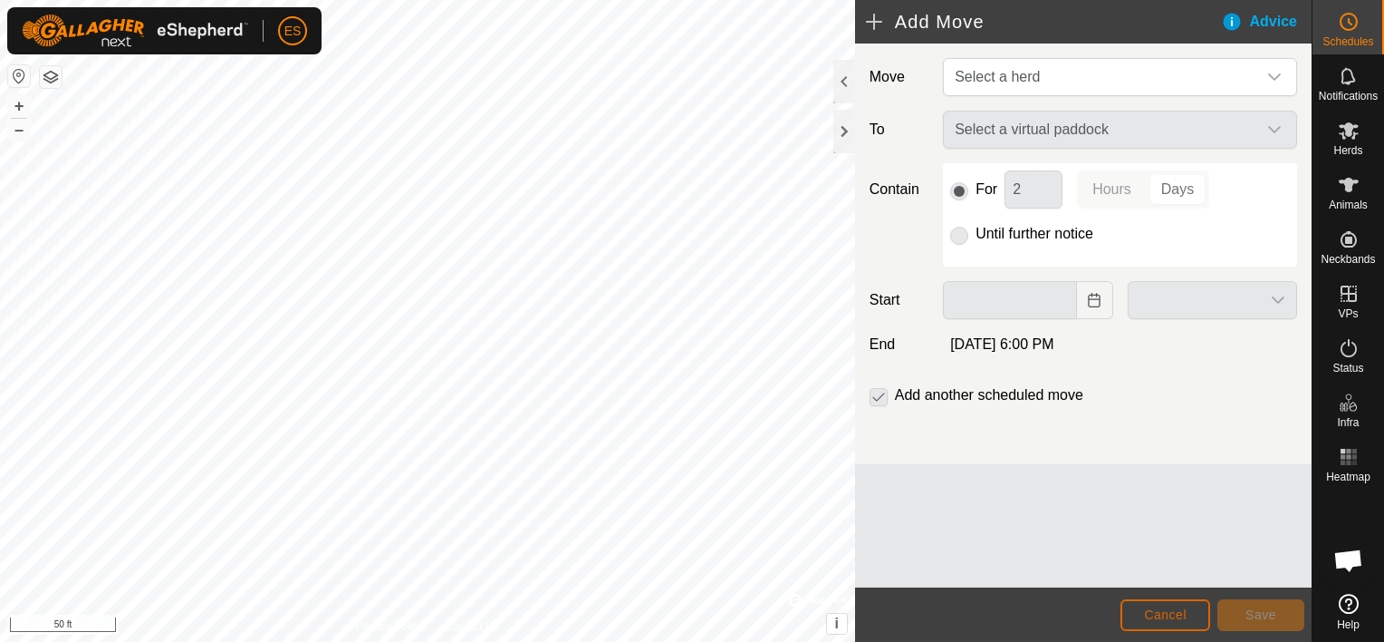
click at [1170, 608] on span "Cancel" at bounding box center [1165, 614] width 43 height 14
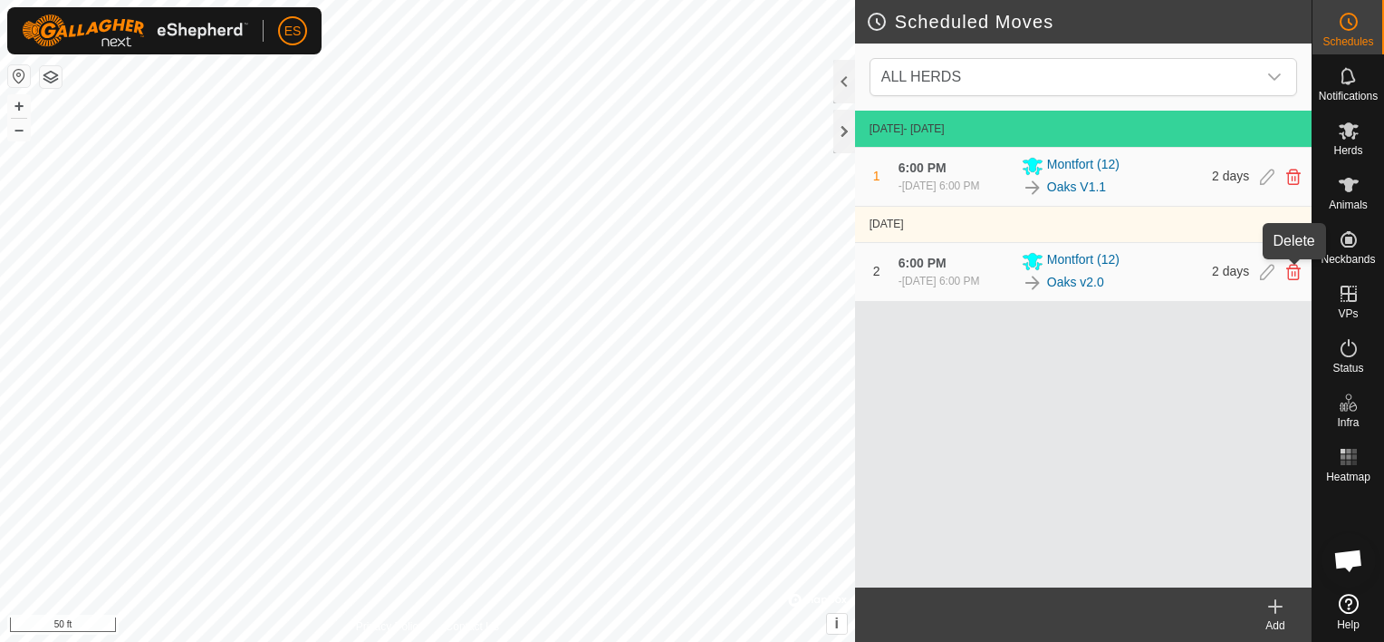
click at [1292, 266] on icon at bounding box center [1294, 272] width 14 height 16
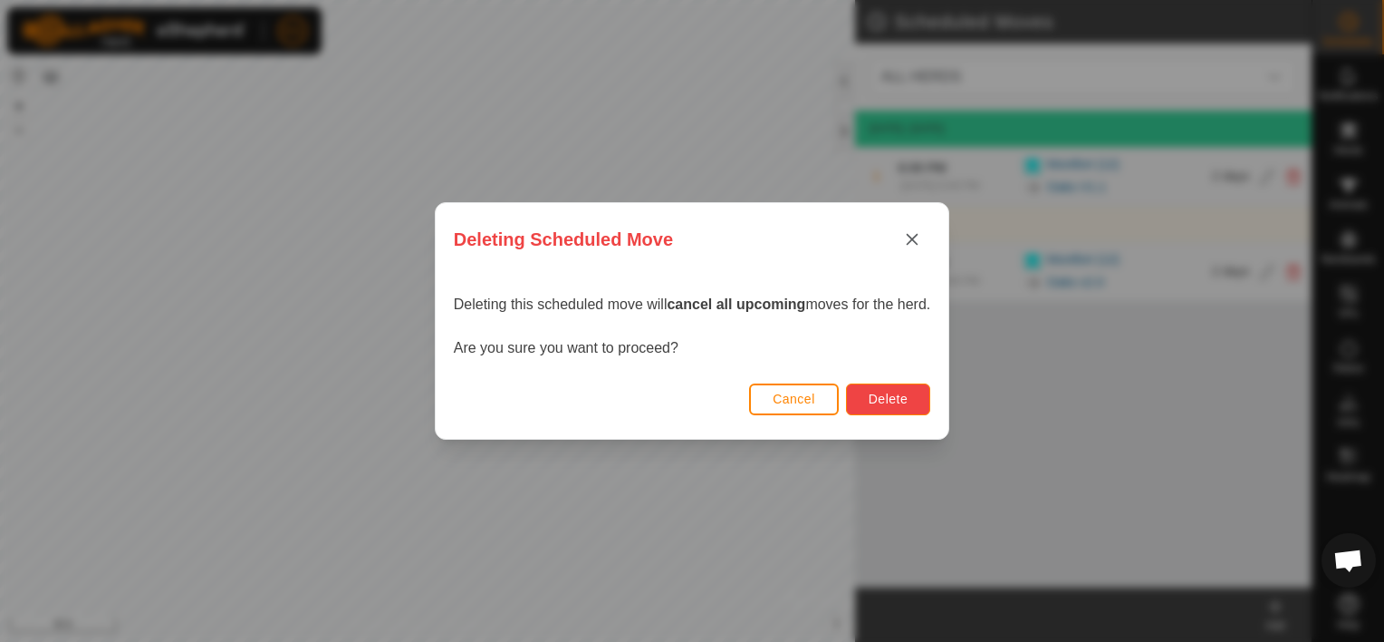
click at [884, 392] on span "Delete" at bounding box center [888, 398] width 39 height 14
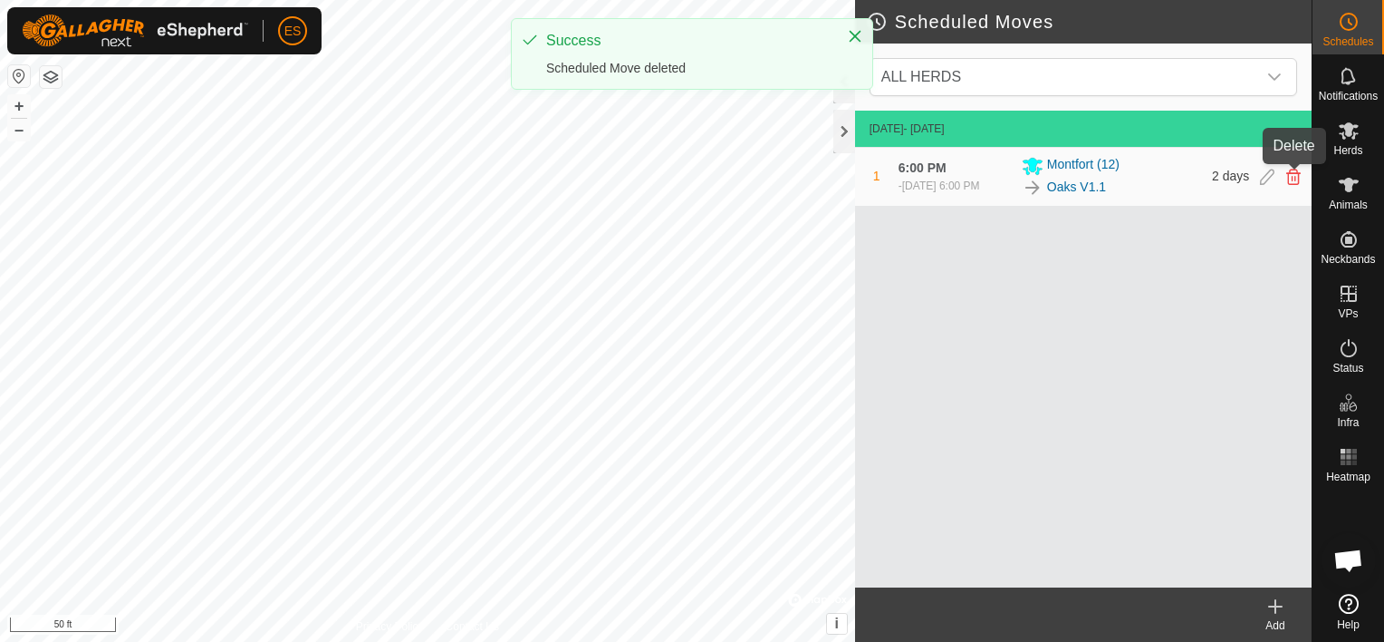
click at [1294, 178] on icon at bounding box center [1294, 177] width 14 height 16
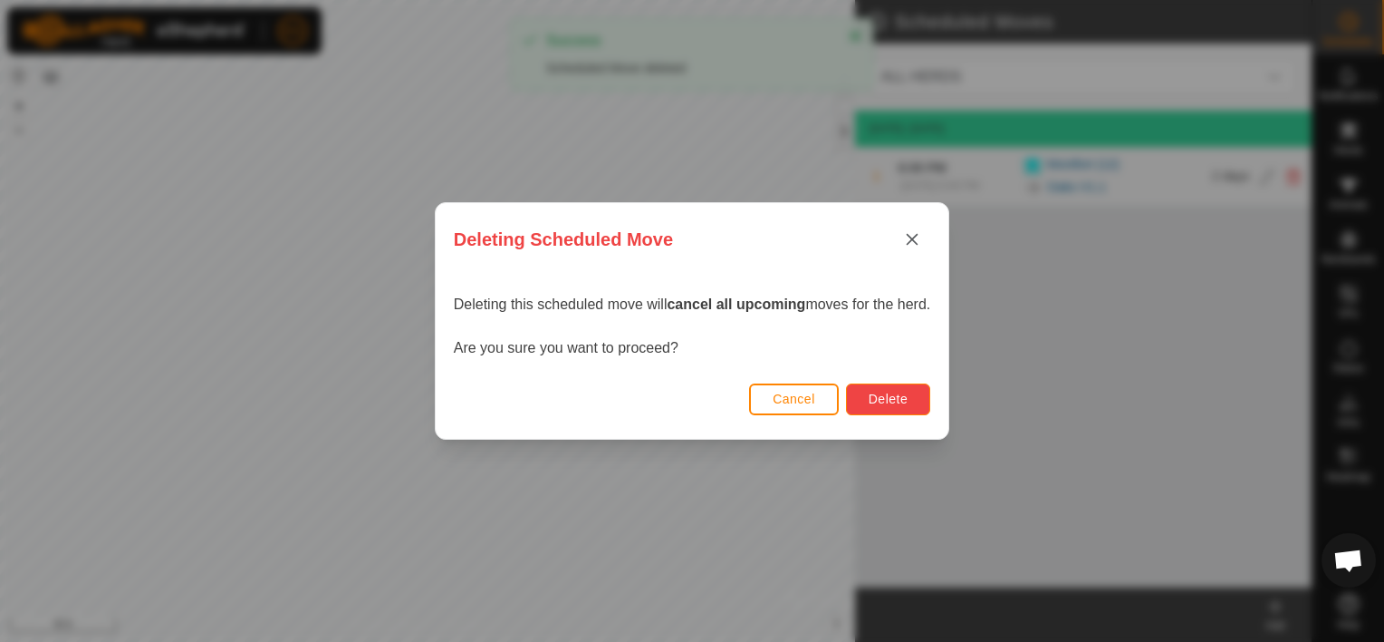
click at [892, 396] on span "Delete" at bounding box center [888, 398] width 39 height 14
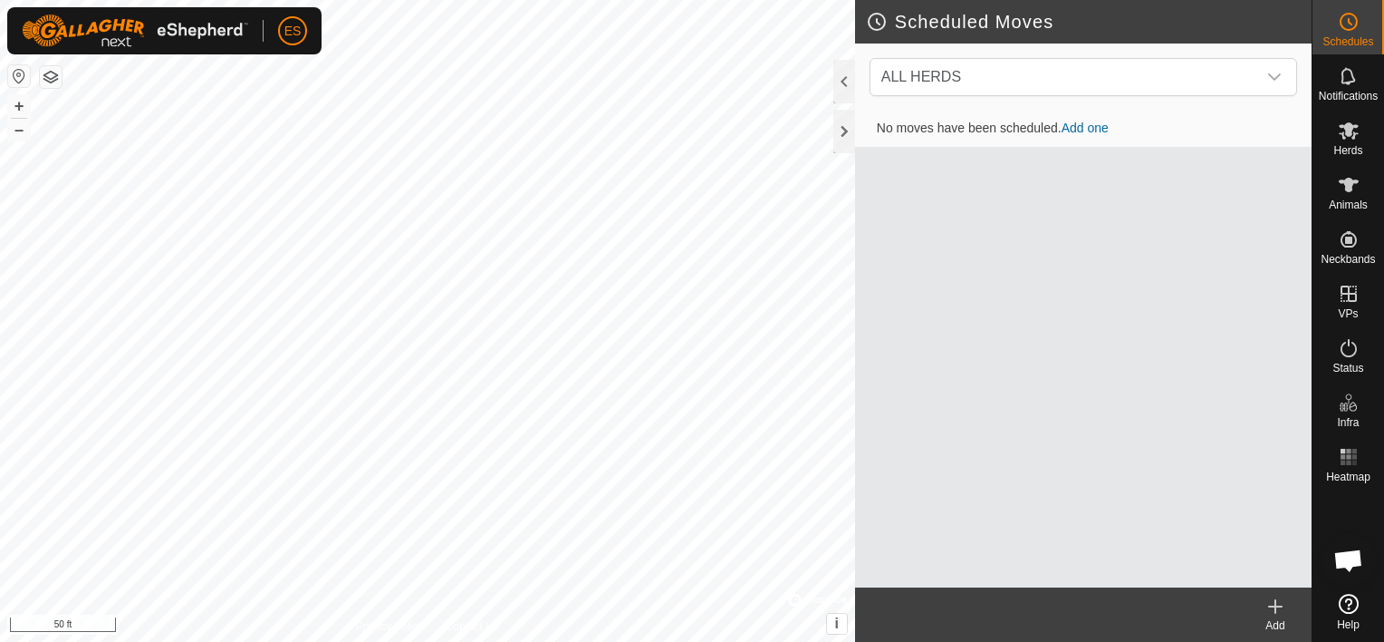
click at [1092, 126] on link "Add one" at bounding box center [1085, 128] width 47 height 14
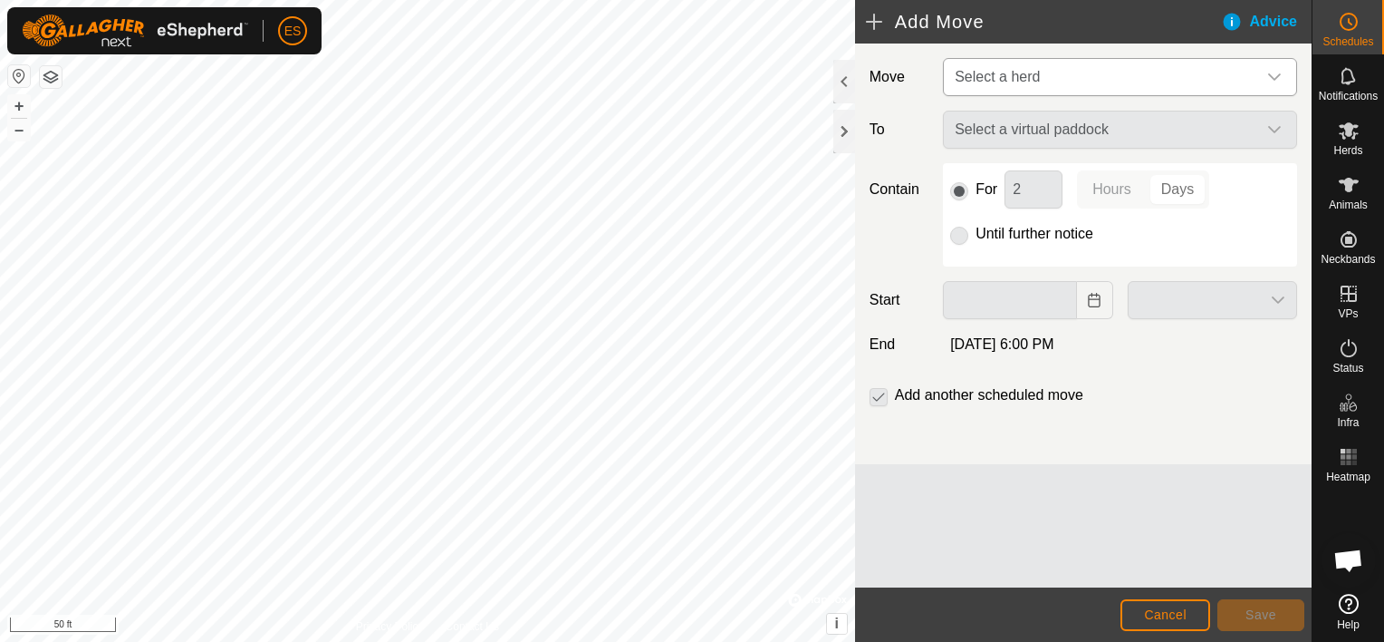
click at [1274, 65] on div "dropdown trigger" at bounding box center [1275, 77] width 36 height 36
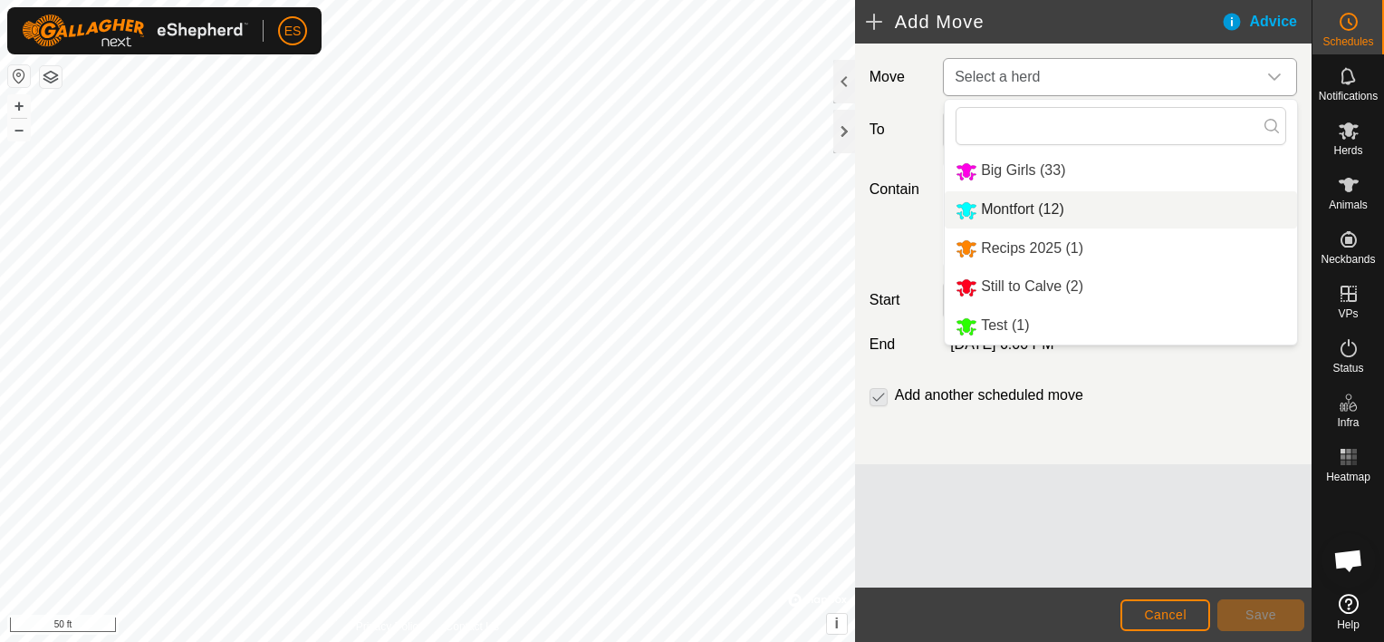
click at [1047, 214] on li "Montfort (12)" at bounding box center [1121, 209] width 352 height 37
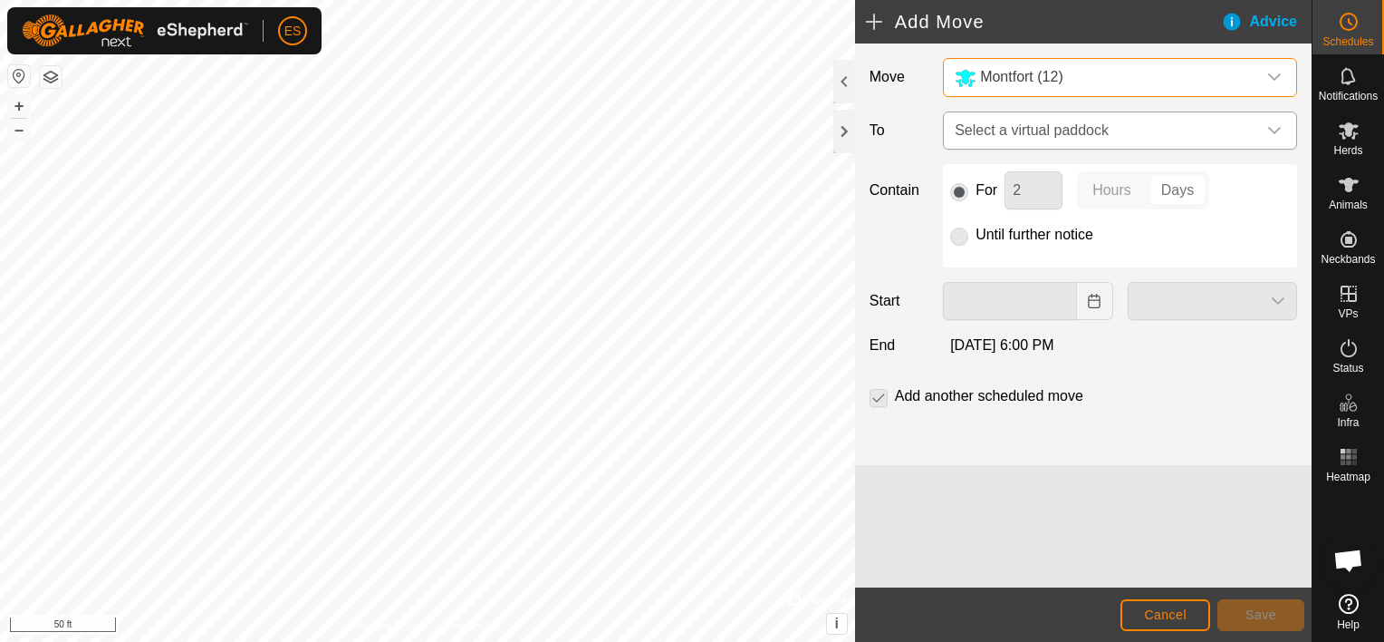
click at [1284, 125] on div "dropdown trigger" at bounding box center [1275, 130] width 36 height 36
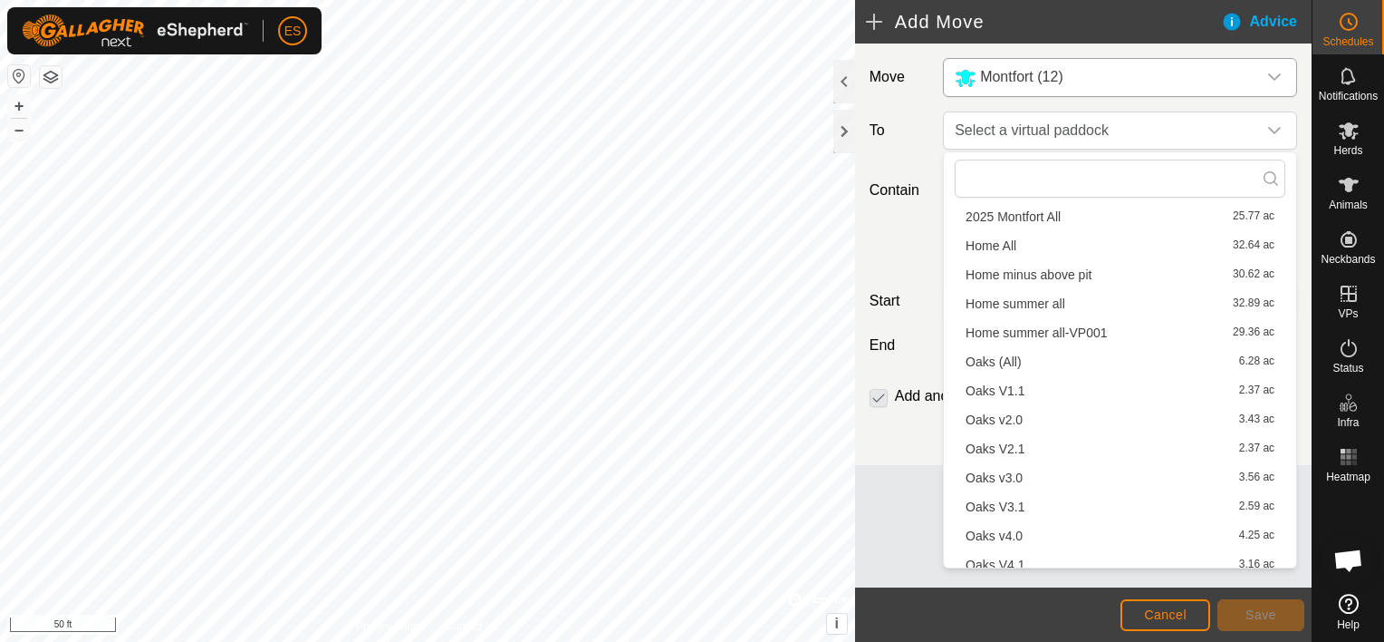
scroll to position [453, 0]
click at [1011, 386] on li "Oaks V1.1 2.37 ac" at bounding box center [1120, 386] width 331 height 27
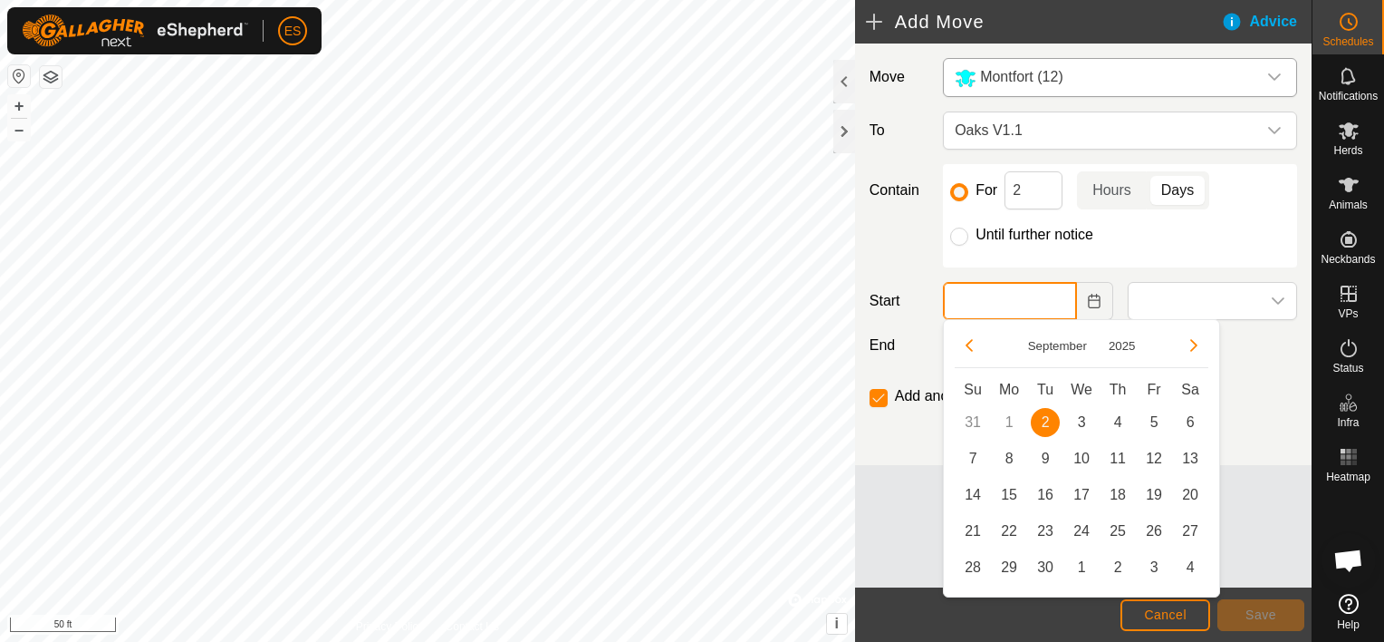
click at [1004, 305] on input "text" at bounding box center [1009, 301] width 133 height 38
click at [1047, 416] on span "2" at bounding box center [1045, 422] width 29 height 29
type input "Sep 02, 2025"
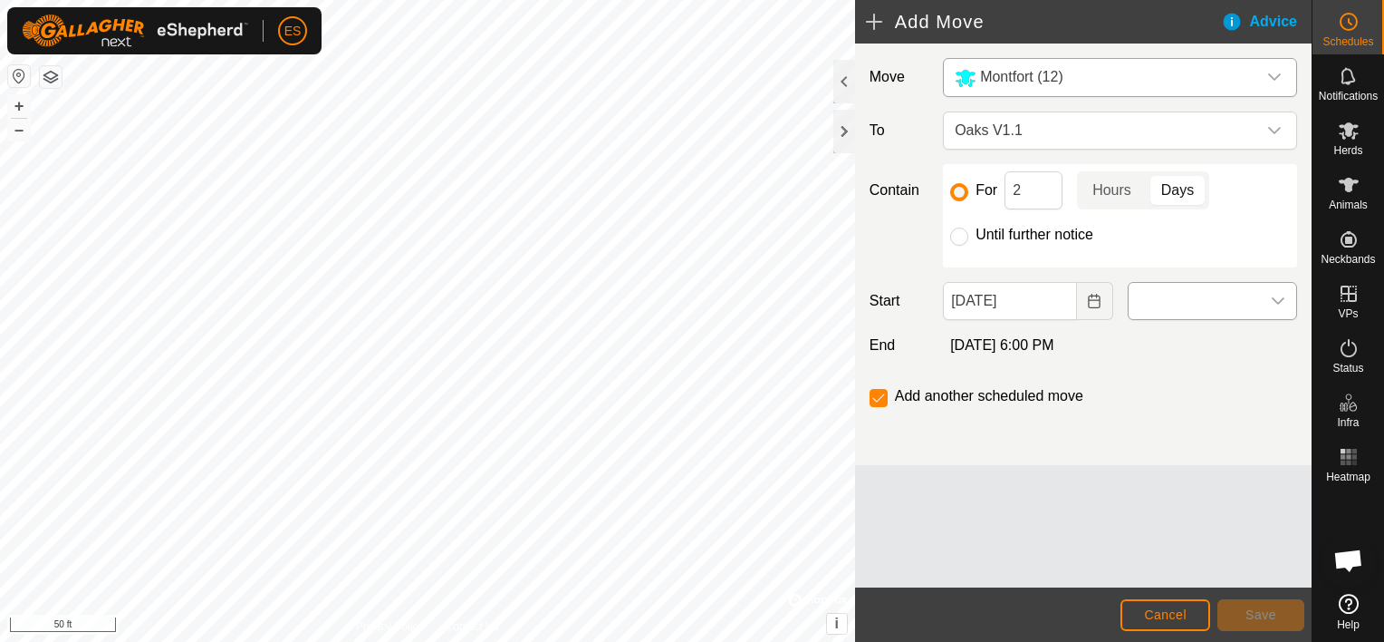
click at [1153, 296] on span at bounding box center [1194, 301] width 131 height 36
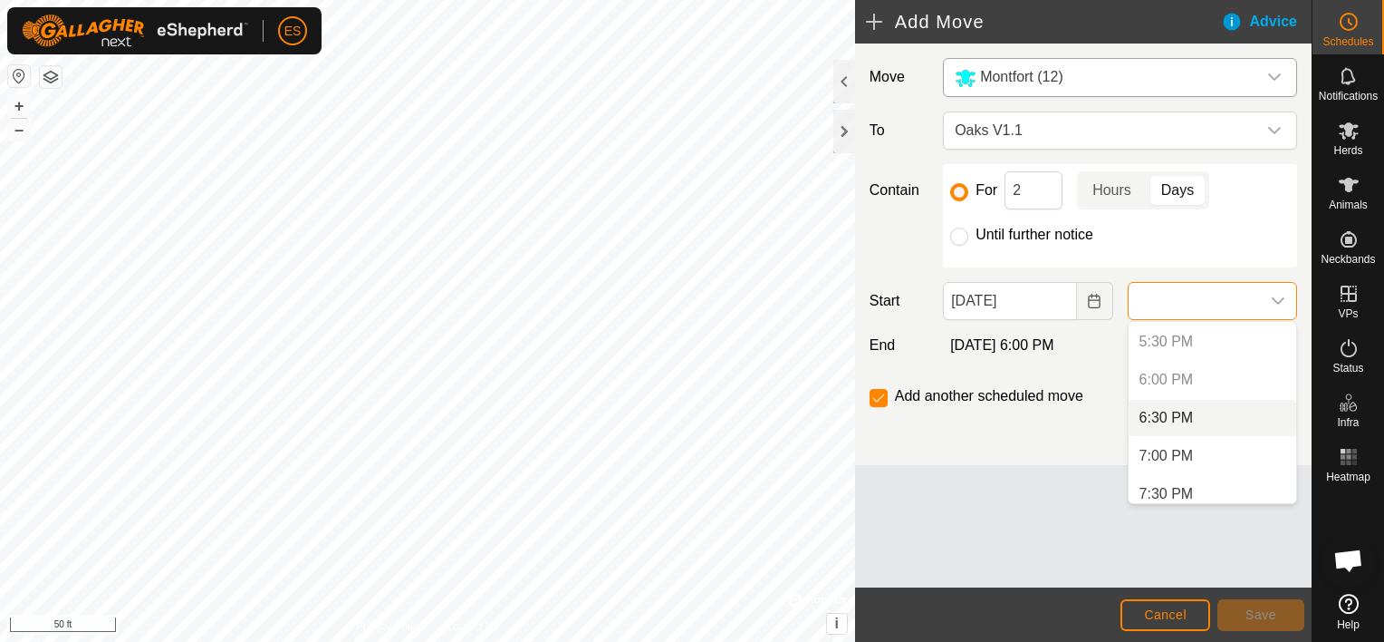
scroll to position [1359, 0]
click at [1153, 390] on li "6:30 PM" at bounding box center [1213, 389] width 168 height 36
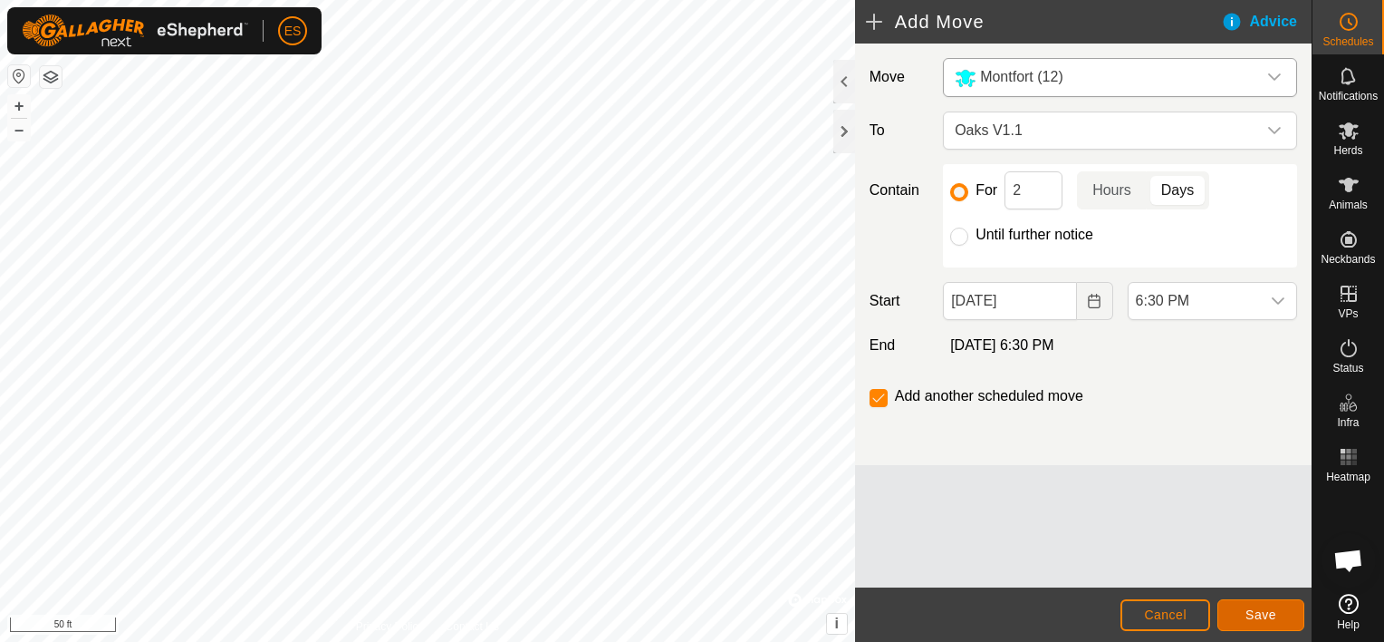
click at [1269, 615] on span "Save" at bounding box center [1261, 614] width 31 height 14
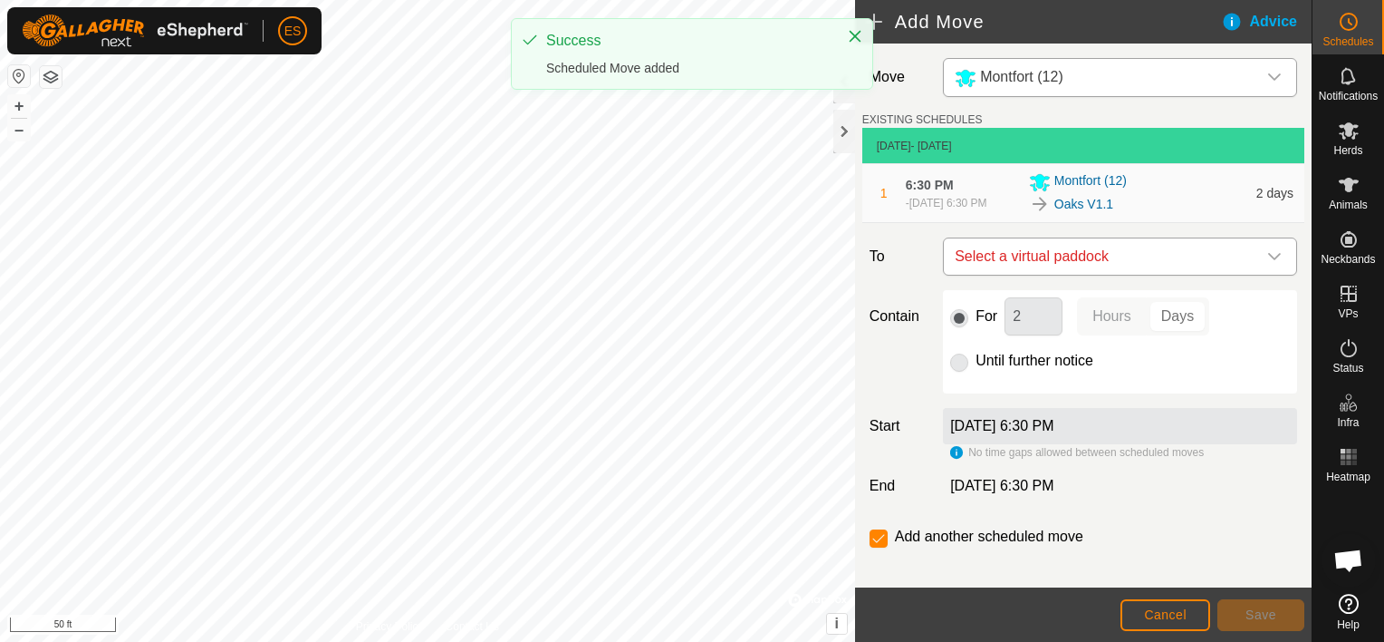
click at [1268, 250] on icon "dropdown trigger" at bounding box center [1275, 256] width 14 height 14
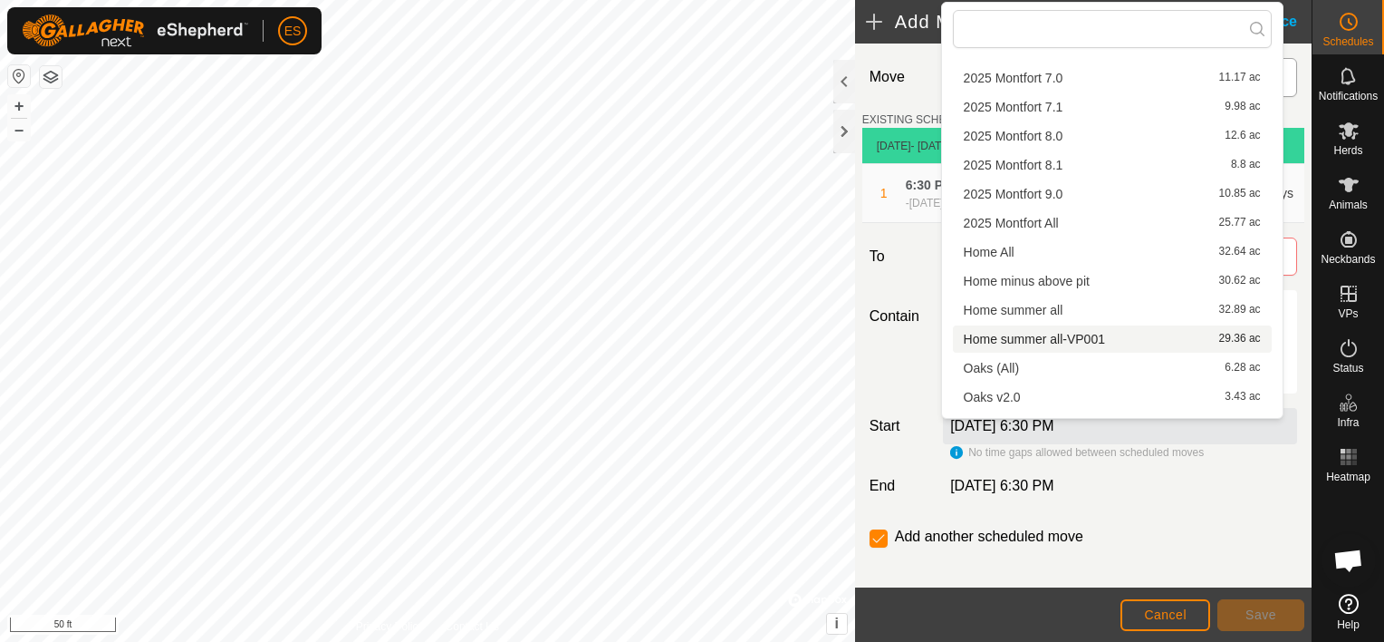
scroll to position [340, 0]
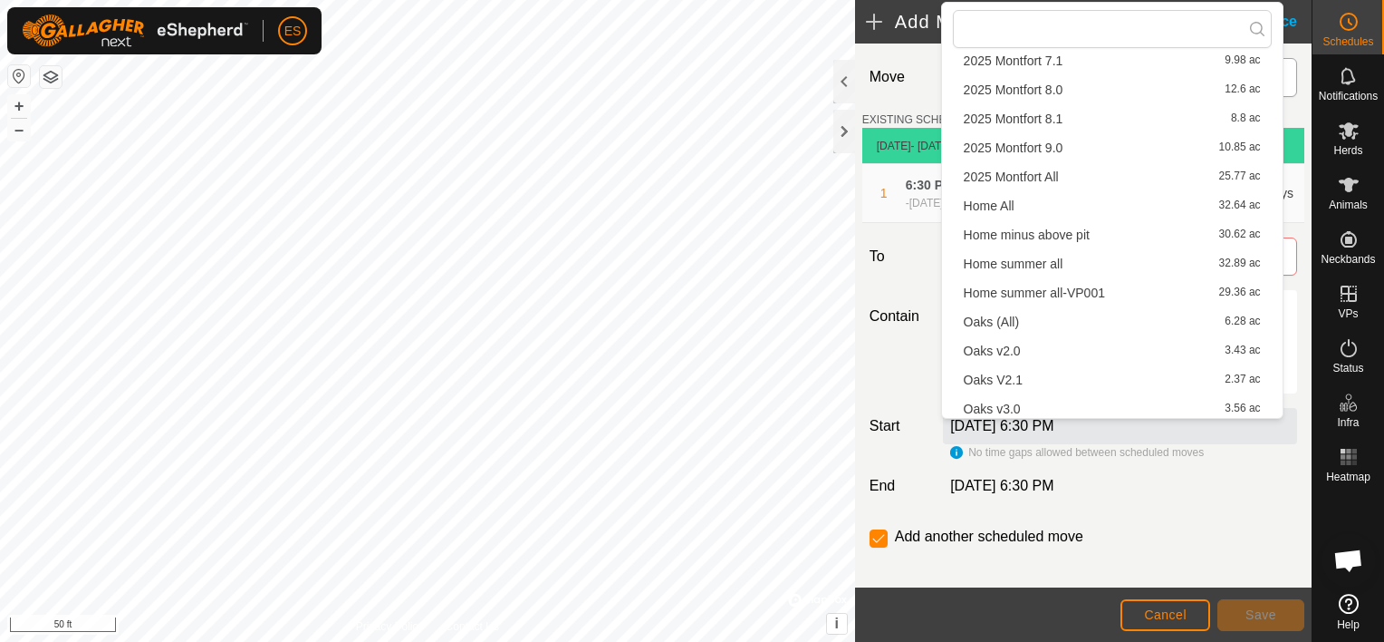
click at [1061, 344] on li "Oaks v2.0 3.43 ac" at bounding box center [1112, 350] width 319 height 27
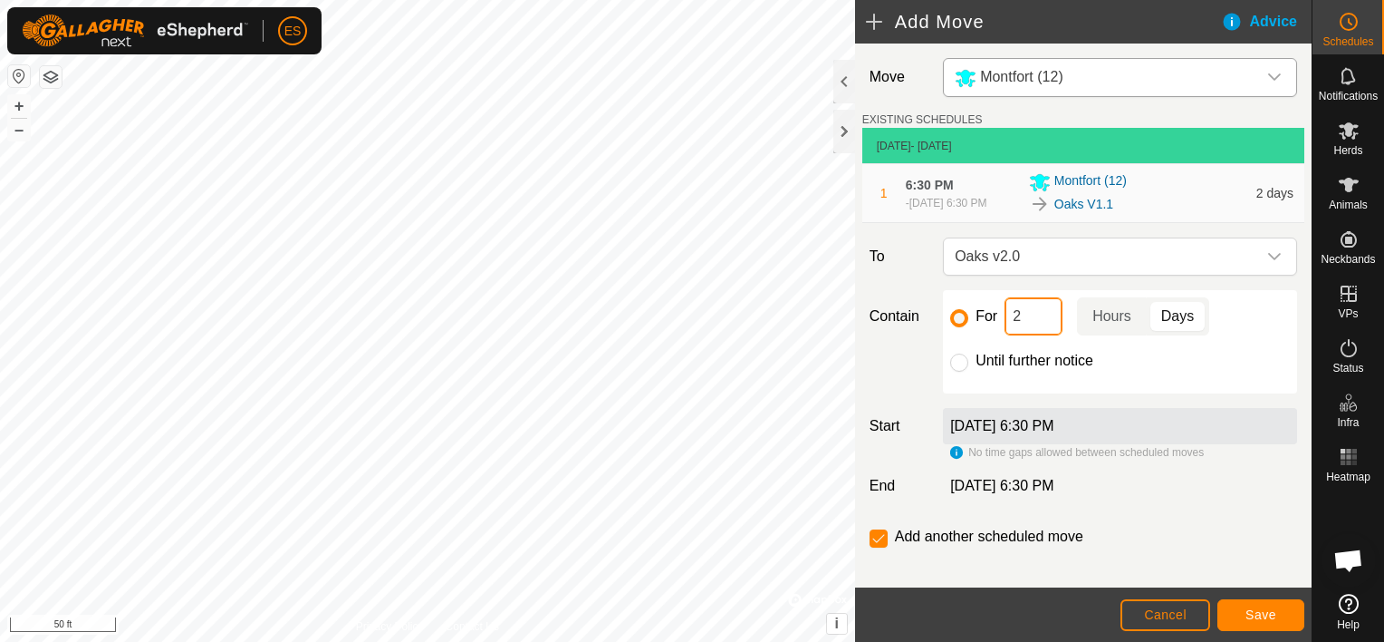
drag, startPoint x: 1021, startPoint y: 315, endPoint x: 1011, endPoint y: 315, distance: 10.0
click at [1011, 315] on input "2" at bounding box center [1034, 316] width 58 height 38
click at [1116, 313] on p-togglebutton "Hours" at bounding box center [1112, 316] width 70 height 38
drag, startPoint x: 1024, startPoint y: 314, endPoint x: 1008, endPoint y: 318, distance: 16.1
click at [1008, 318] on input "6" at bounding box center [1034, 316] width 58 height 38
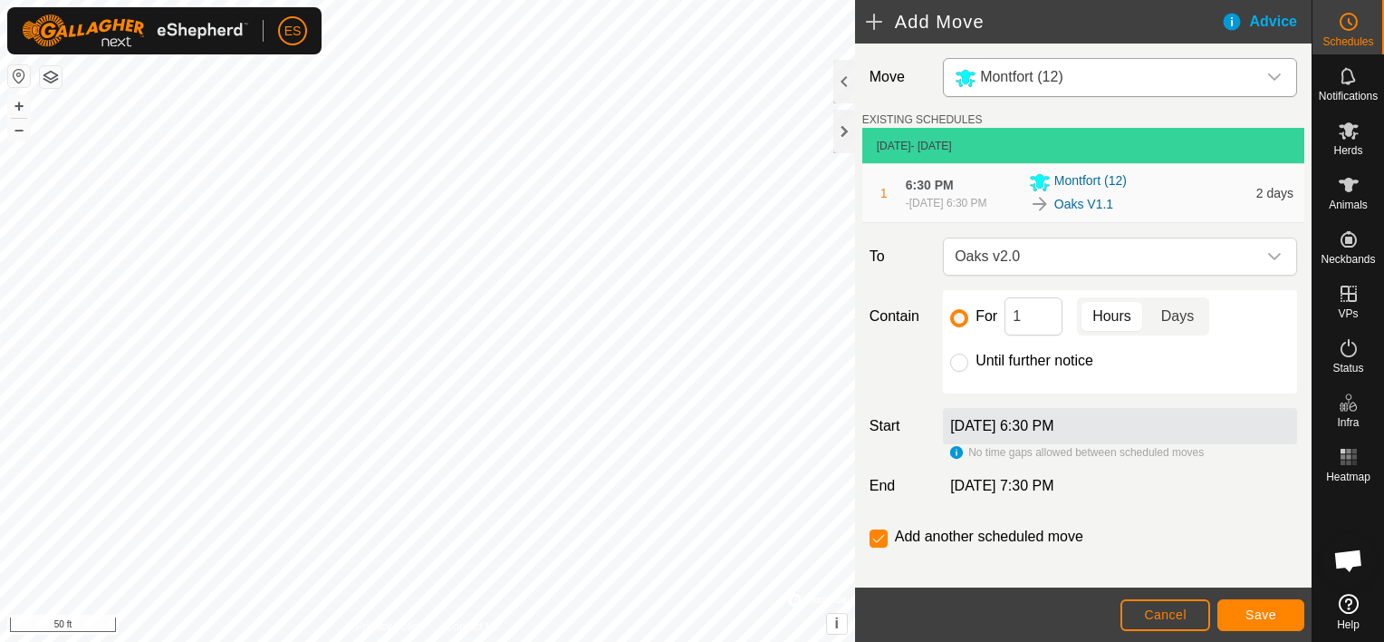
click at [1174, 310] on p-togglebutton "Days" at bounding box center [1178, 316] width 63 height 38
click at [1269, 613] on span "Save" at bounding box center [1261, 614] width 31 height 14
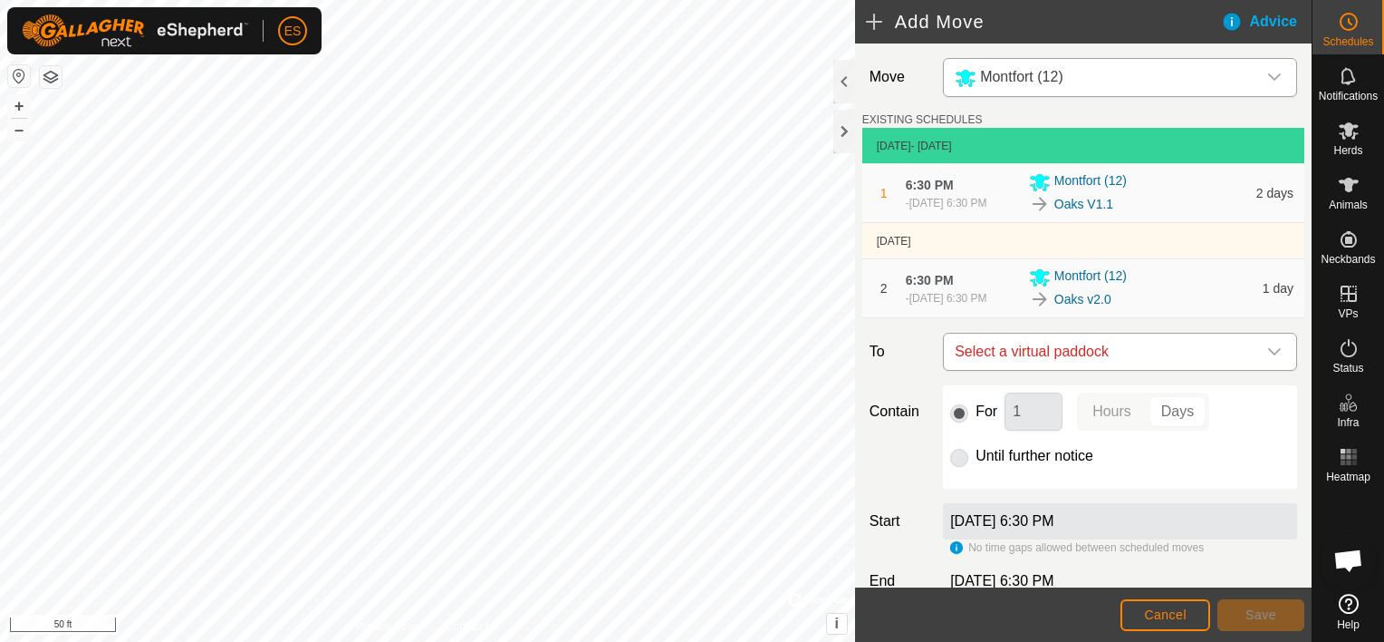
click at [1268, 346] on icon "dropdown trigger" at bounding box center [1275, 351] width 14 height 14
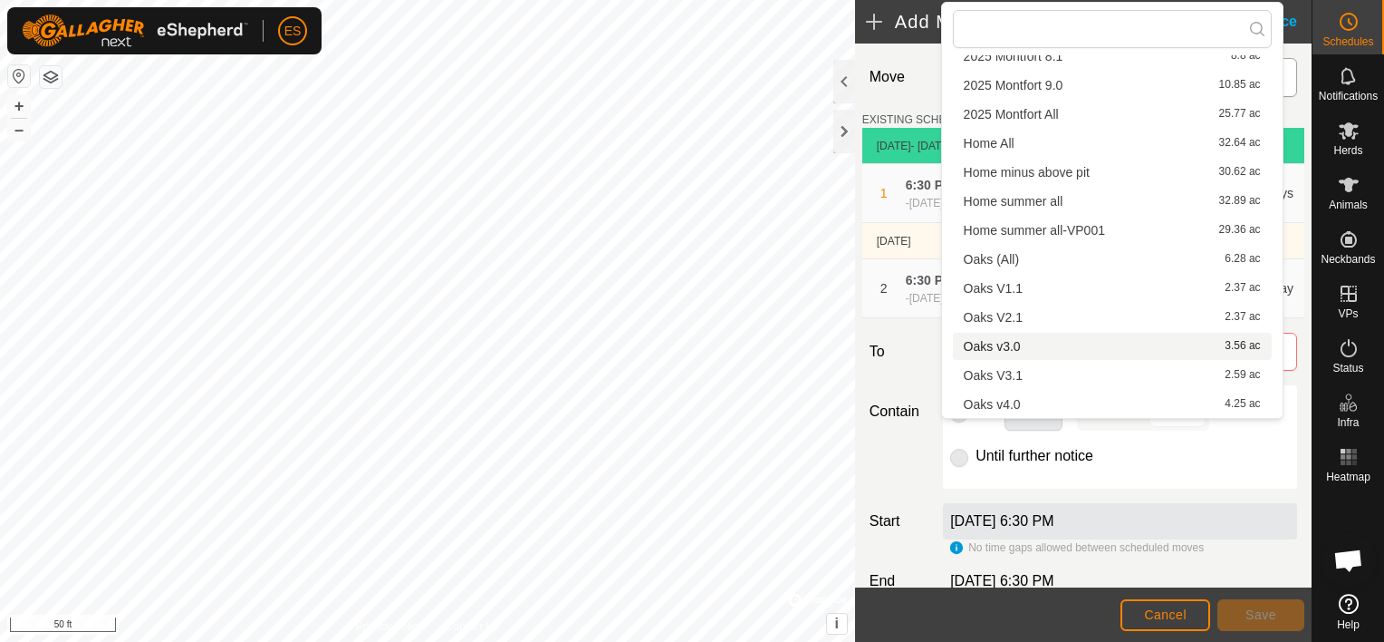
scroll to position [498, 0]
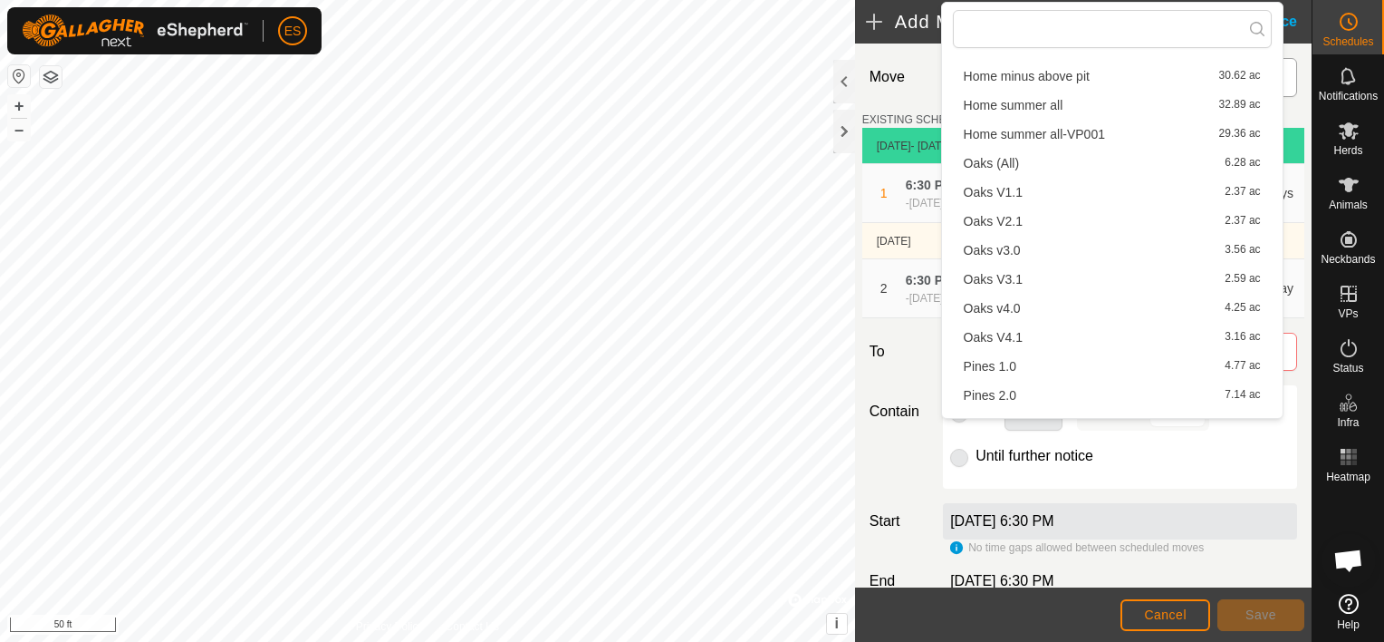
click at [1057, 226] on li "Oaks V2.1 2.37 ac" at bounding box center [1112, 220] width 319 height 27
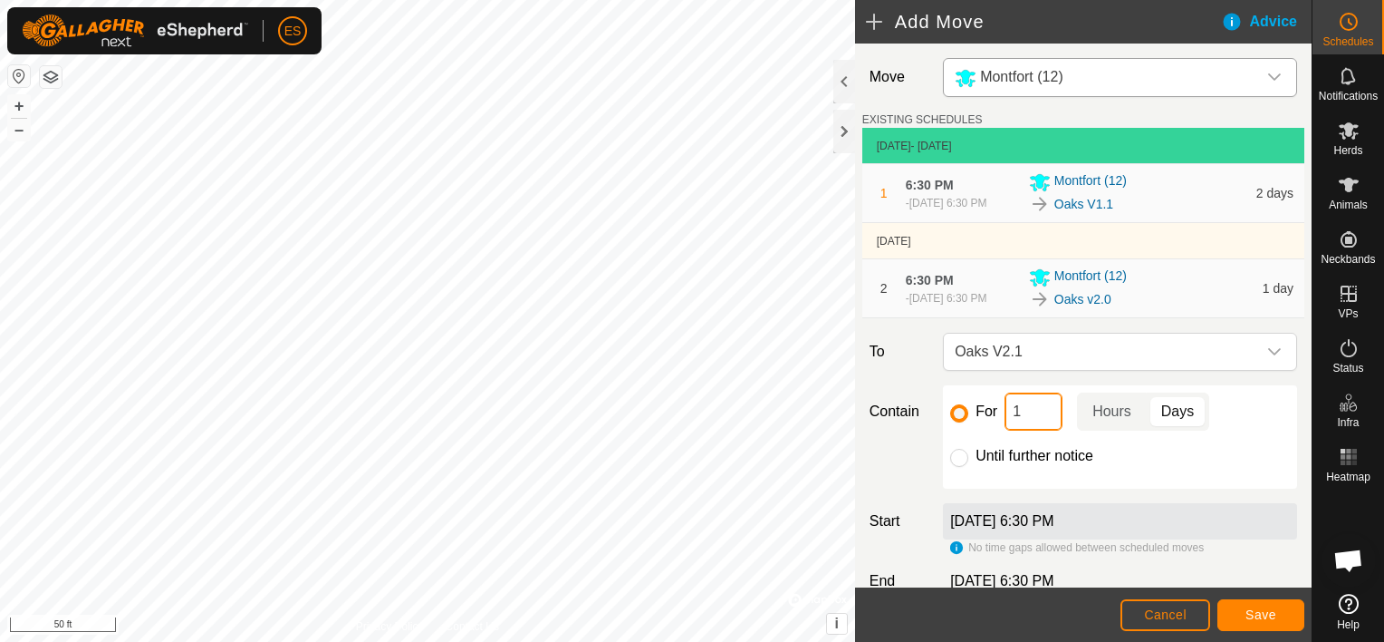
drag, startPoint x: 1026, startPoint y: 410, endPoint x: 1009, endPoint y: 414, distance: 16.7
click at [1009, 414] on input "1" at bounding box center [1034, 411] width 58 height 38
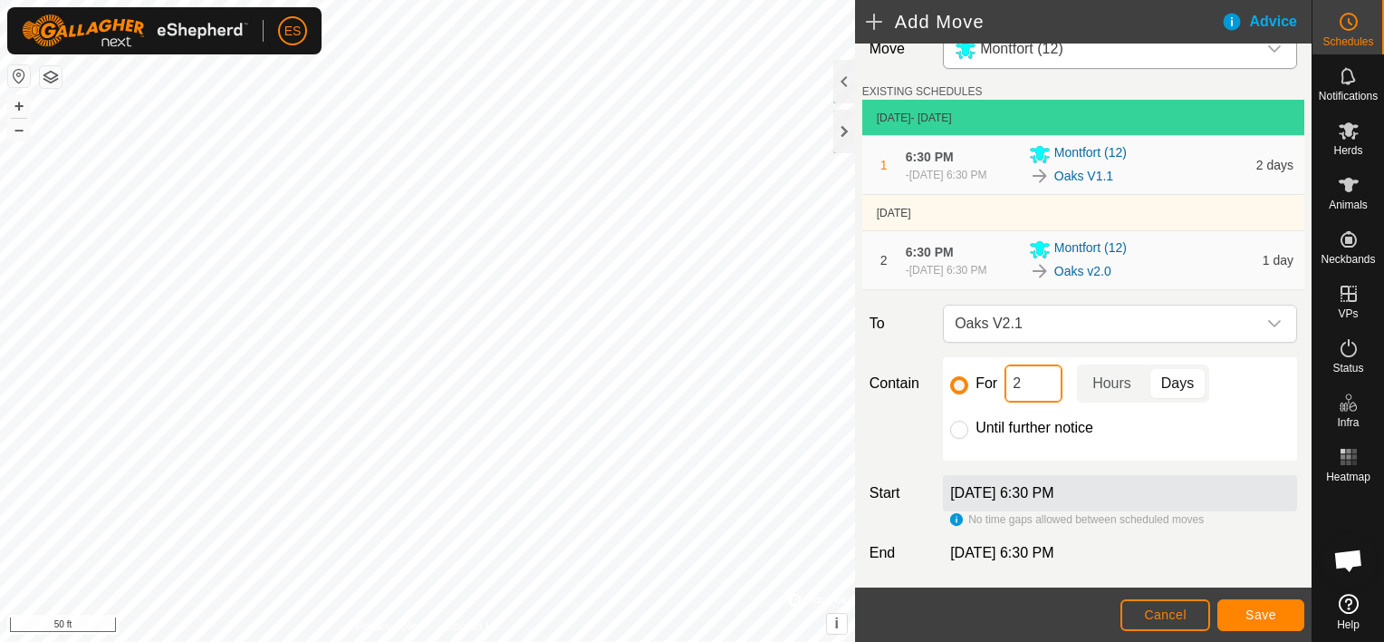
scroll to position [112, 0]
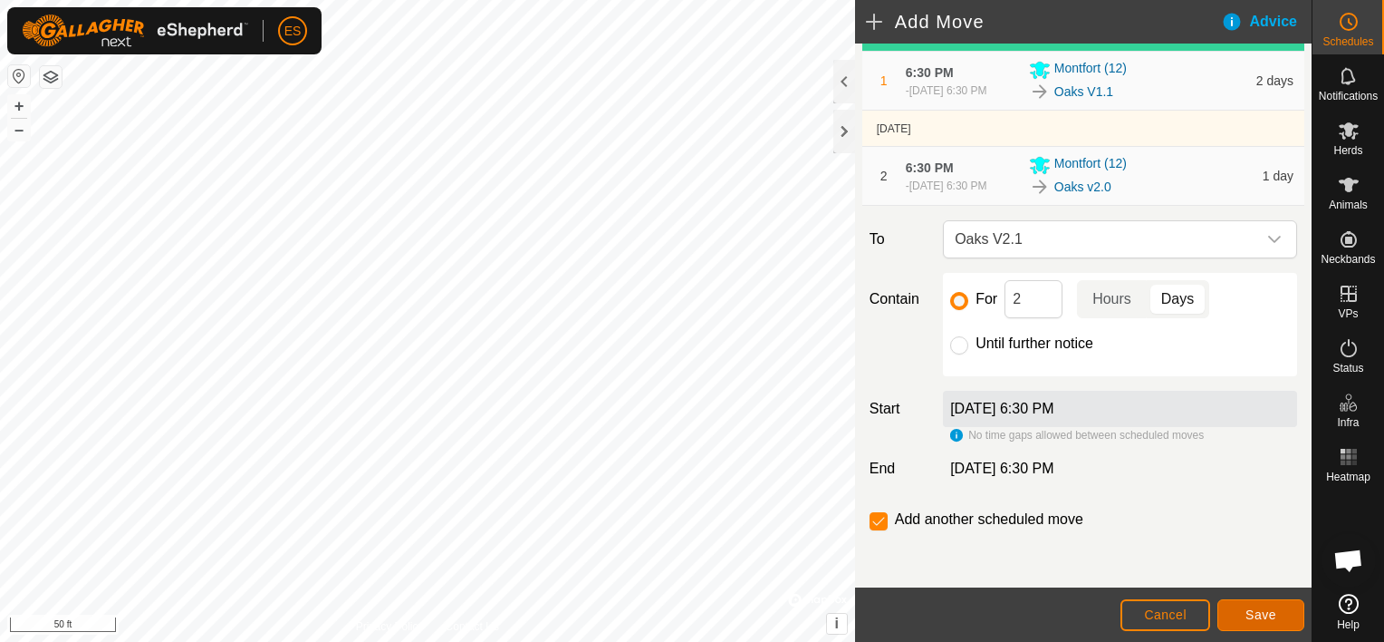
click at [1259, 609] on span "Save" at bounding box center [1261, 614] width 31 height 14
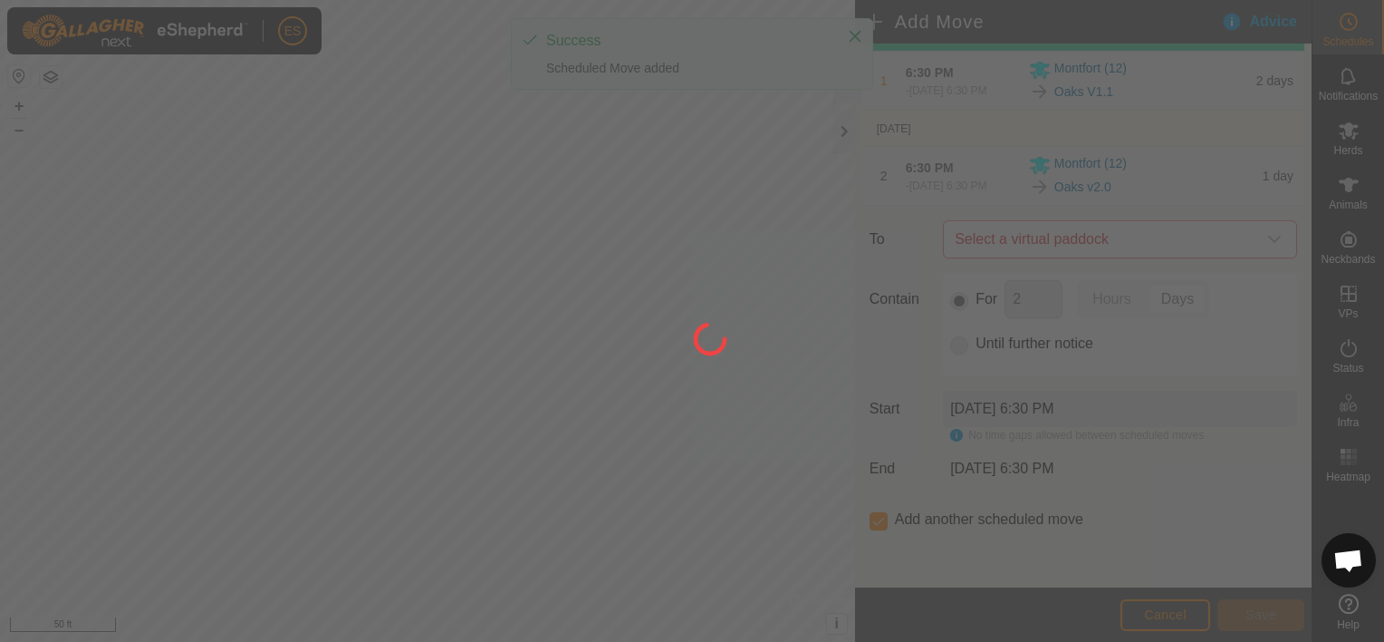
scroll to position [0, 0]
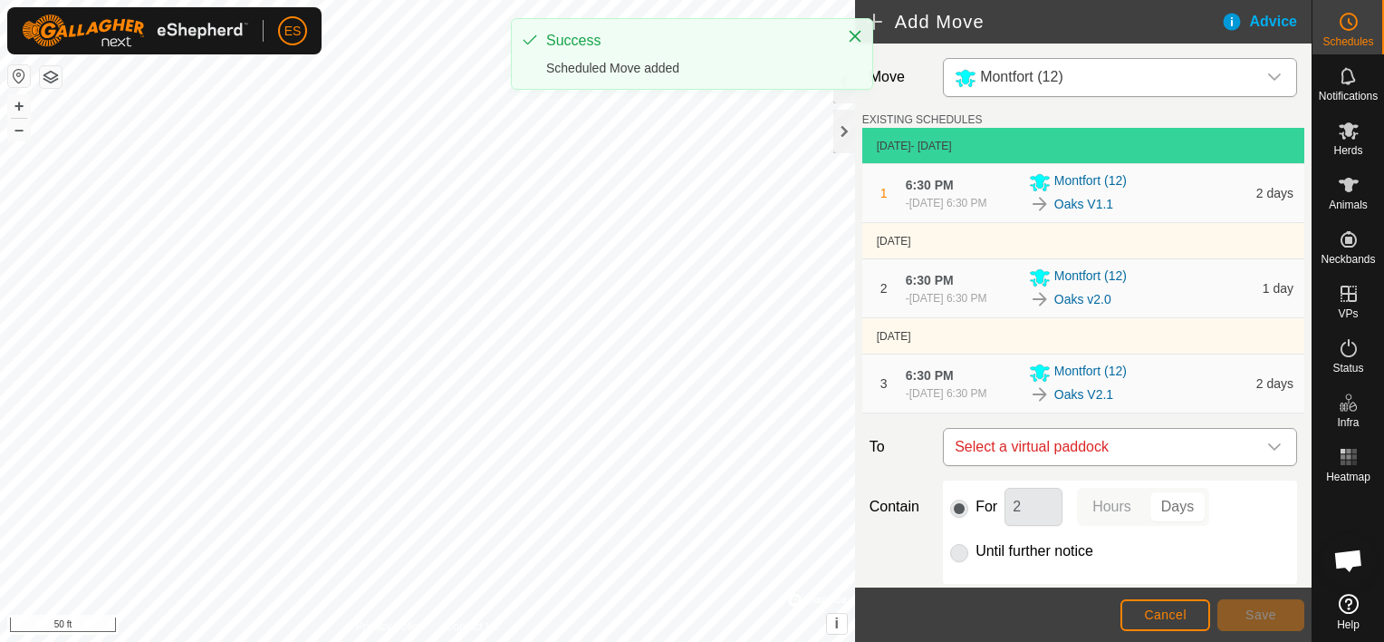
click at [1268, 446] on icon "dropdown trigger" at bounding box center [1275, 446] width 14 height 14
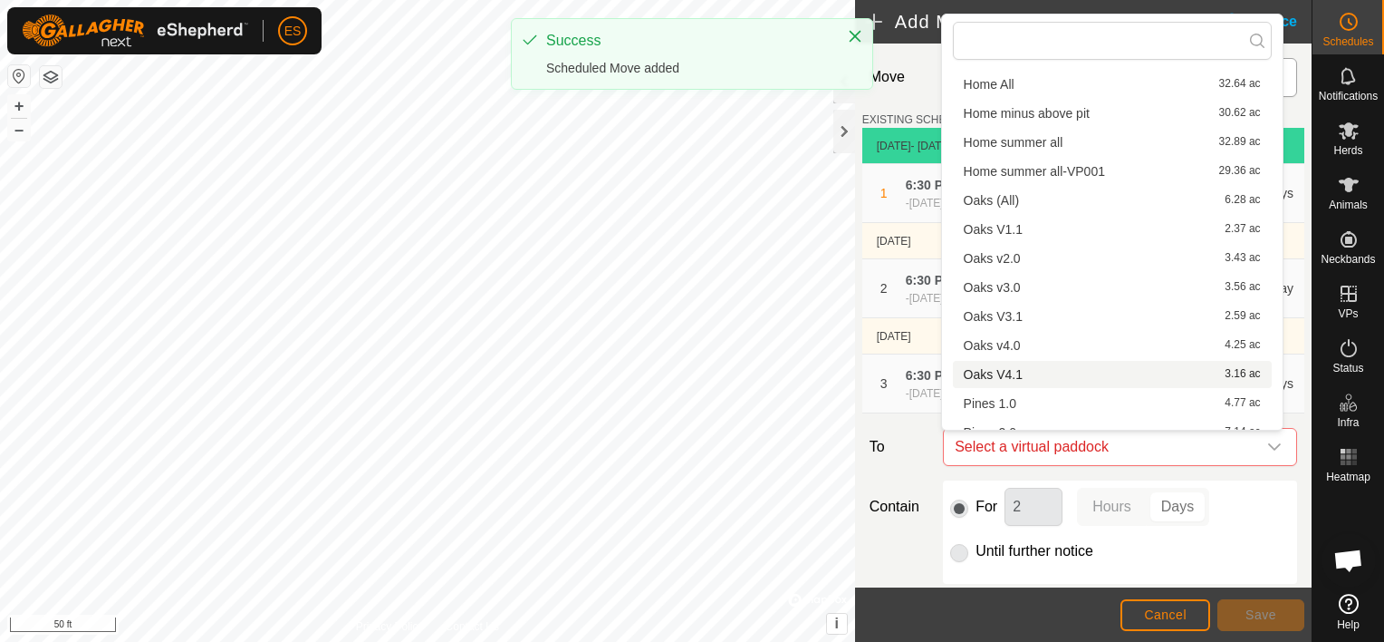
scroll to position [475, 0]
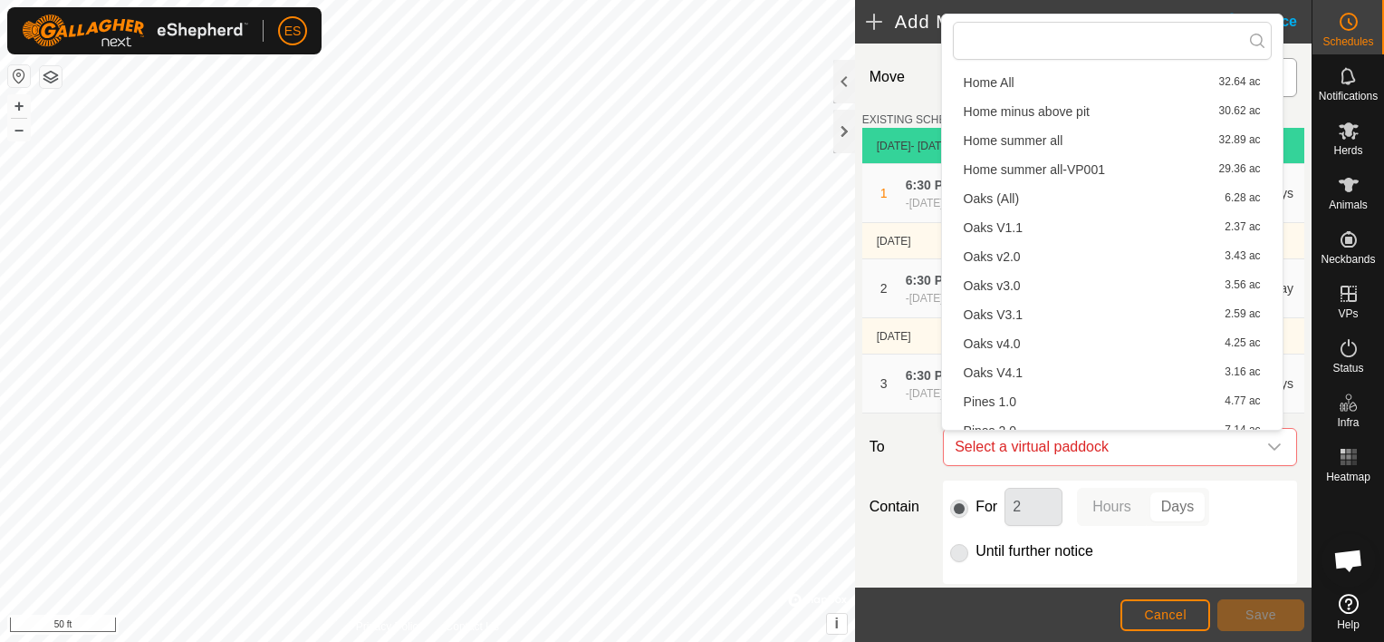
click at [1049, 277] on li "Oaks v3.0 3.56 ac" at bounding box center [1112, 285] width 319 height 27
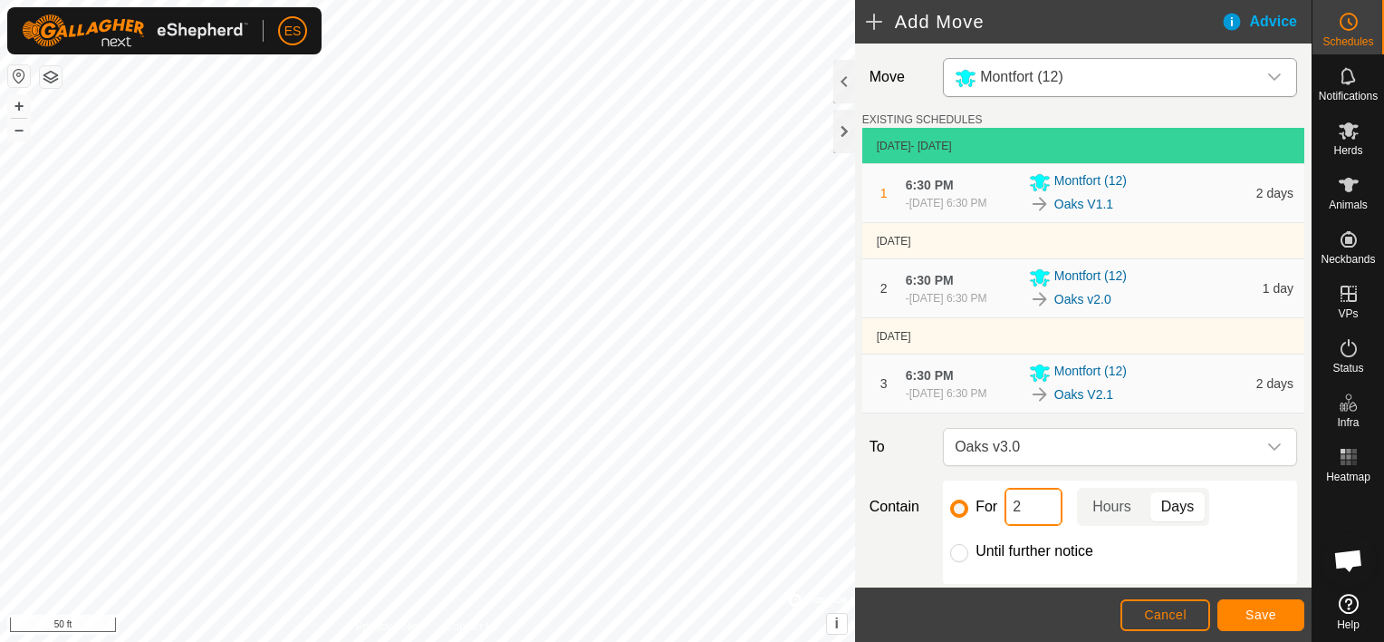
click at [1010, 514] on input "2" at bounding box center [1034, 506] width 58 height 38
click at [1263, 612] on span "Save" at bounding box center [1261, 614] width 31 height 14
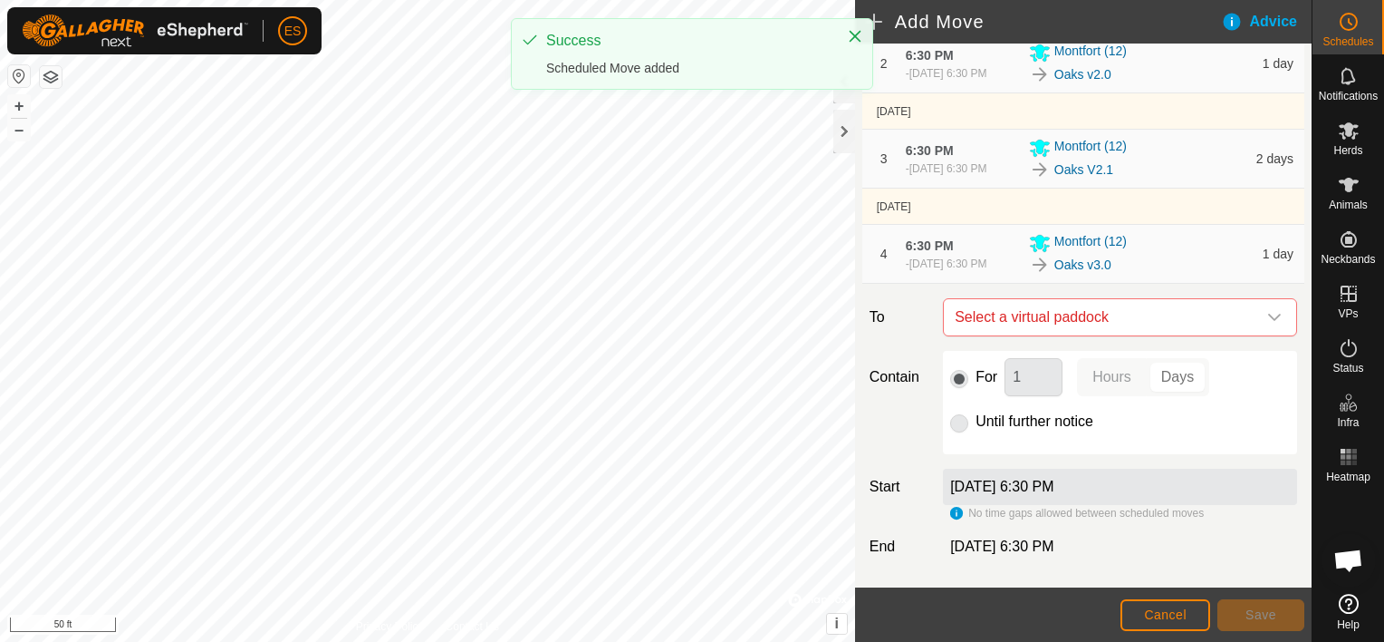
scroll to position [227, 0]
click at [1268, 315] on icon "dropdown trigger" at bounding box center [1275, 315] width 14 height 14
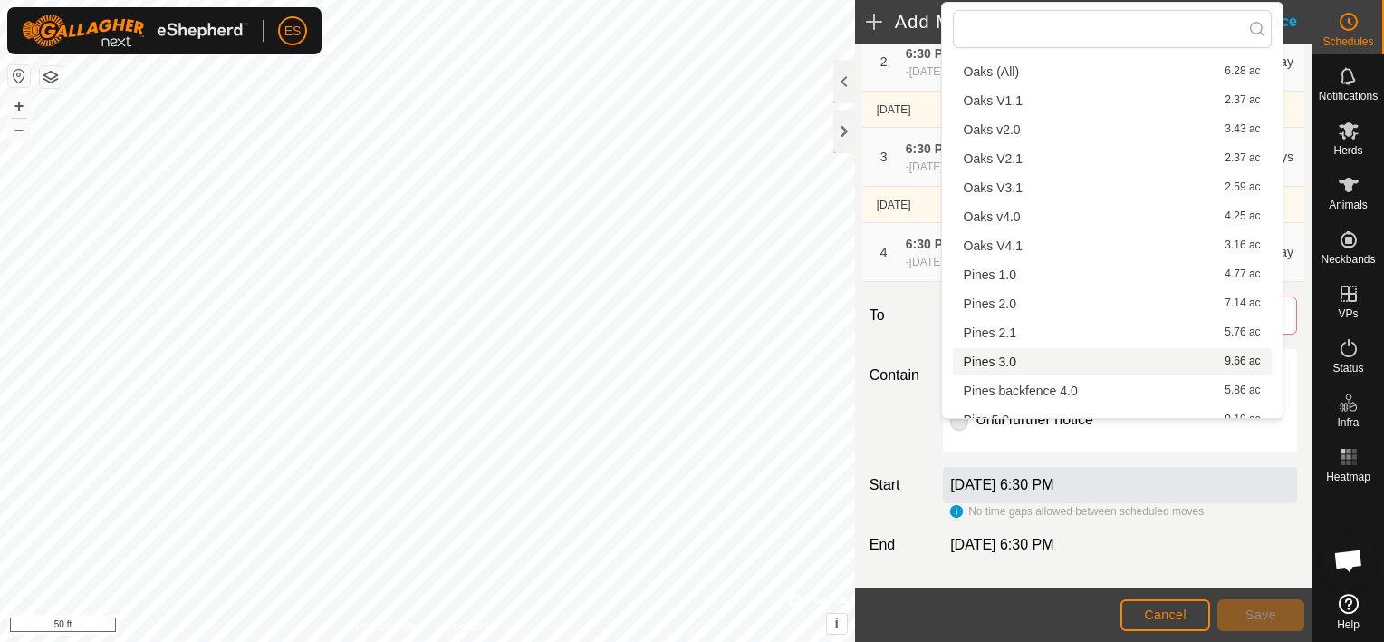
scroll to position [589, 0]
click at [1029, 192] on li "Oaks V3.1 2.59 ac" at bounding box center [1112, 188] width 319 height 27
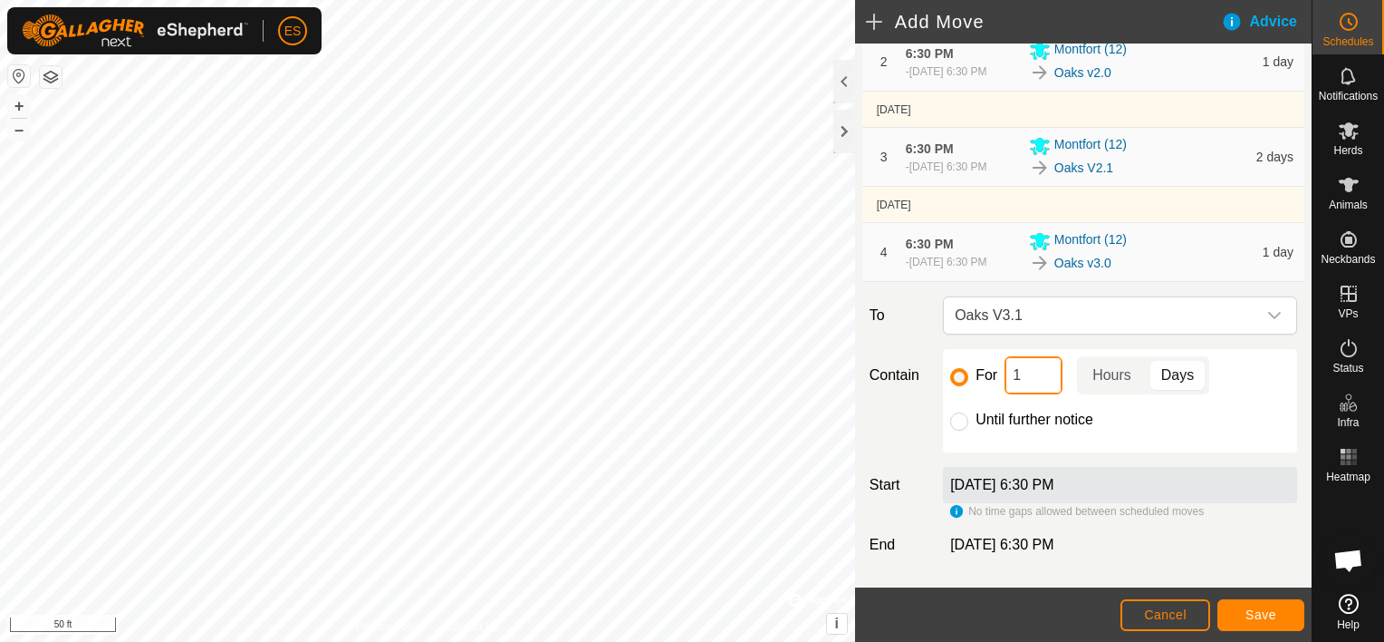
drag, startPoint x: 1018, startPoint y: 373, endPoint x: 1008, endPoint y: 375, distance: 11.0
click at [1008, 375] on input "1" at bounding box center [1034, 375] width 58 height 38
type input "2"
click at [1263, 618] on span "Save" at bounding box center [1261, 614] width 31 height 14
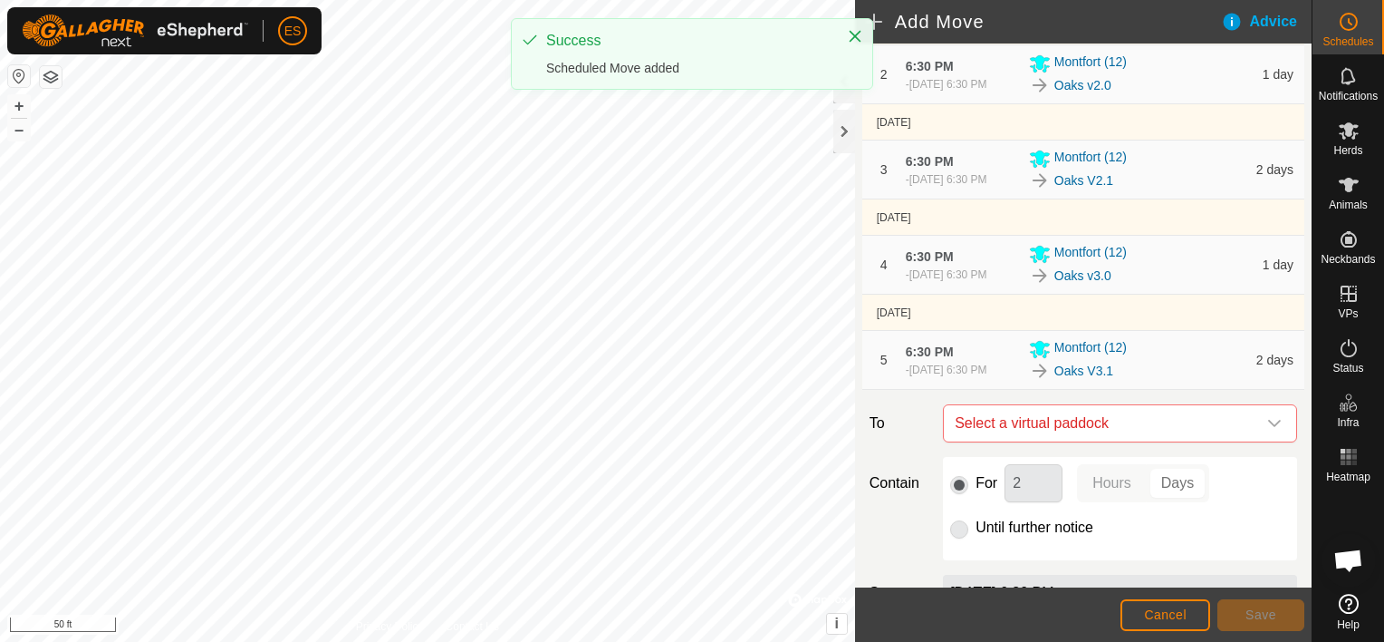
scroll to position [294, 0]
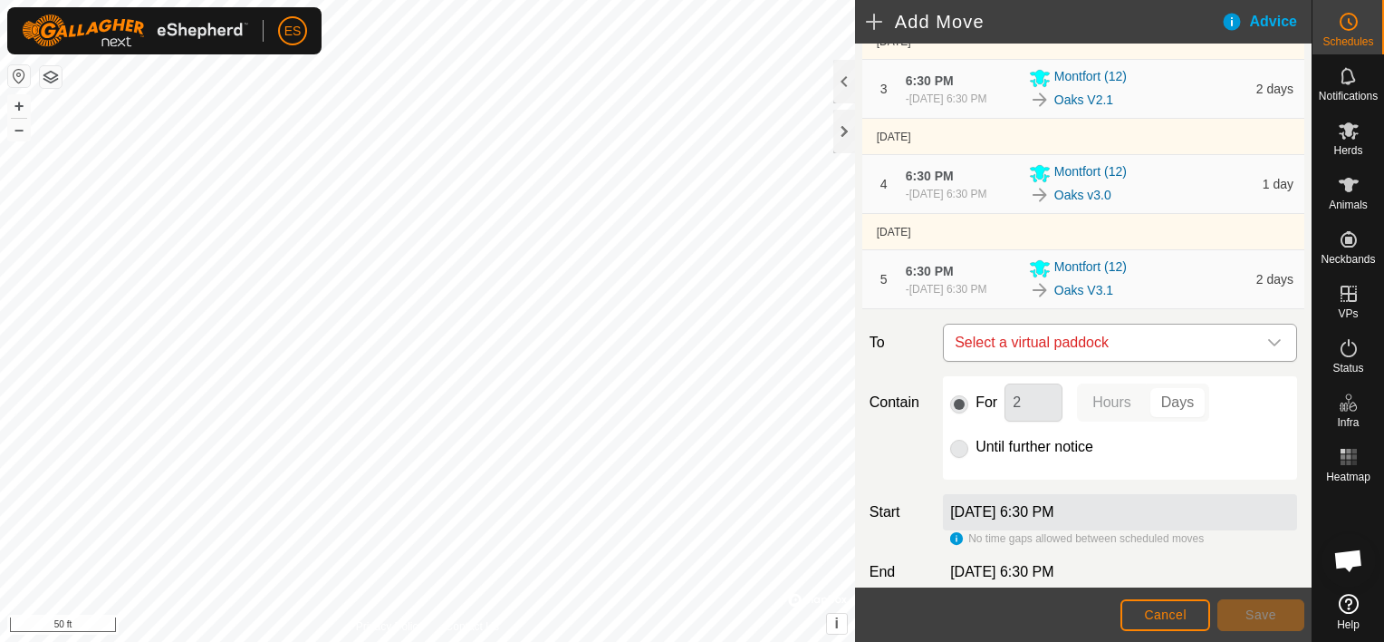
click at [1268, 343] on icon "dropdown trigger" at bounding box center [1275, 342] width 14 height 14
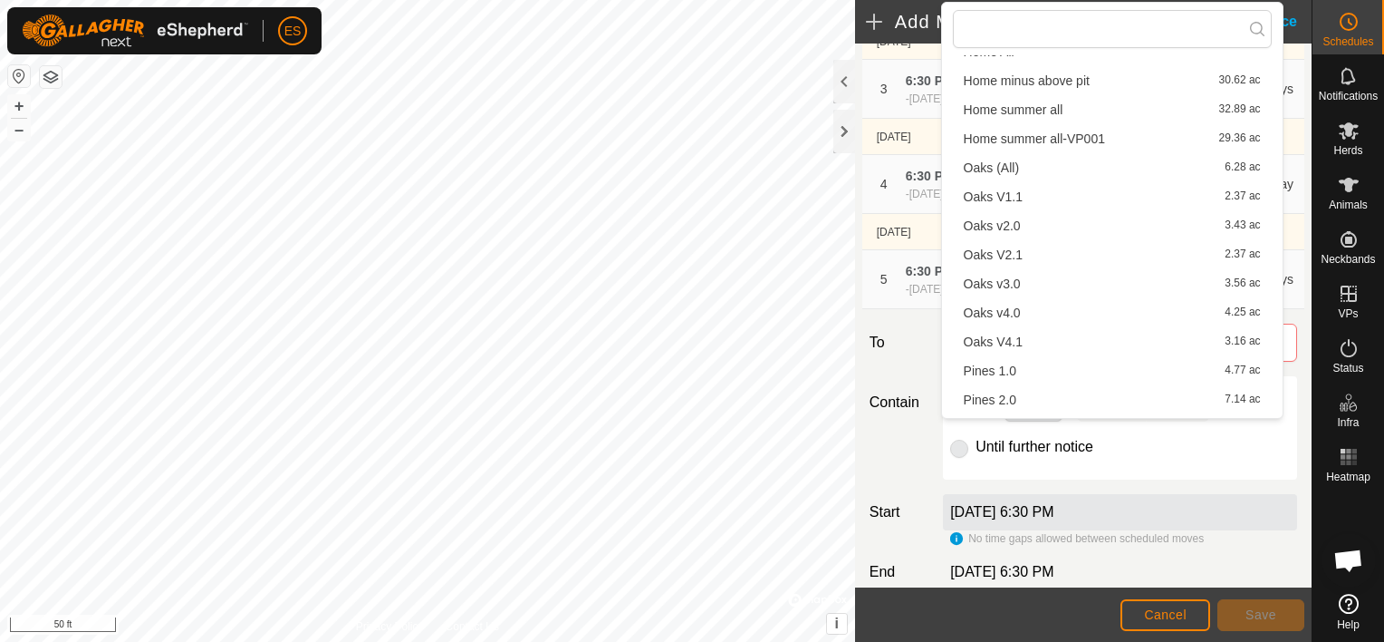
scroll to position [498, 0]
click at [1042, 301] on li "Oaks v4.0 4.25 ac" at bounding box center [1112, 307] width 319 height 27
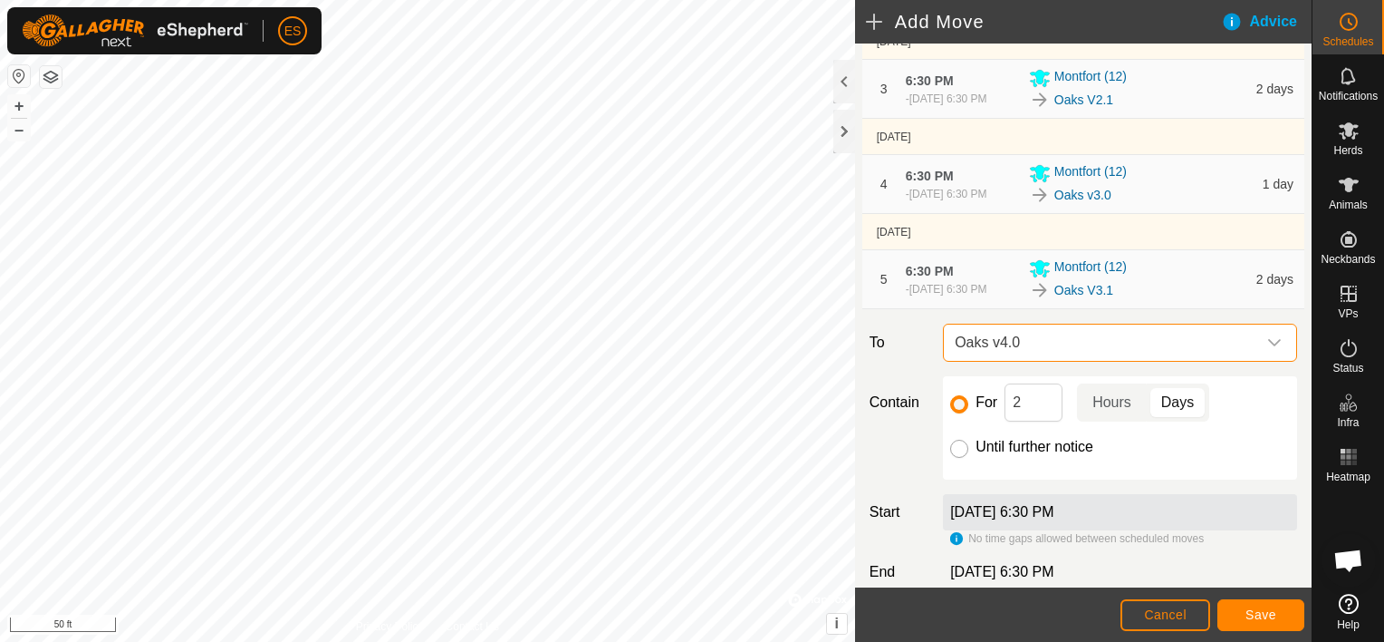
click at [961, 457] on input "Until further notice" at bounding box center [959, 448] width 18 height 18
radio input "true"
checkbox input "false"
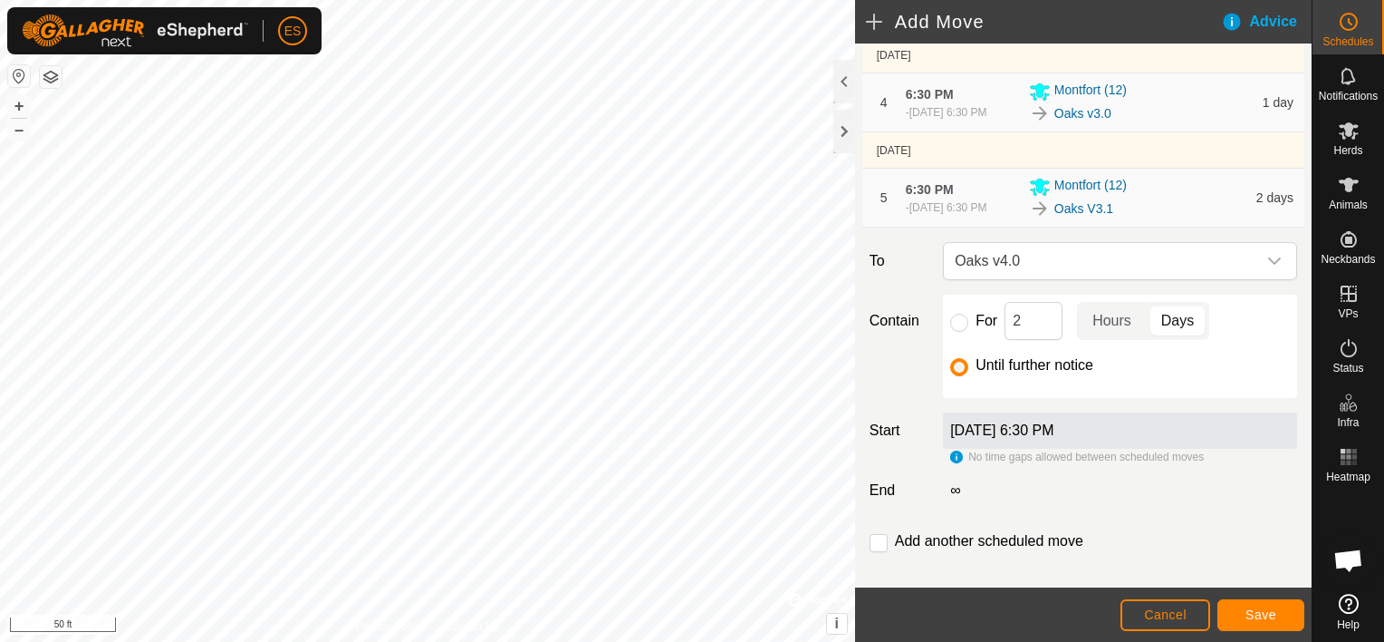
scroll to position [405, 0]
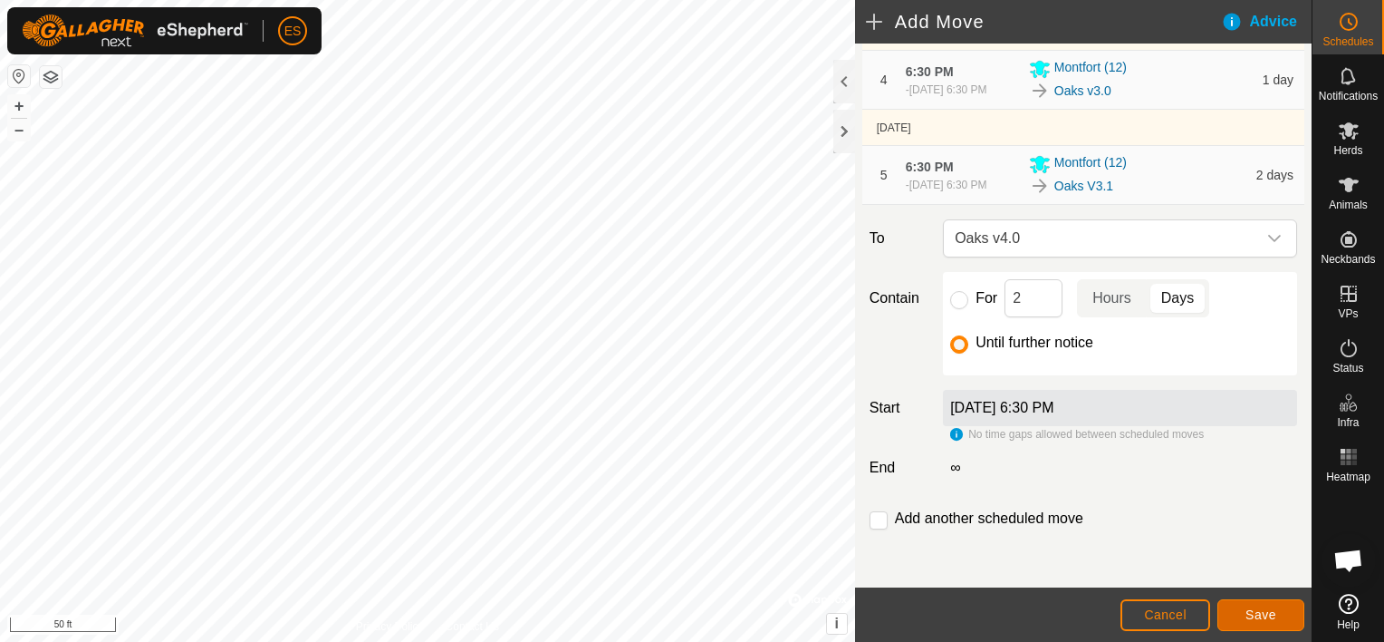
click at [1268, 613] on span "Save" at bounding box center [1261, 614] width 31 height 14
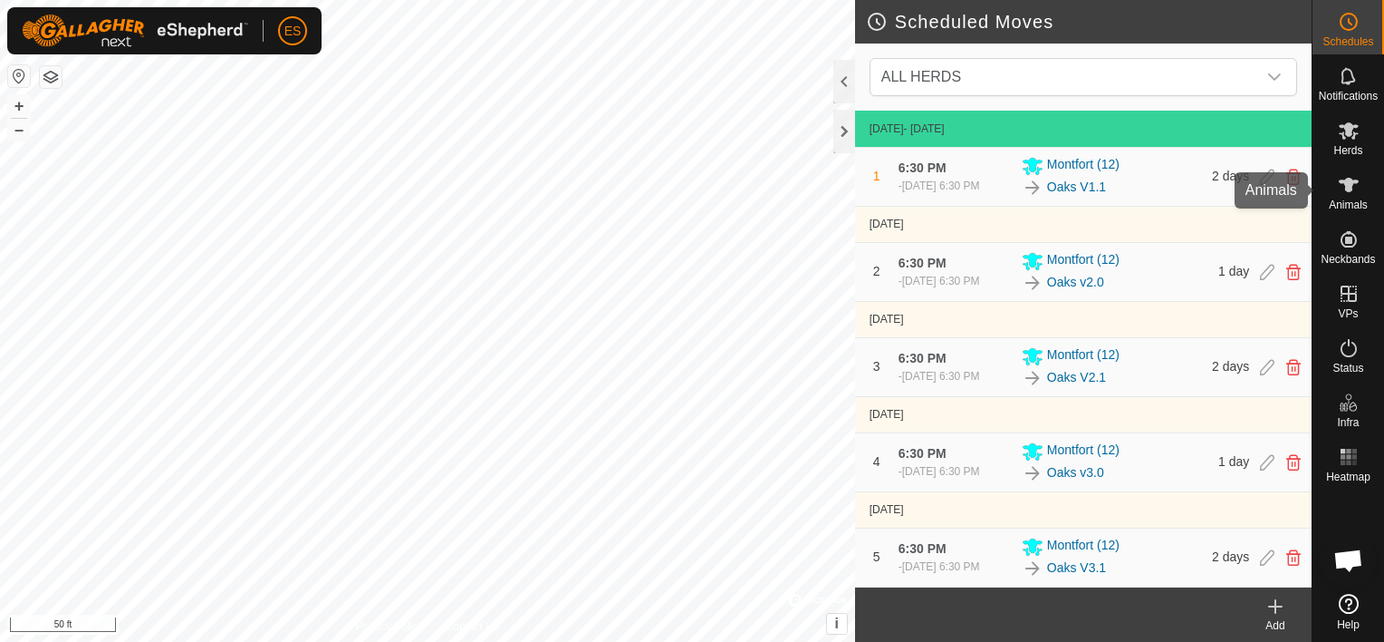
click at [1356, 190] on icon at bounding box center [1349, 185] width 22 height 22
